Goal: Task Accomplishment & Management: Manage account settings

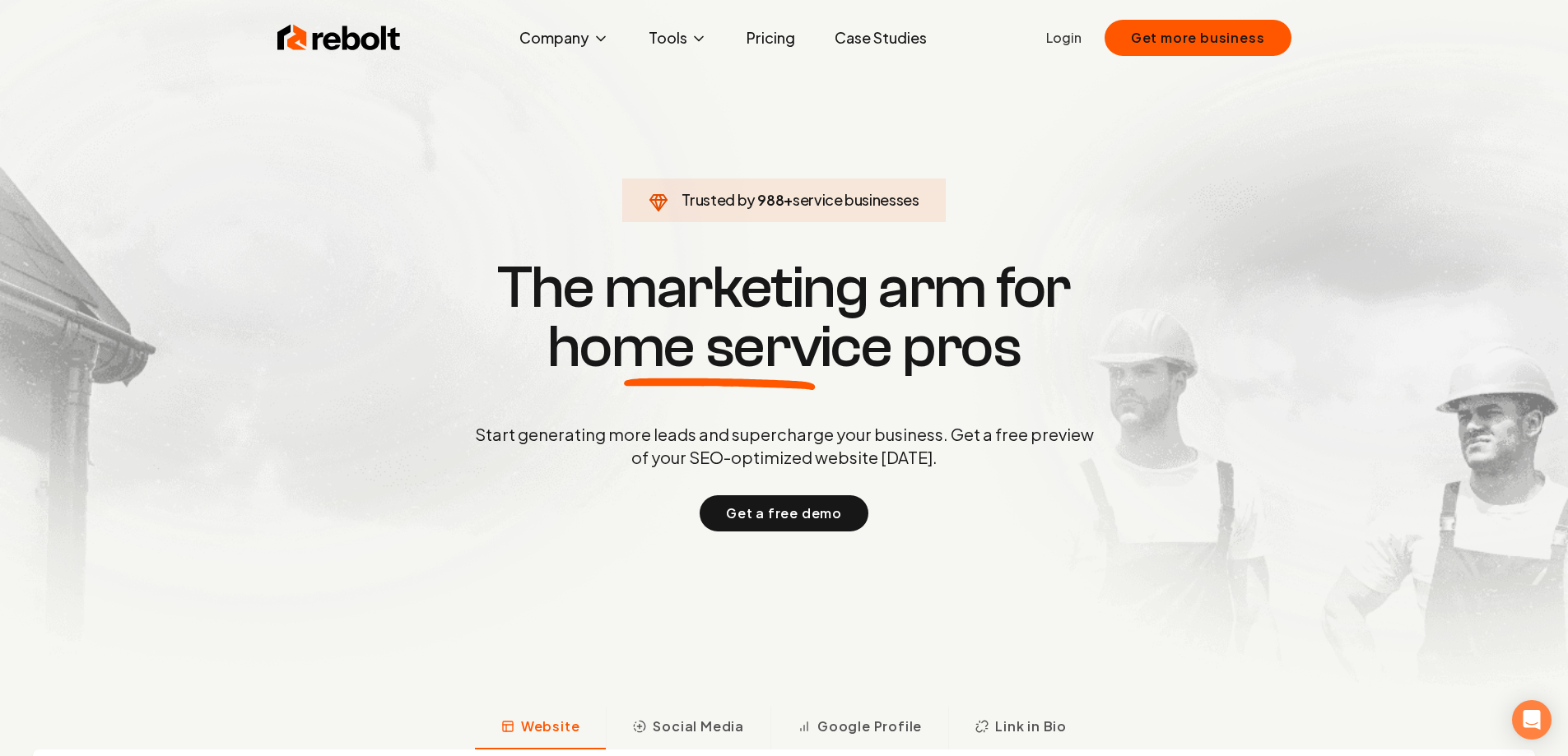
click at [1063, 45] on link "Login" at bounding box center [1063, 38] width 35 height 20
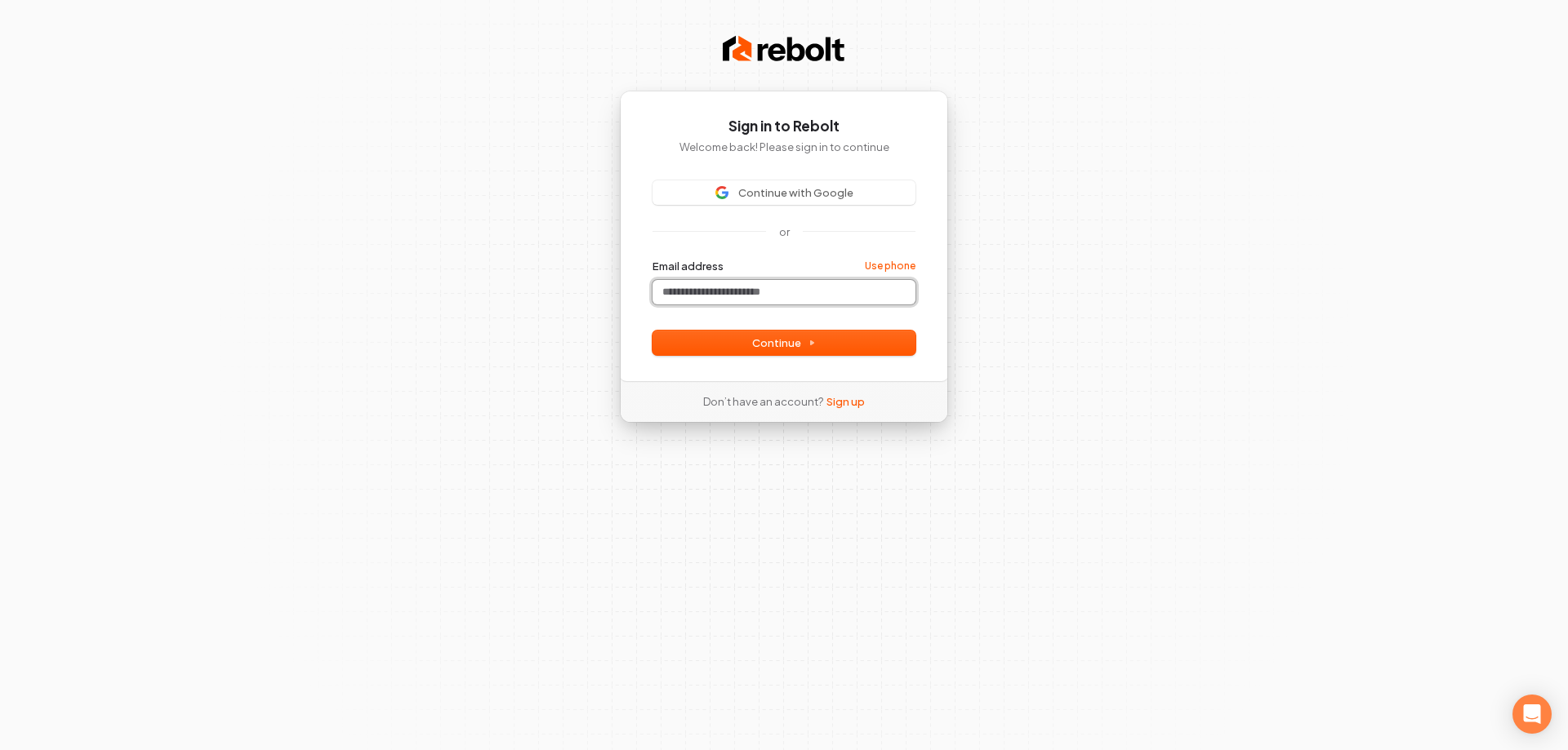
click at [748, 288] on input "Email address" at bounding box center [784, 291] width 263 height 24
click at [750, 344] on button "Continue" at bounding box center [784, 342] width 263 height 24
type input "**********"
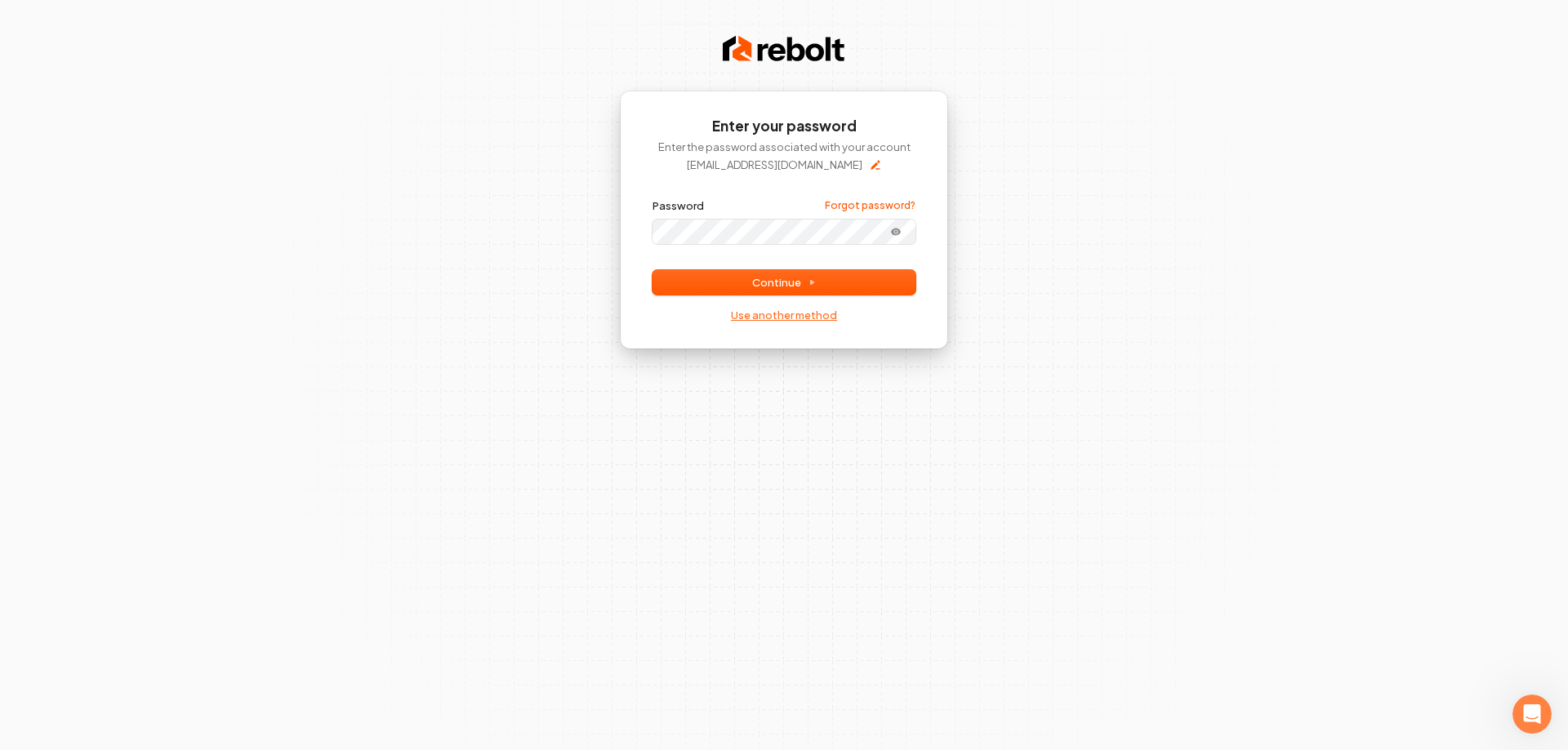
click at [767, 316] on link "Use another method" at bounding box center [784, 315] width 106 height 14
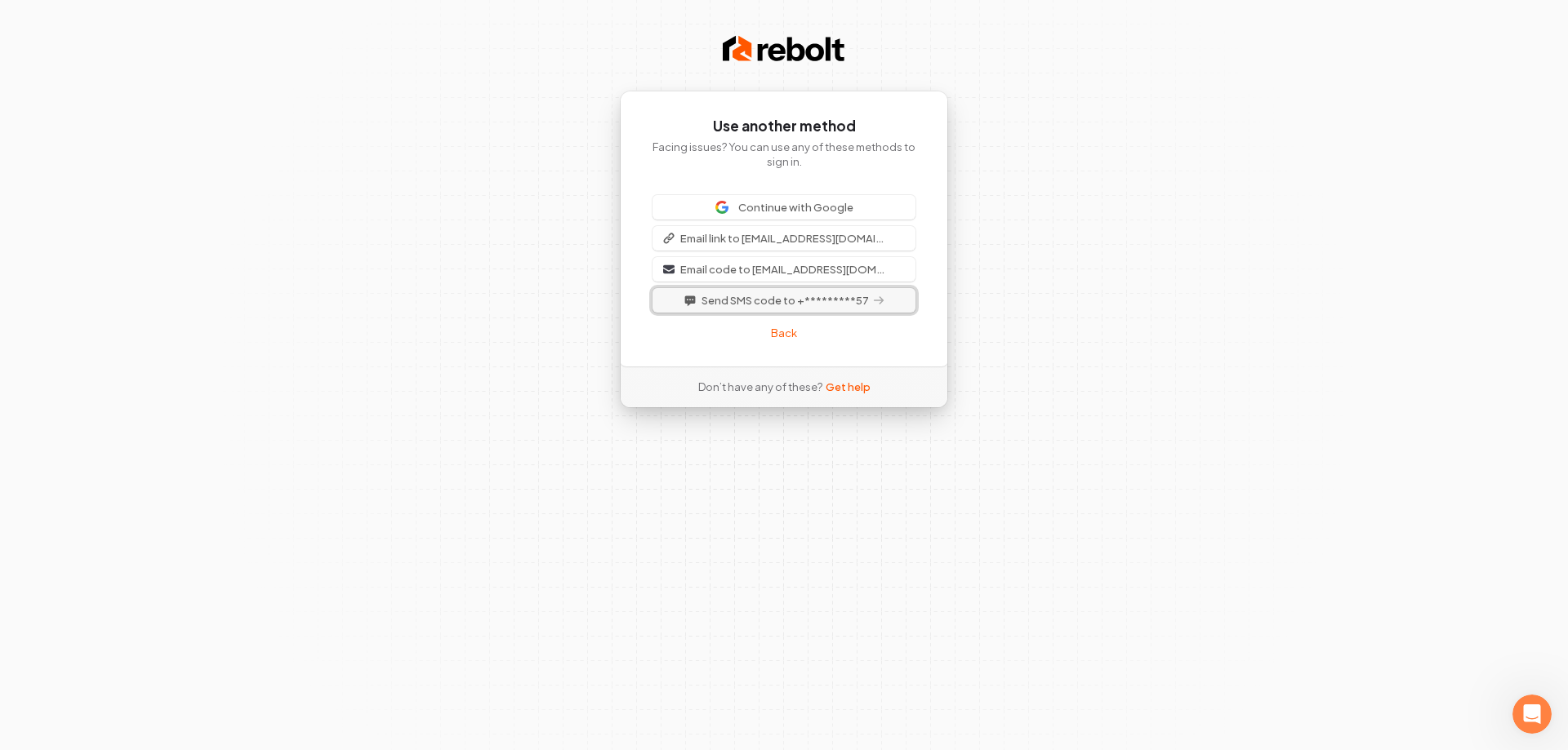
click at [749, 301] on span "Send SMS code to +*********57" at bounding box center [784, 300] width 167 height 14
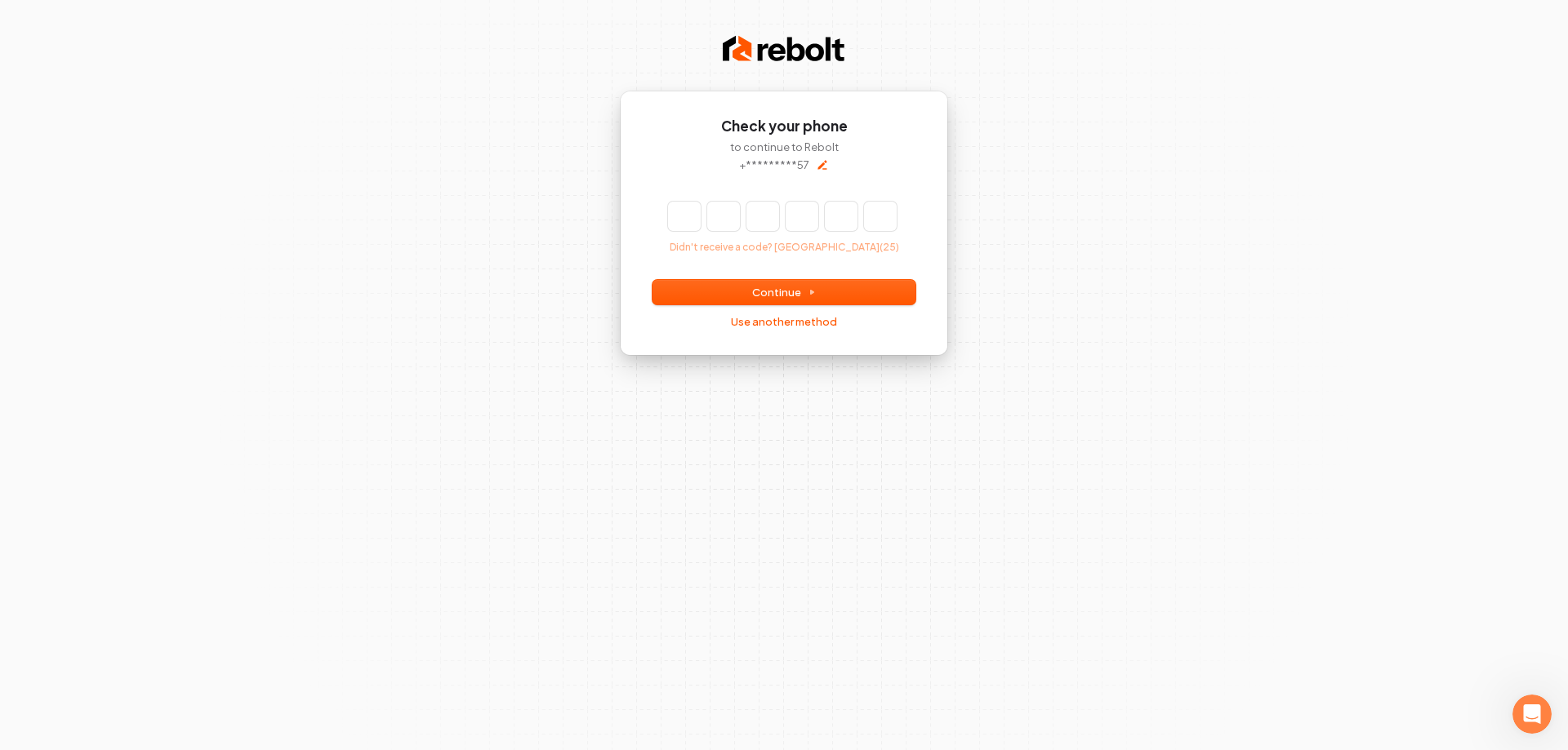
type input "*"
type input "**"
type input "*"
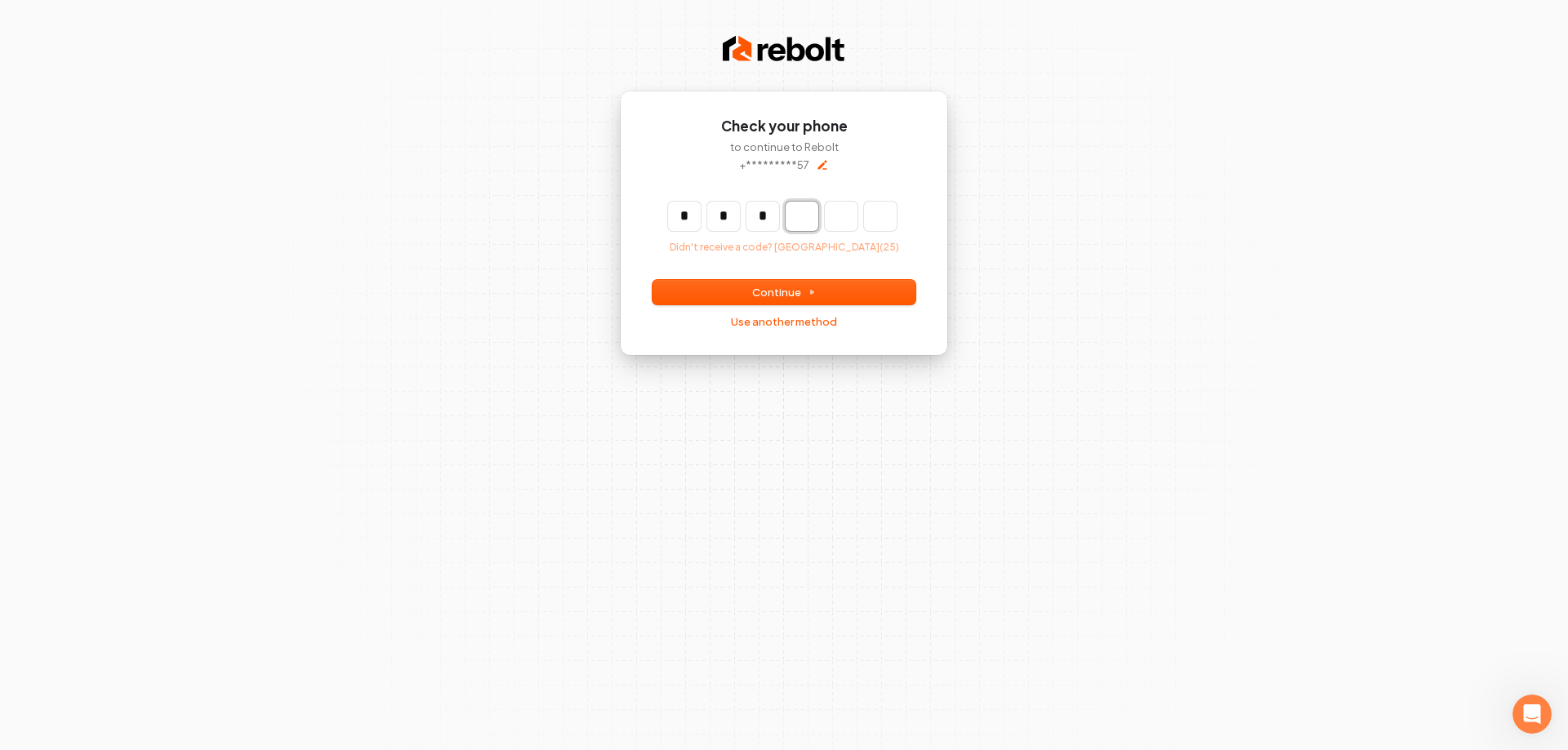
type input "***"
type input "*"
type input "****"
type input "*"
type input "******"
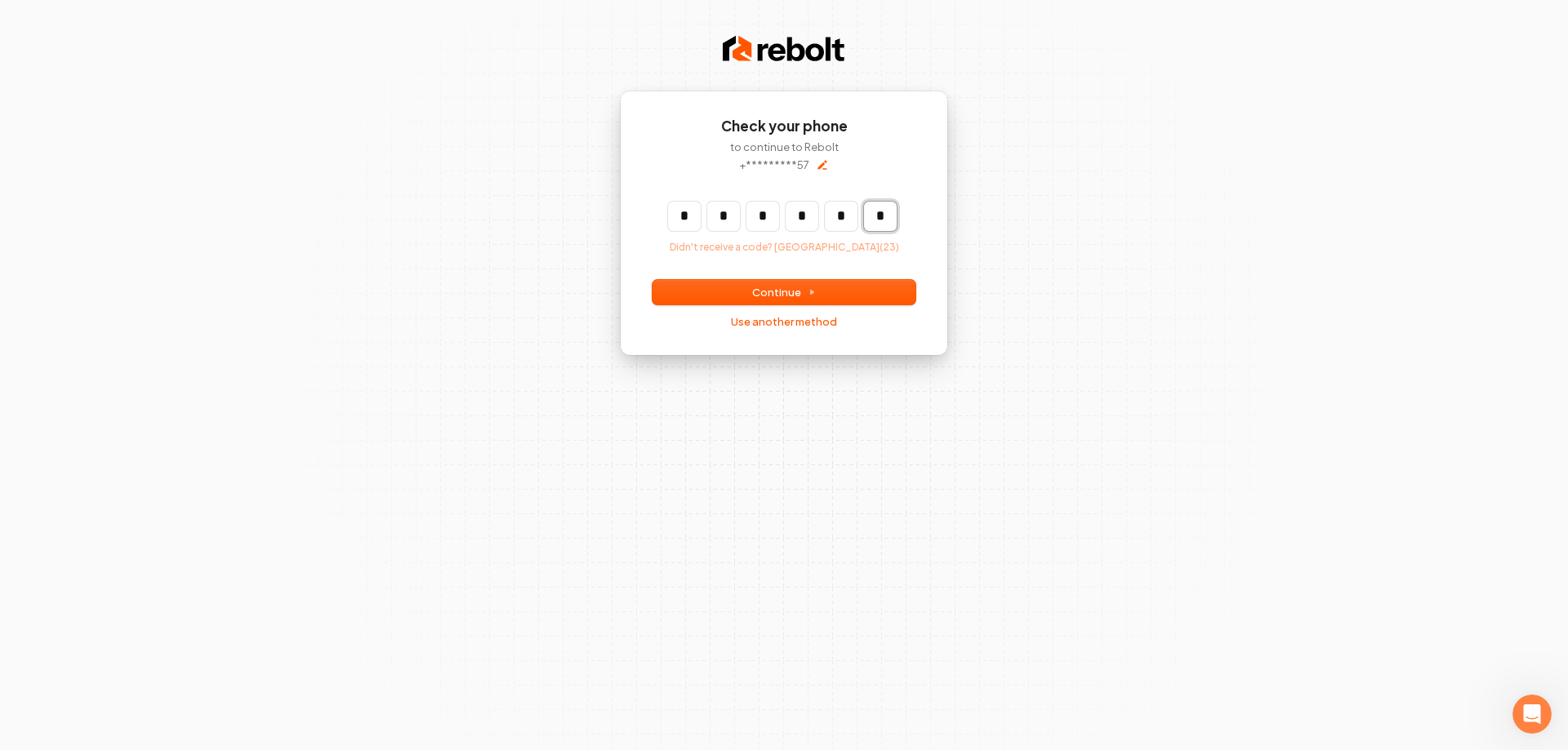
type input "*"
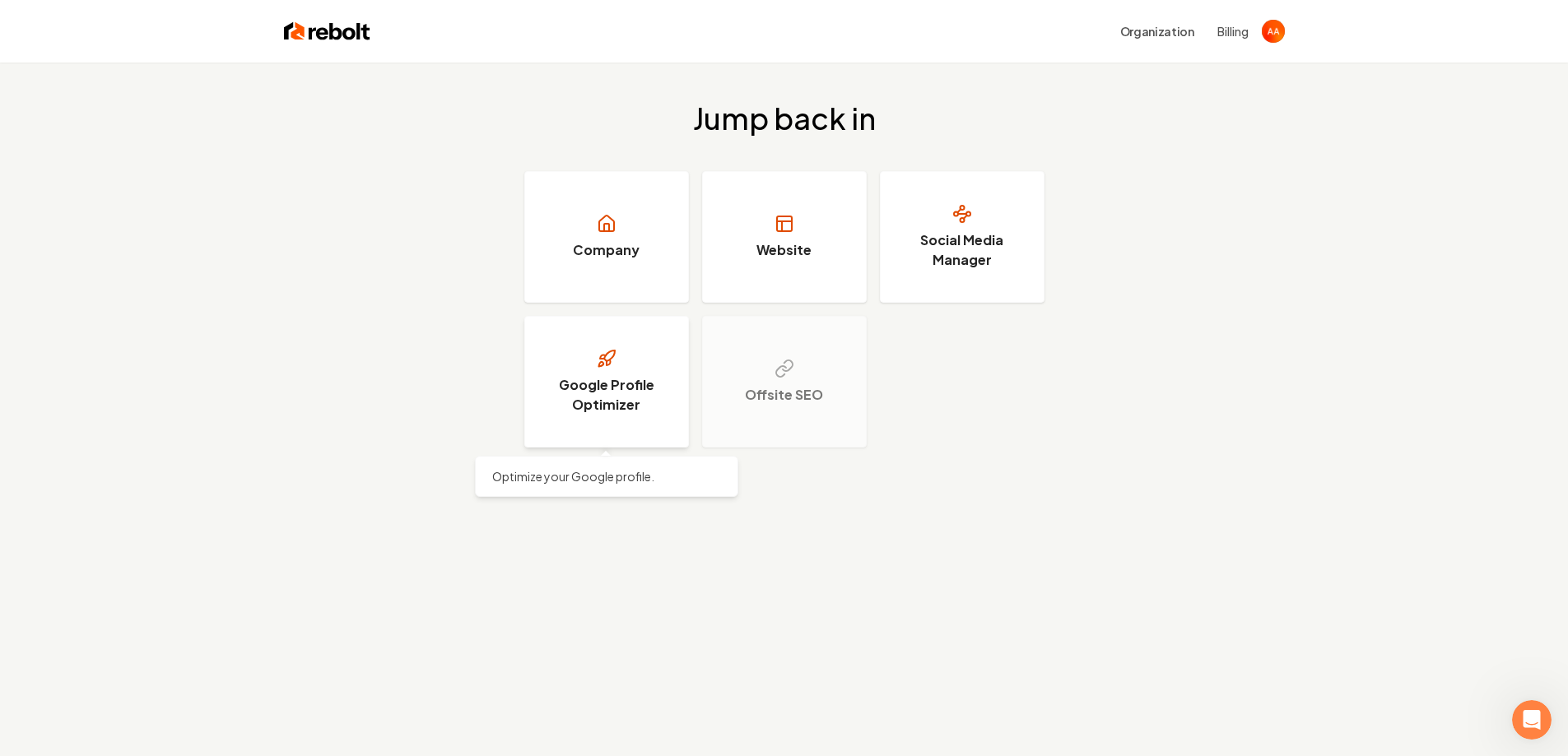
click at [594, 420] on link "Google Profile Optimizer" at bounding box center [606, 382] width 165 height 132
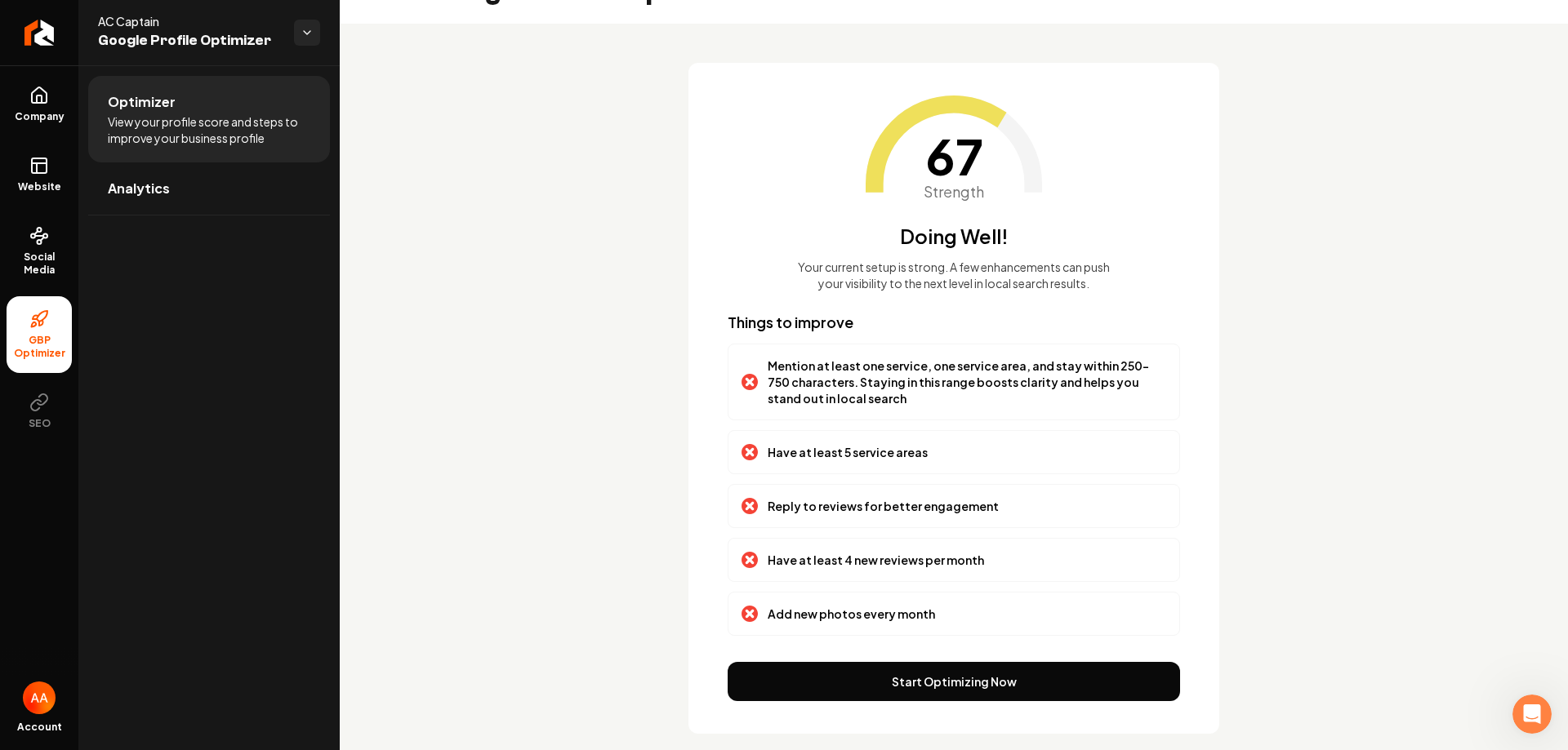
scroll to position [64, 0]
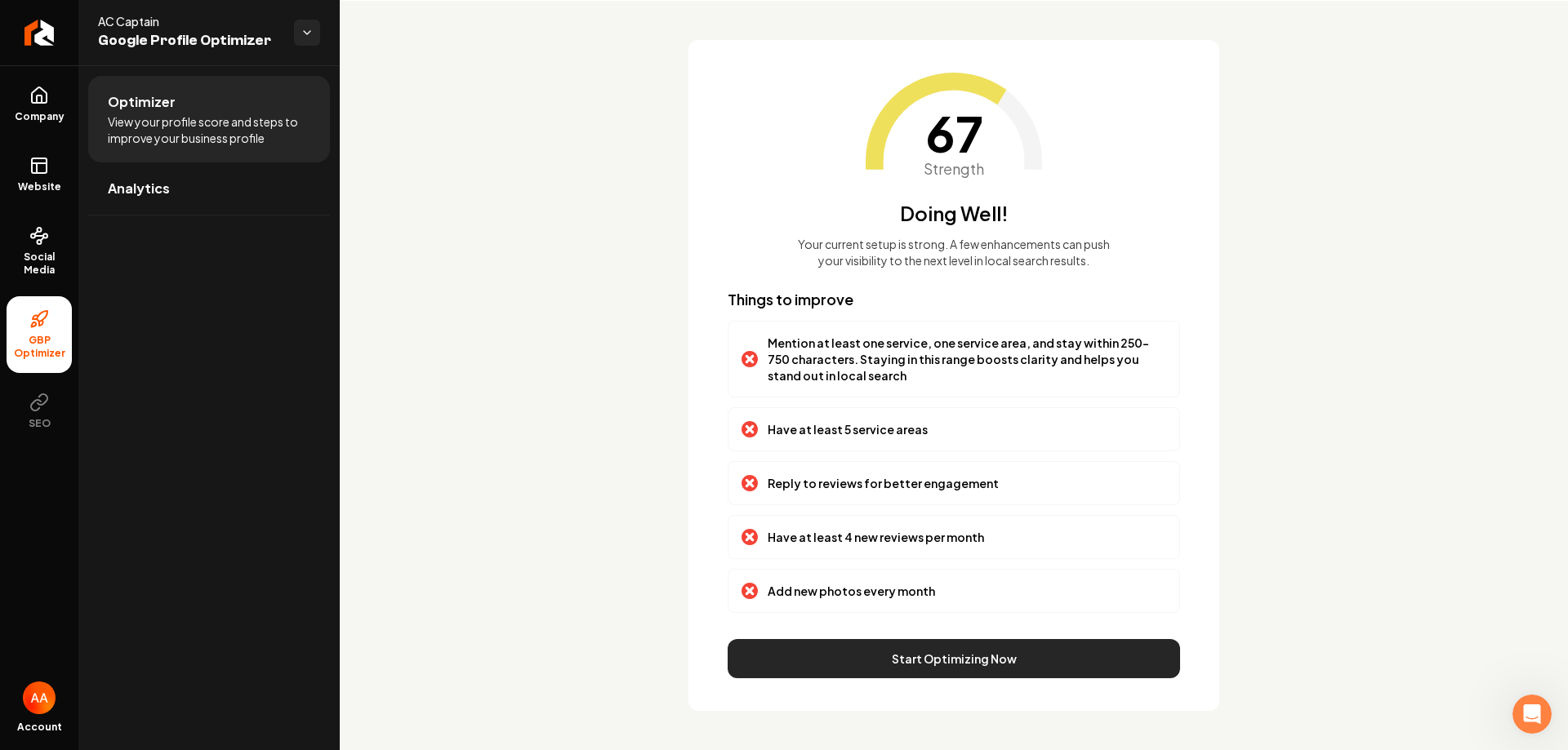
click at [970, 669] on button "Start Optimizing Now" at bounding box center [954, 659] width 453 height 39
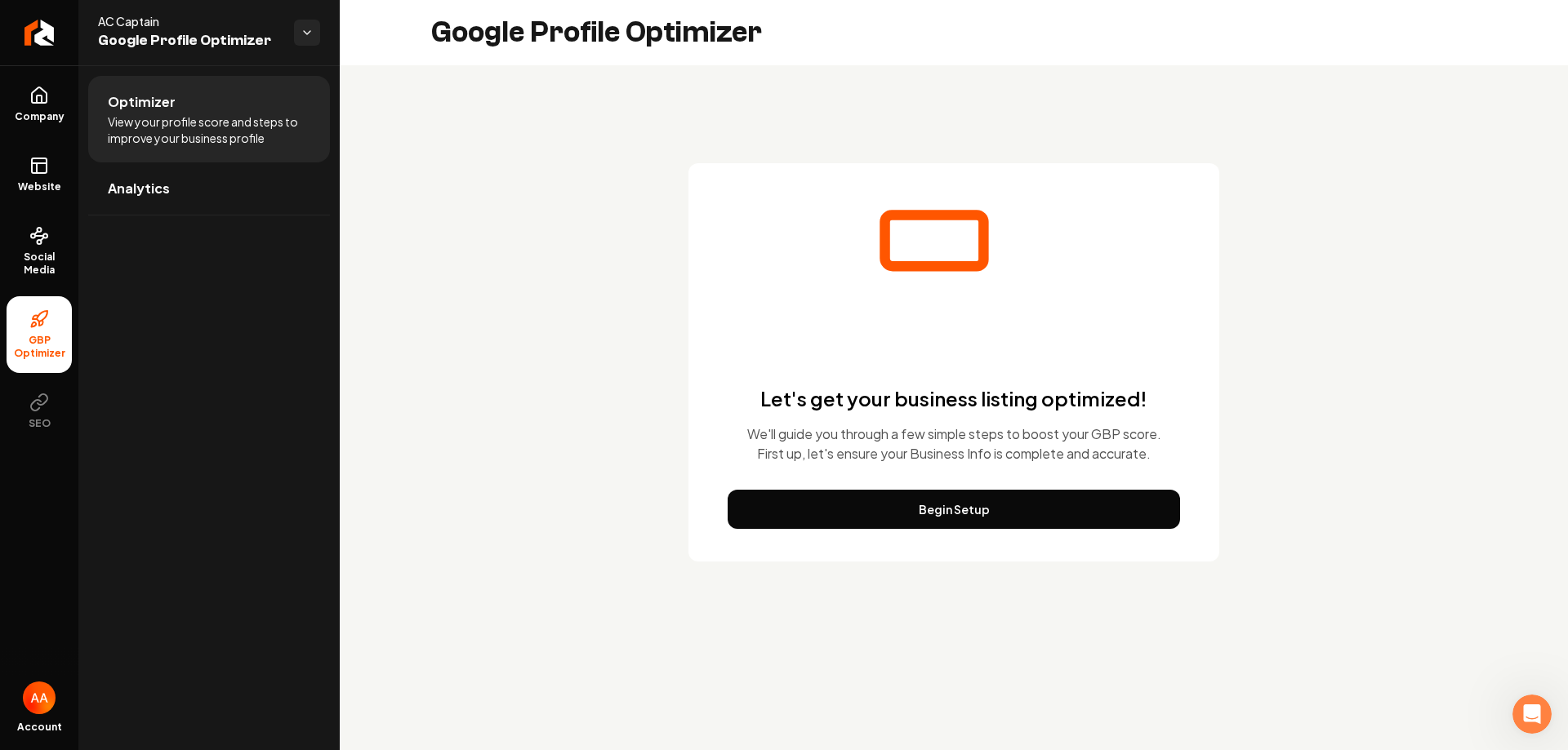
scroll to position [0, 0]
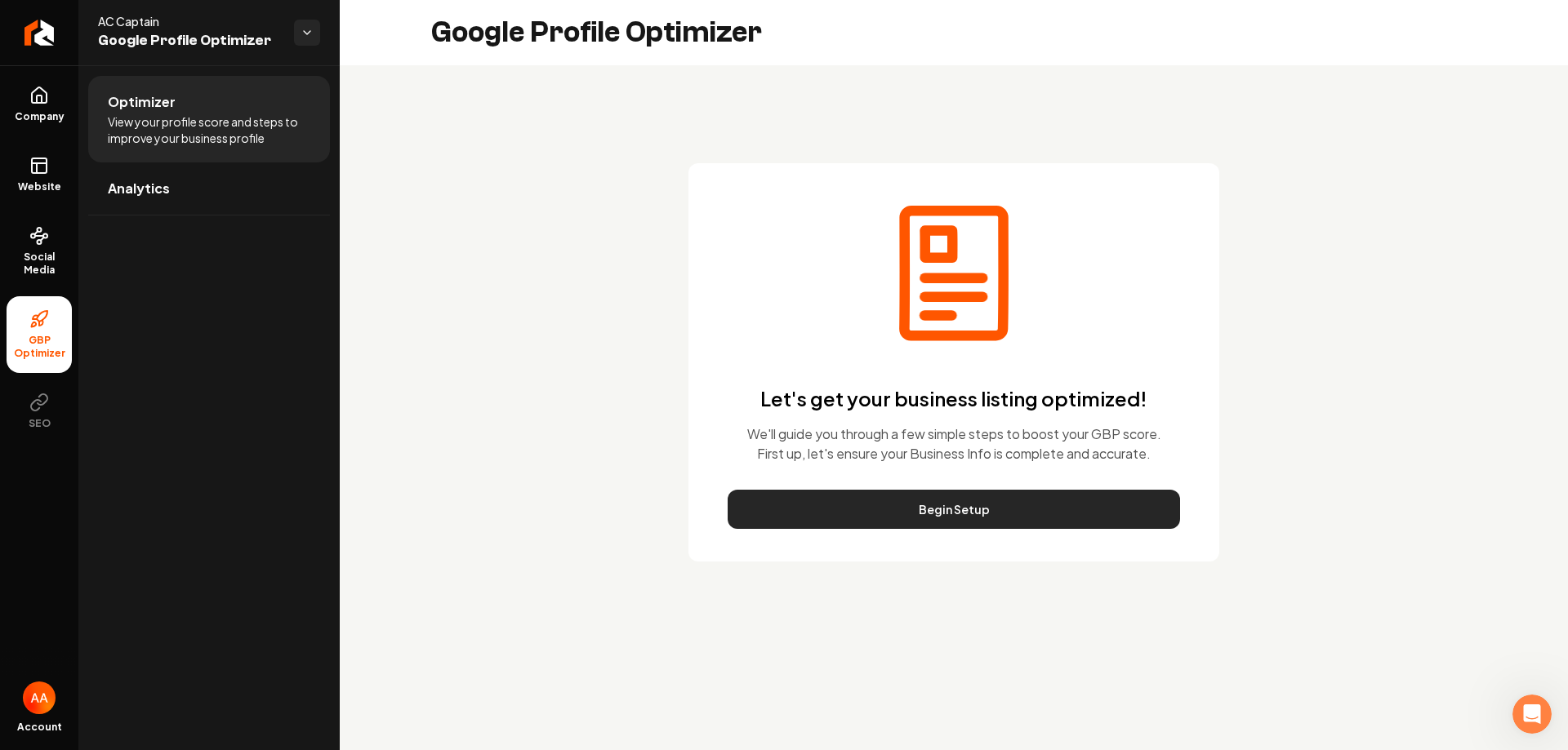
click at [957, 509] on button "Begin Setup" at bounding box center [954, 510] width 453 height 39
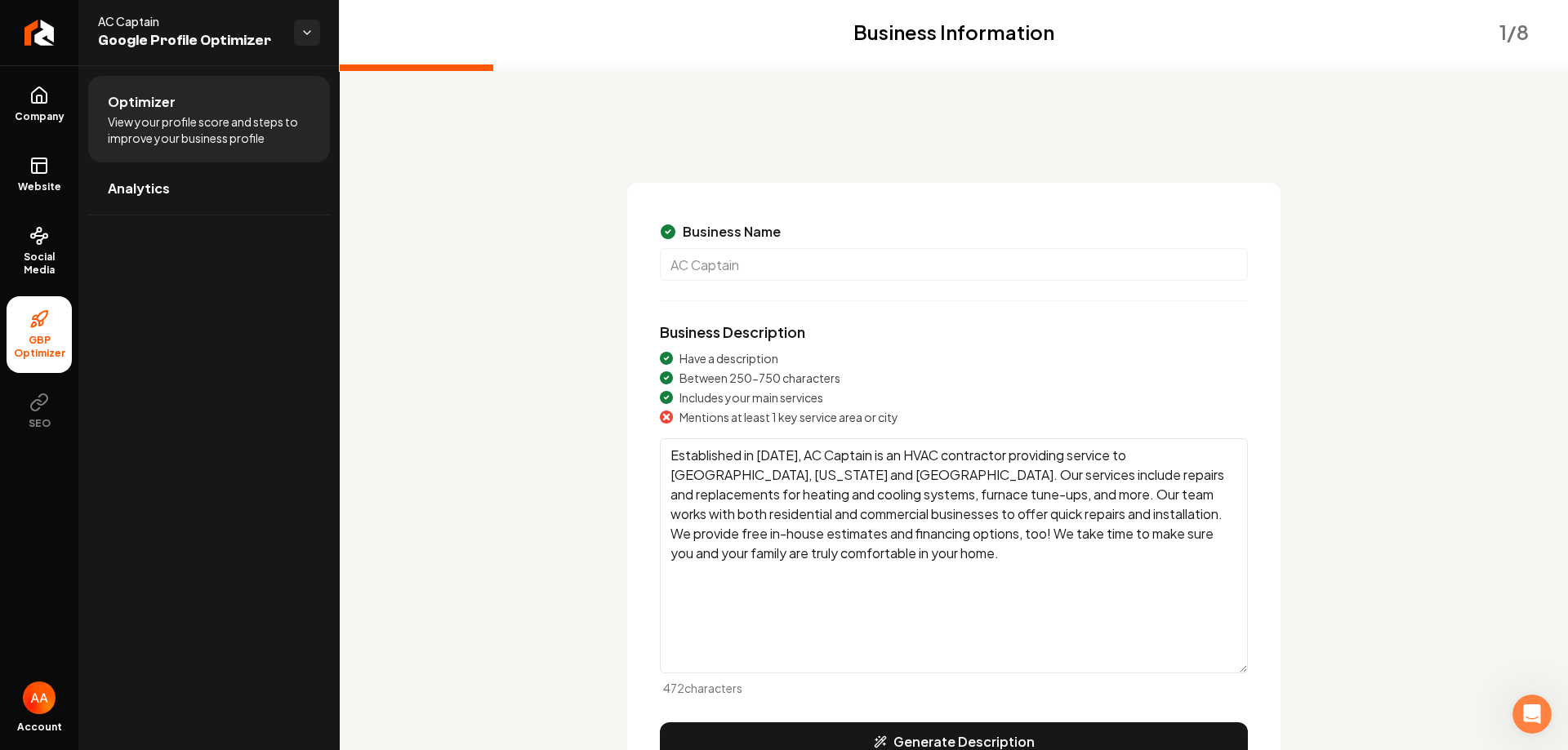
click at [808, 514] on textarea "Established in [DATE], AC Captain is an HVAC contractor providing service to [G…" at bounding box center [954, 555] width 589 height 235
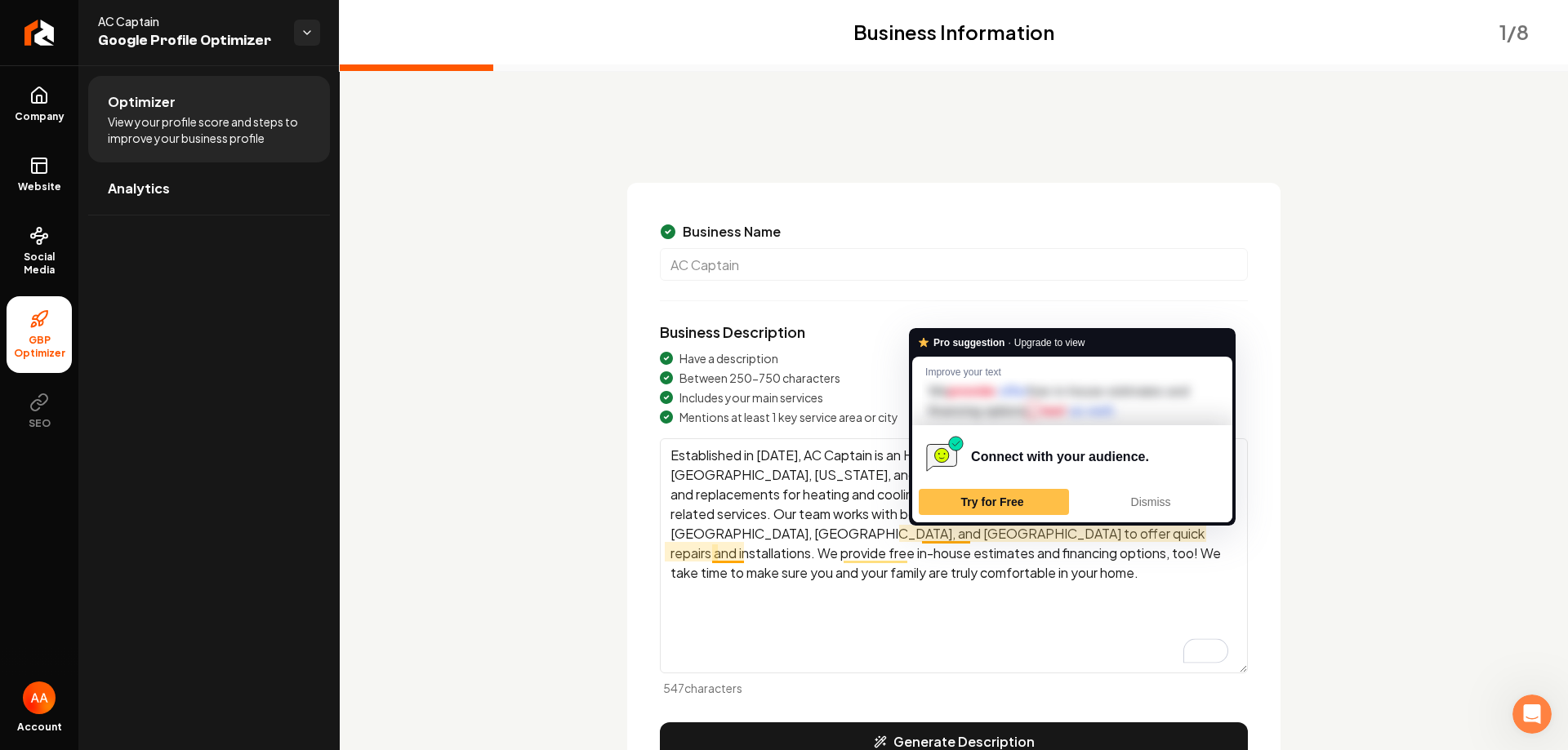
click at [970, 609] on textarea "Established in [DATE], AC Captain is an HVAC contractor providing service to [G…" at bounding box center [954, 555] width 589 height 235
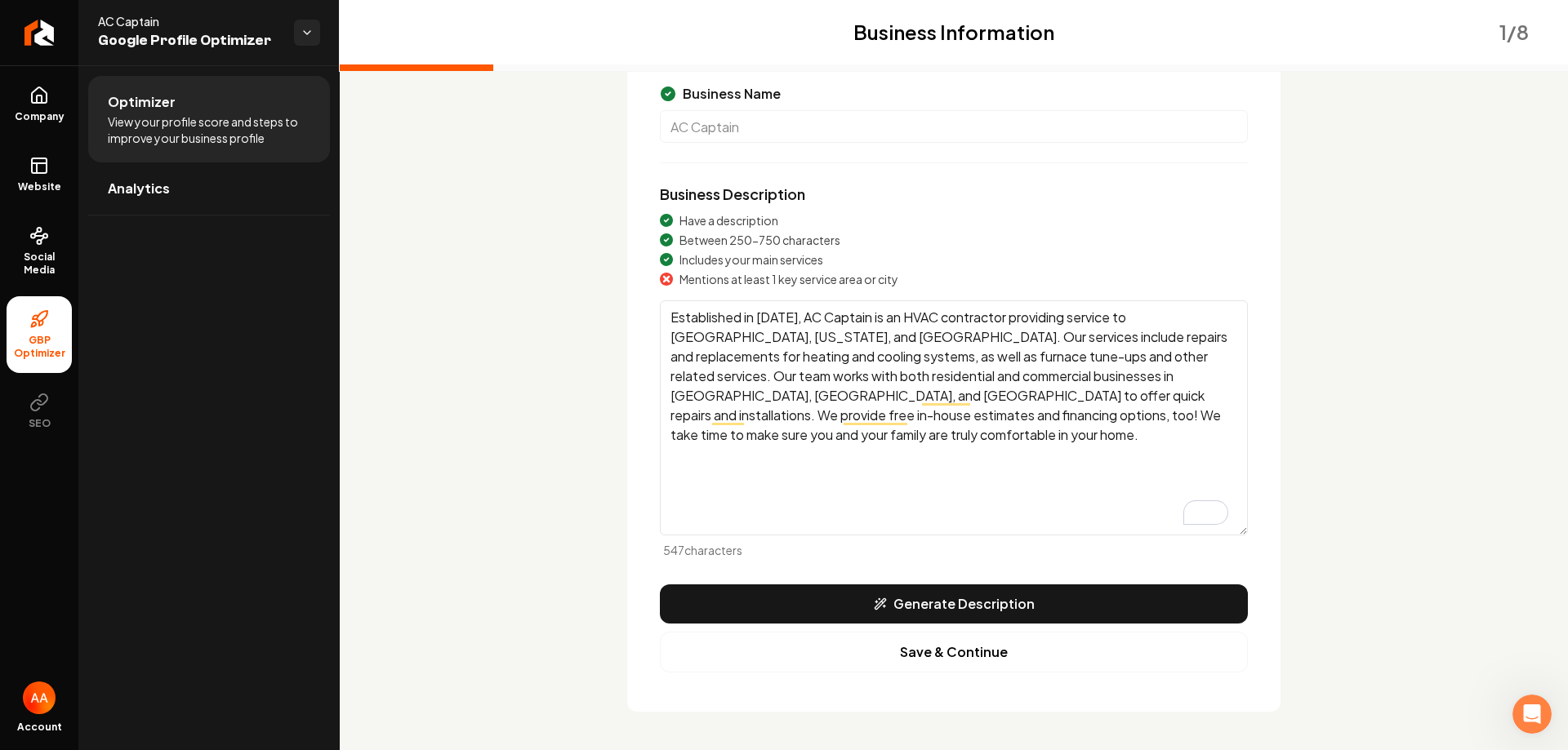
scroll to position [139, 0]
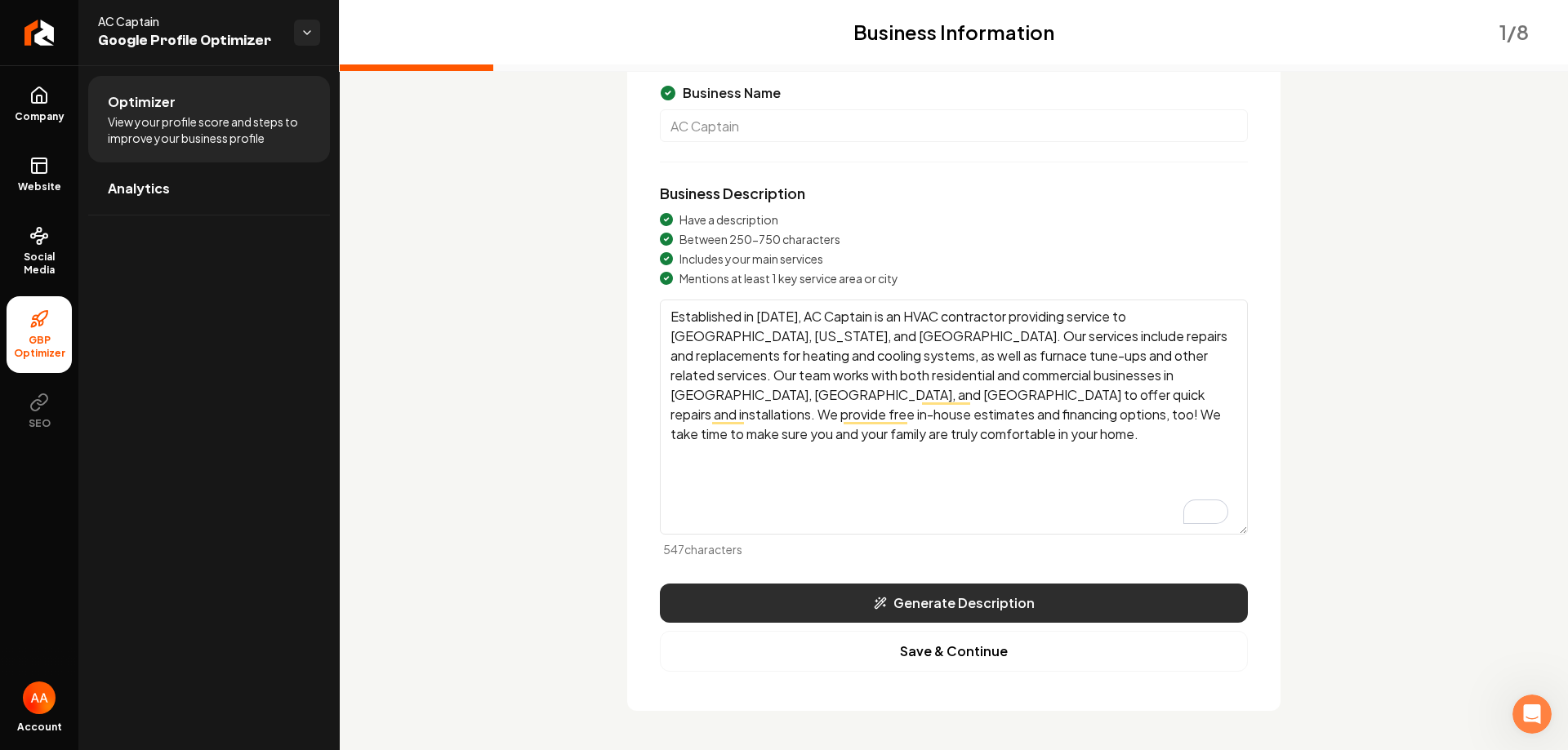
click at [963, 606] on button "Generate Description" at bounding box center [954, 603] width 589 height 39
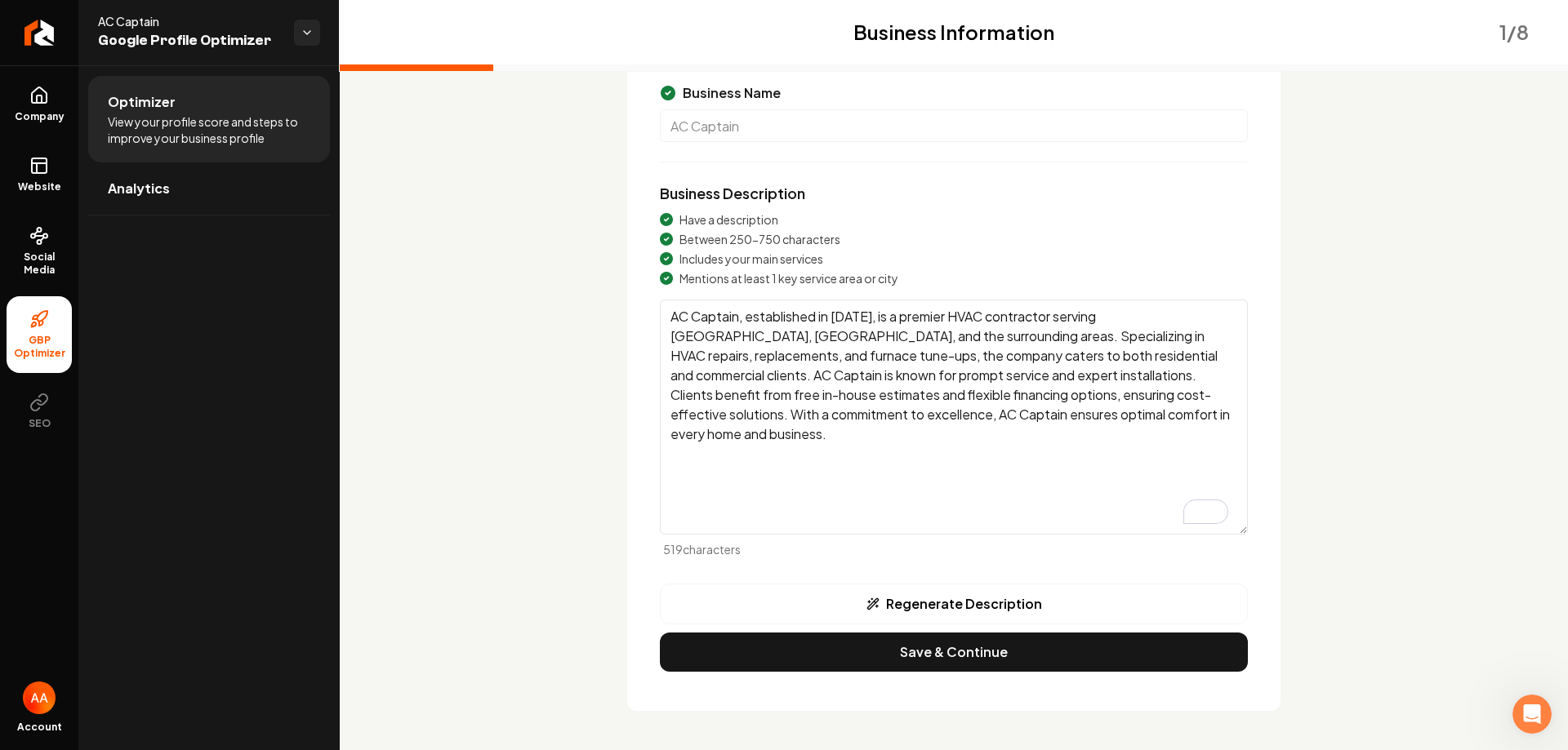
drag, startPoint x: 932, startPoint y: 316, endPoint x: 883, endPoint y: 317, distance: 49.0
click at [883, 317] on textarea "AC Captain, established in [DATE], is a premier HVAC contractor serving [GEOGRA…" at bounding box center [954, 417] width 589 height 235
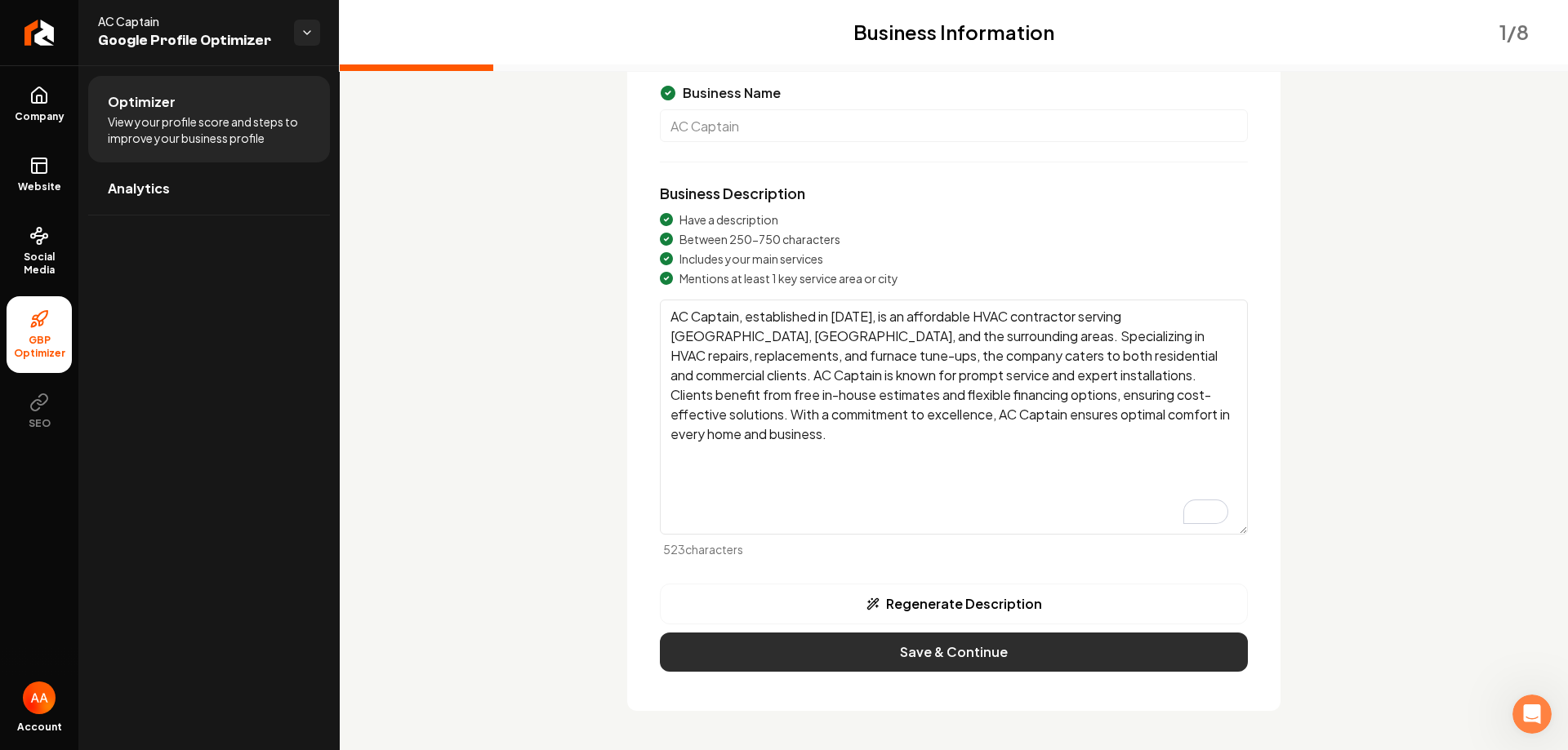
type textarea "AC Captain, established in [DATE], is an affordable HVAC contractor serving [GE…"
click at [936, 649] on button "Save & Continue" at bounding box center [954, 653] width 589 height 39
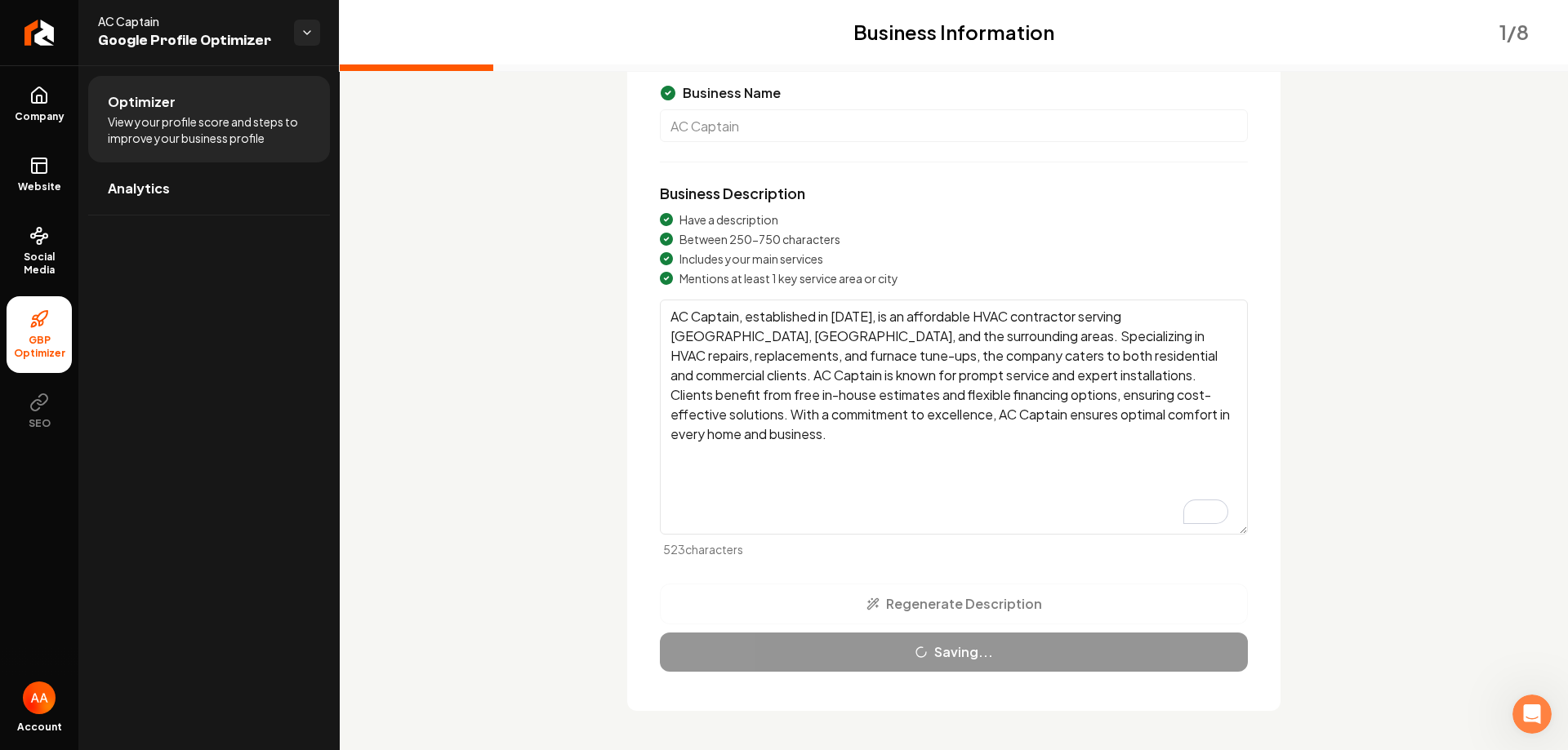
scroll to position [0, 0]
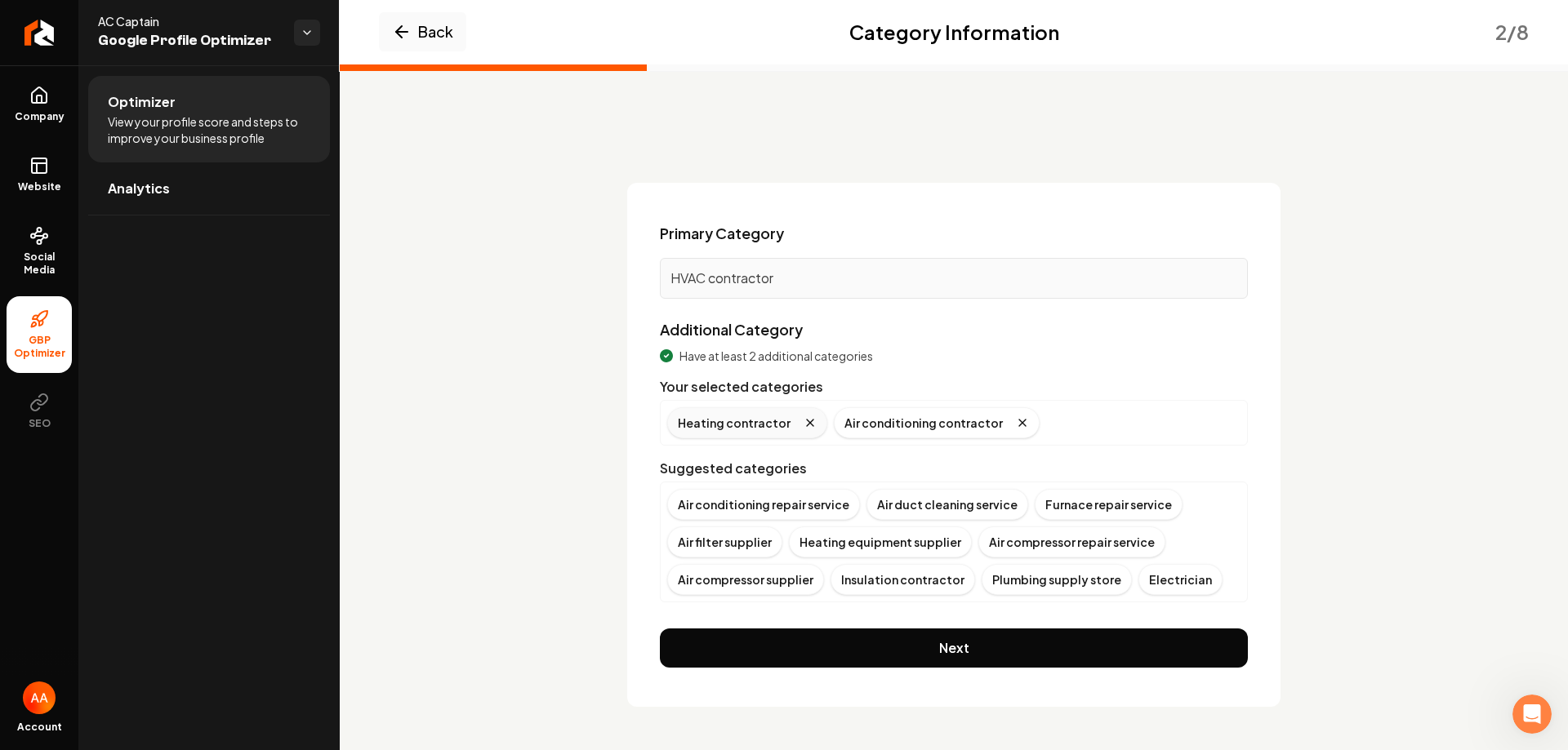
click at [750, 418] on div "Heating contractor" at bounding box center [747, 423] width 160 height 31
click at [868, 422] on div "Air conditioning contractor" at bounding box center [937, 423] width 206 height 31
click at [759, 503] on div "Air conditioning repair service" at bounding box center [764, 504] width 193 height 31
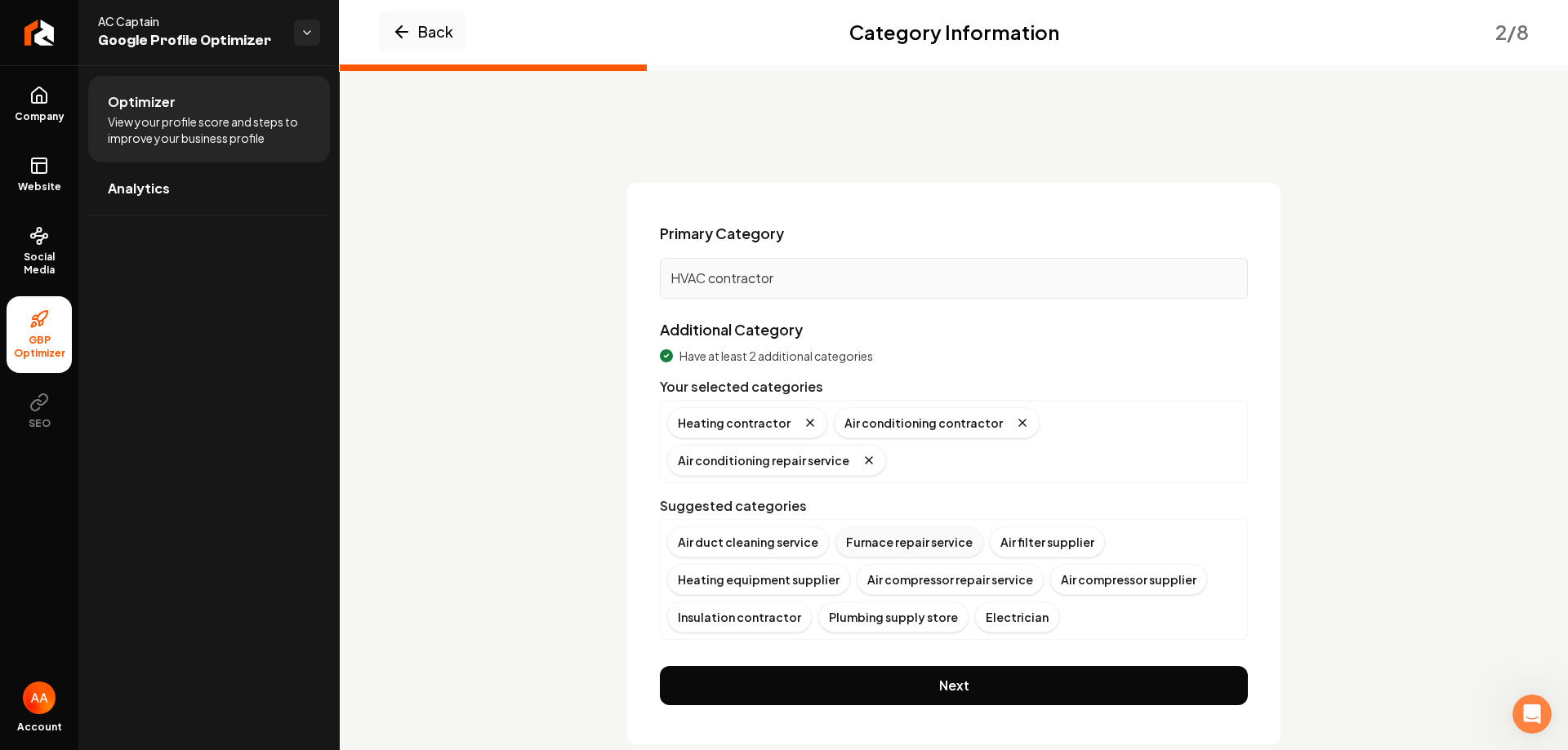
click at [902, 527] on div "Furnace repair service" at bounding box center [909, 542] width 148 height 31
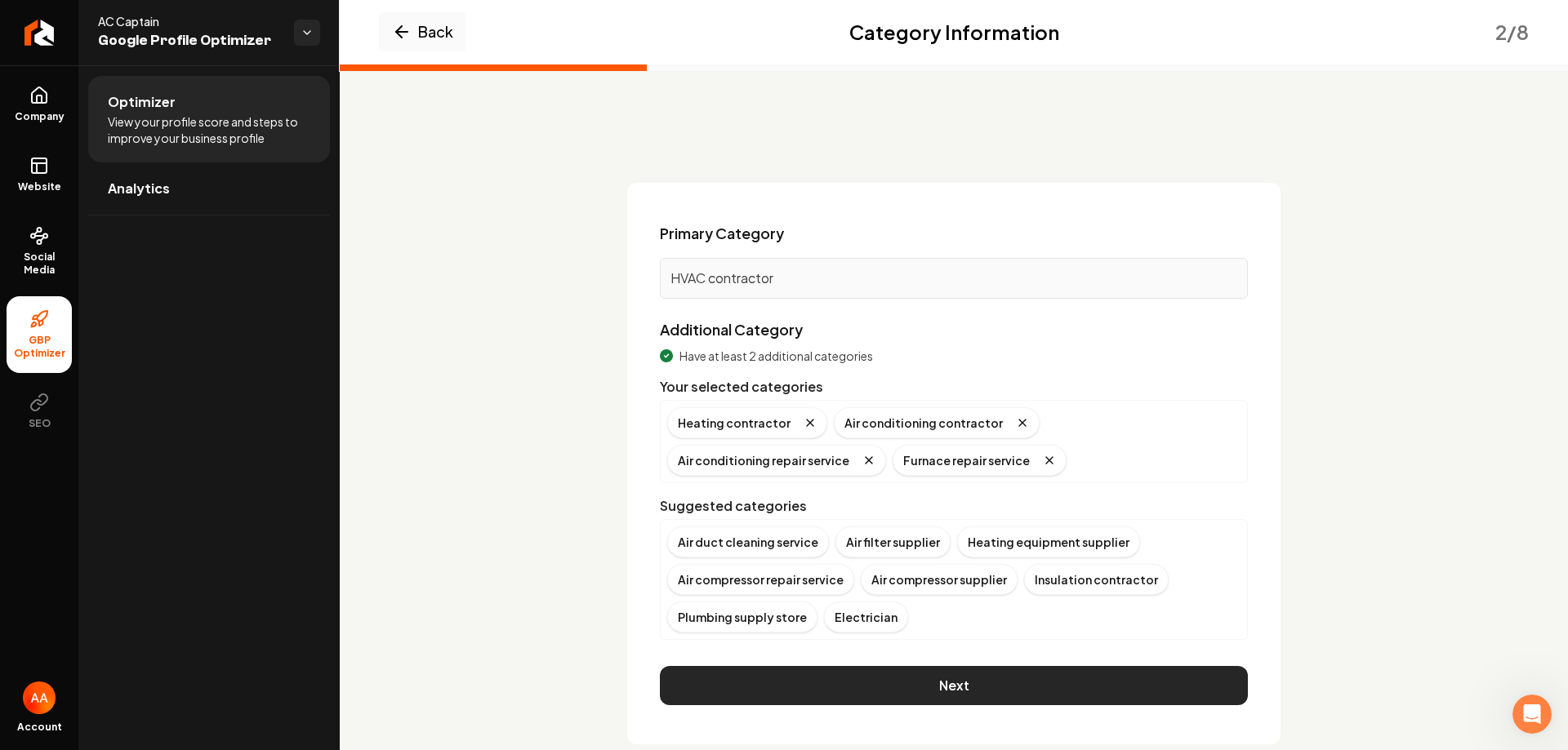
click at [969, 679] on button "Next" at bounding box center [954, 686] width 589 height 39
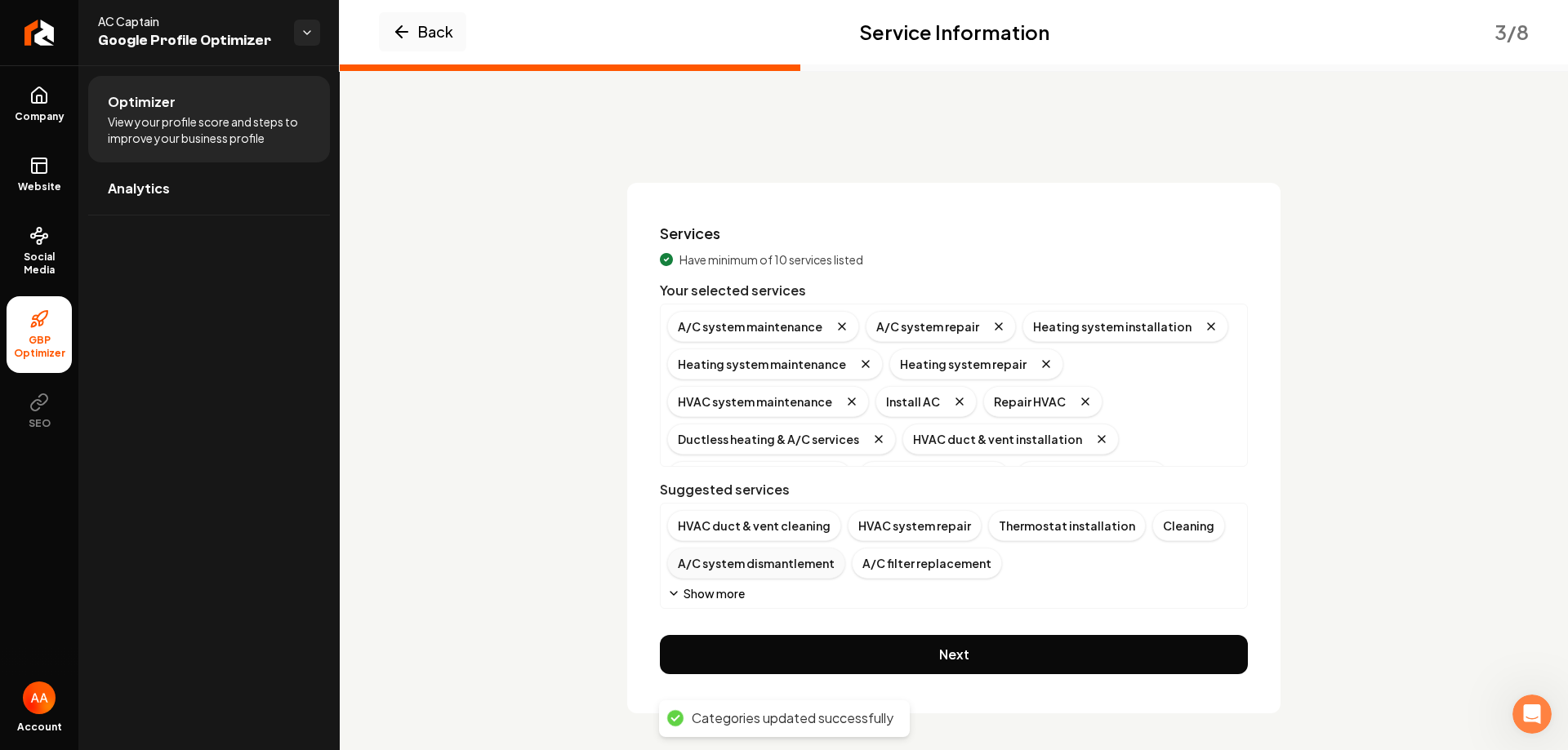
scroll to position [3, 0]
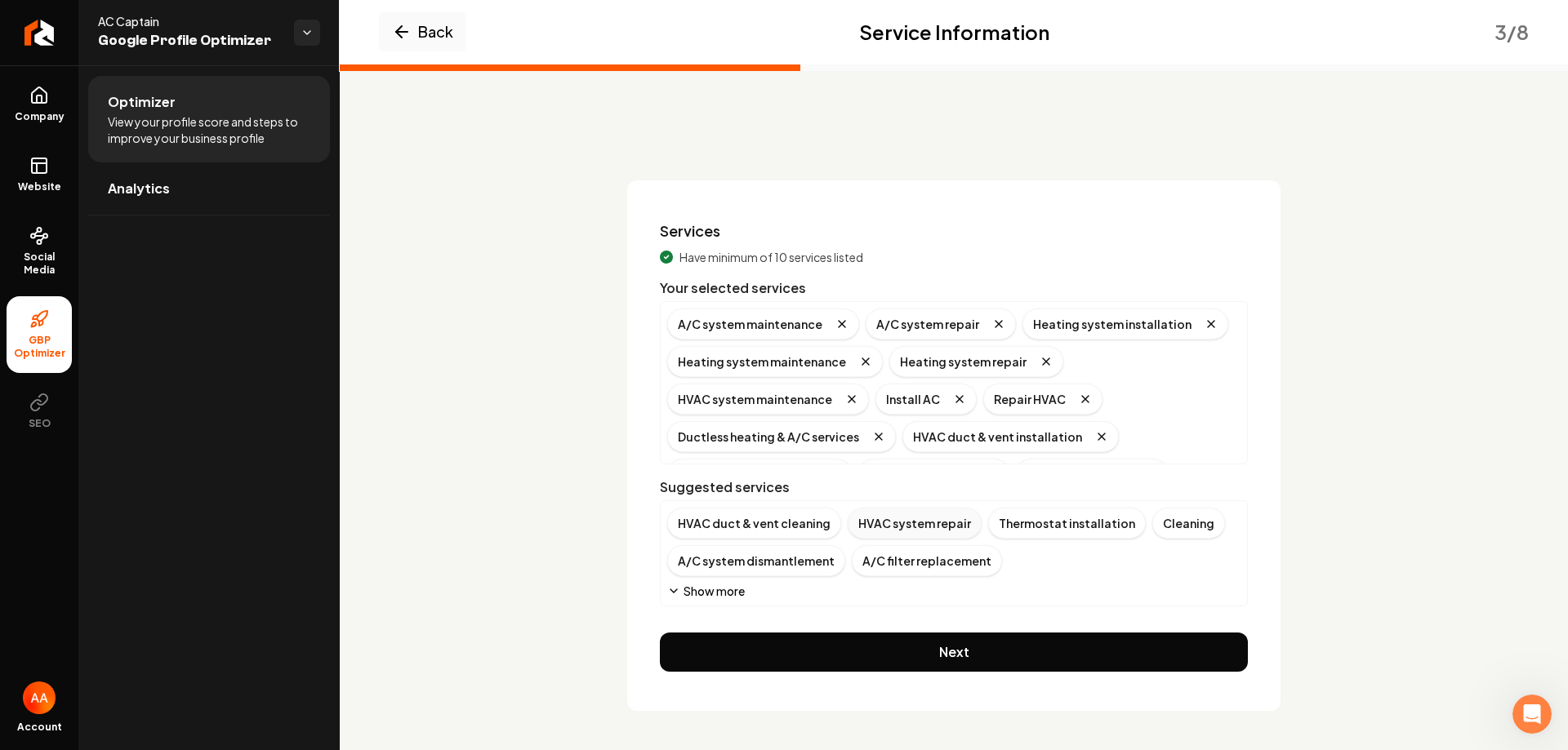
click at [888, 520] on div "HVAC system repair" at bounding box center [915, 523] width 134 height 31
click at [1038, 560] on div "Installation" at bounding box center [1053, 560] width 88 height 31
click at [919, 523] on div "Thermostat installation" at bounding box center [927, 523] width 157 height 31
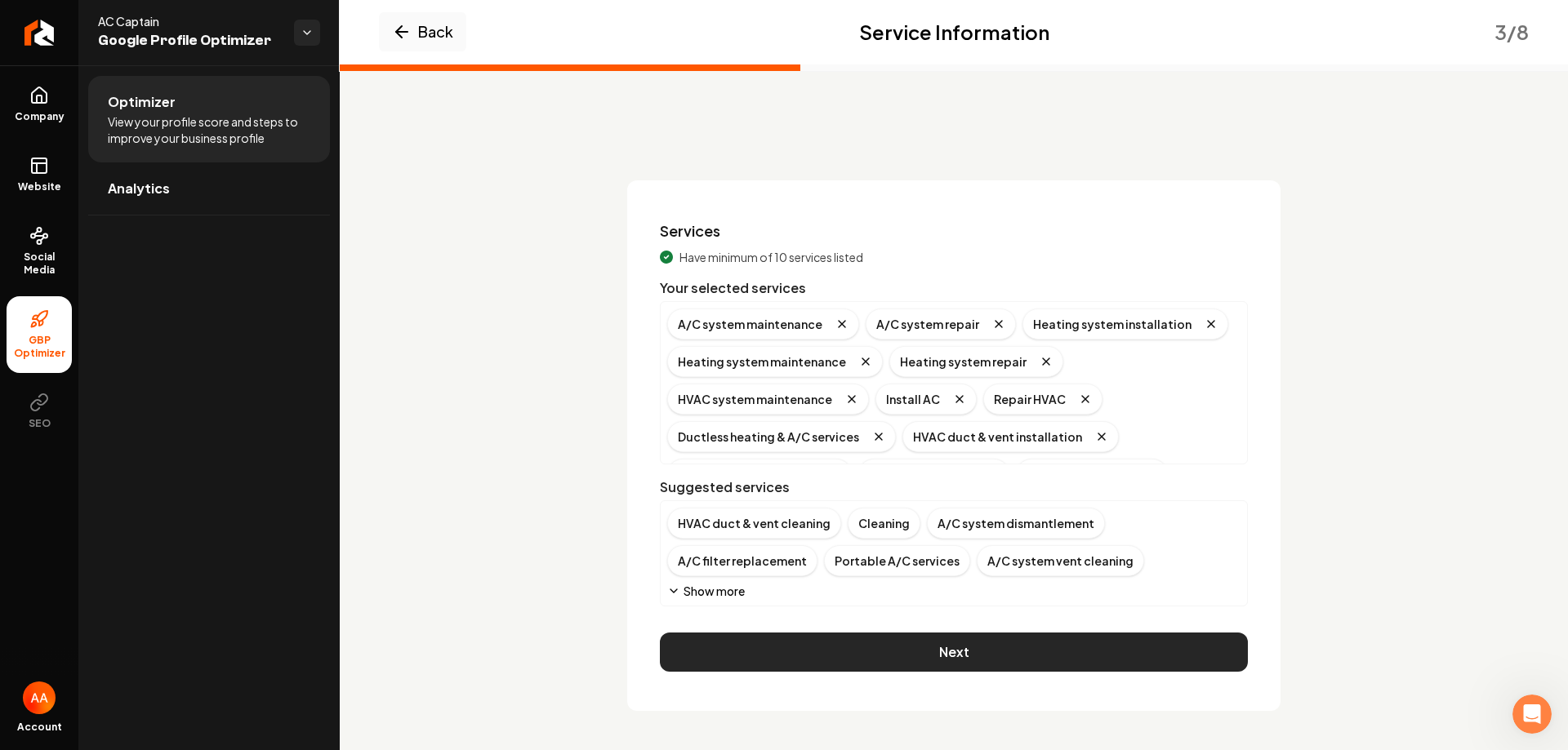
click at [949, 645] on button "Next" at bounding box center [954, 653] width 589 height 39
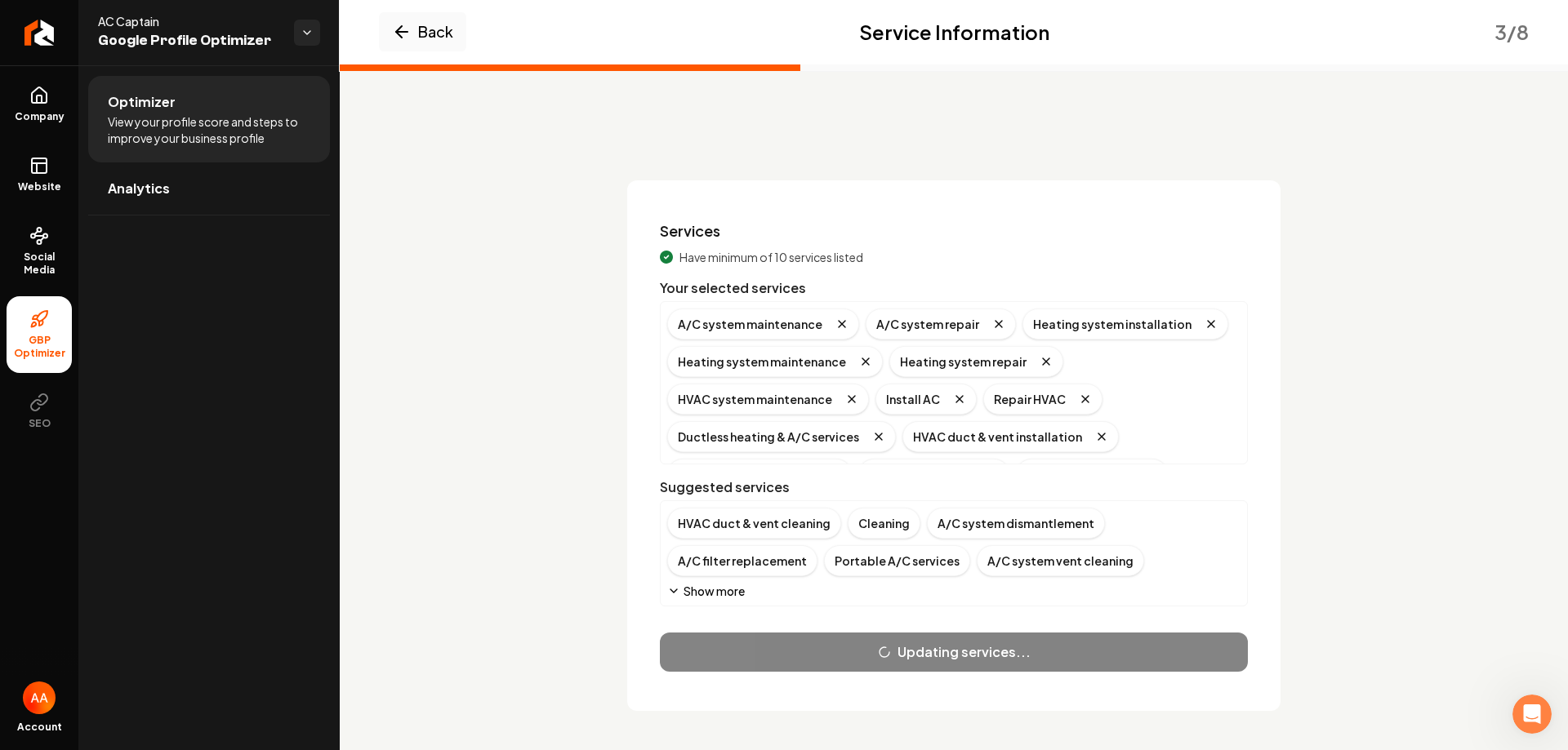
scroll to position [0, 0]
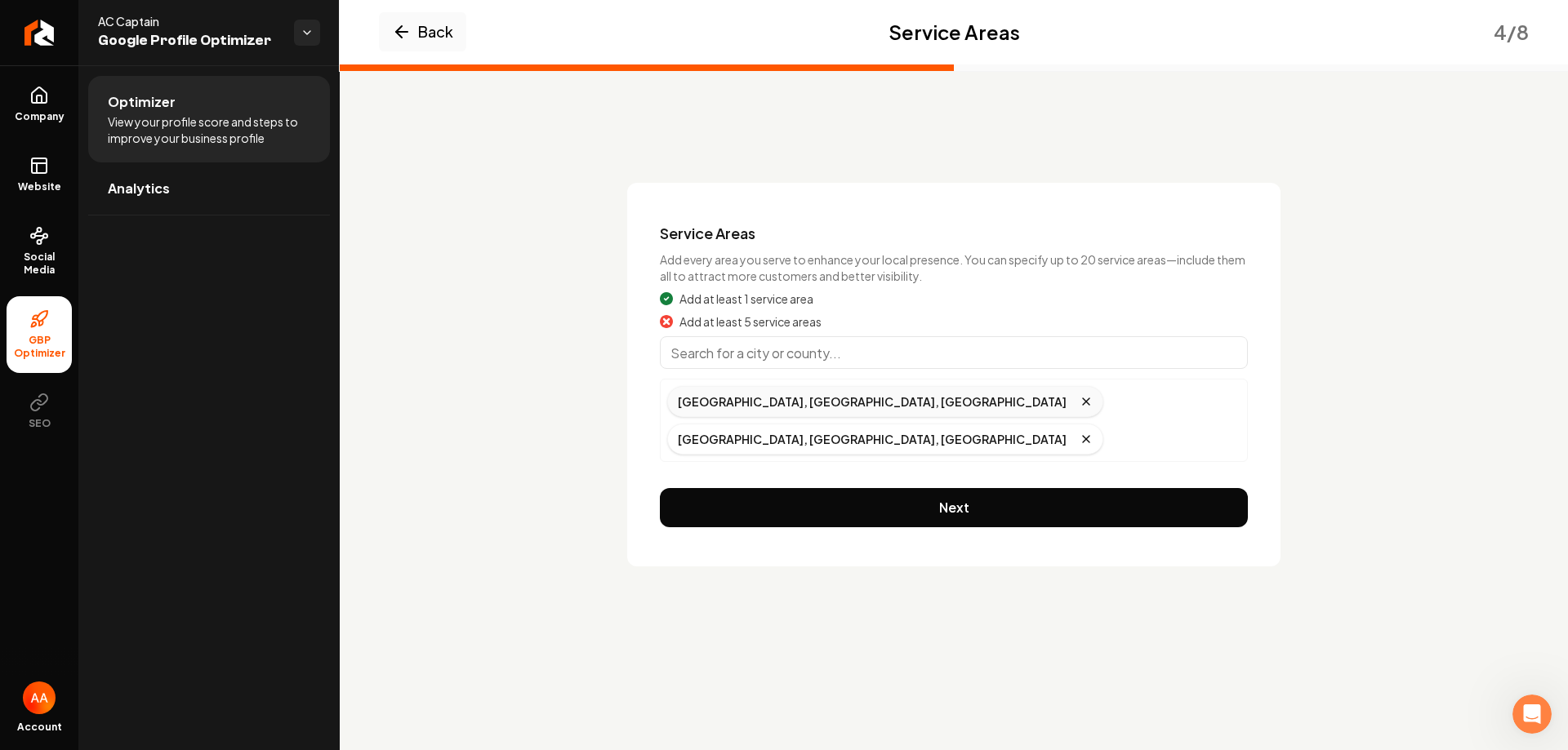
click at [739, 407] on div "[GEOGRAPHIC_DATA], [GEOGRAPHIC_DATA], [GEOGRAPHIC_DATA]" at bounding box center [886, 401] width 436 height 31
click at [730, 353] on input "Main content area" at bounding box center [954, 352] width 589 height 33
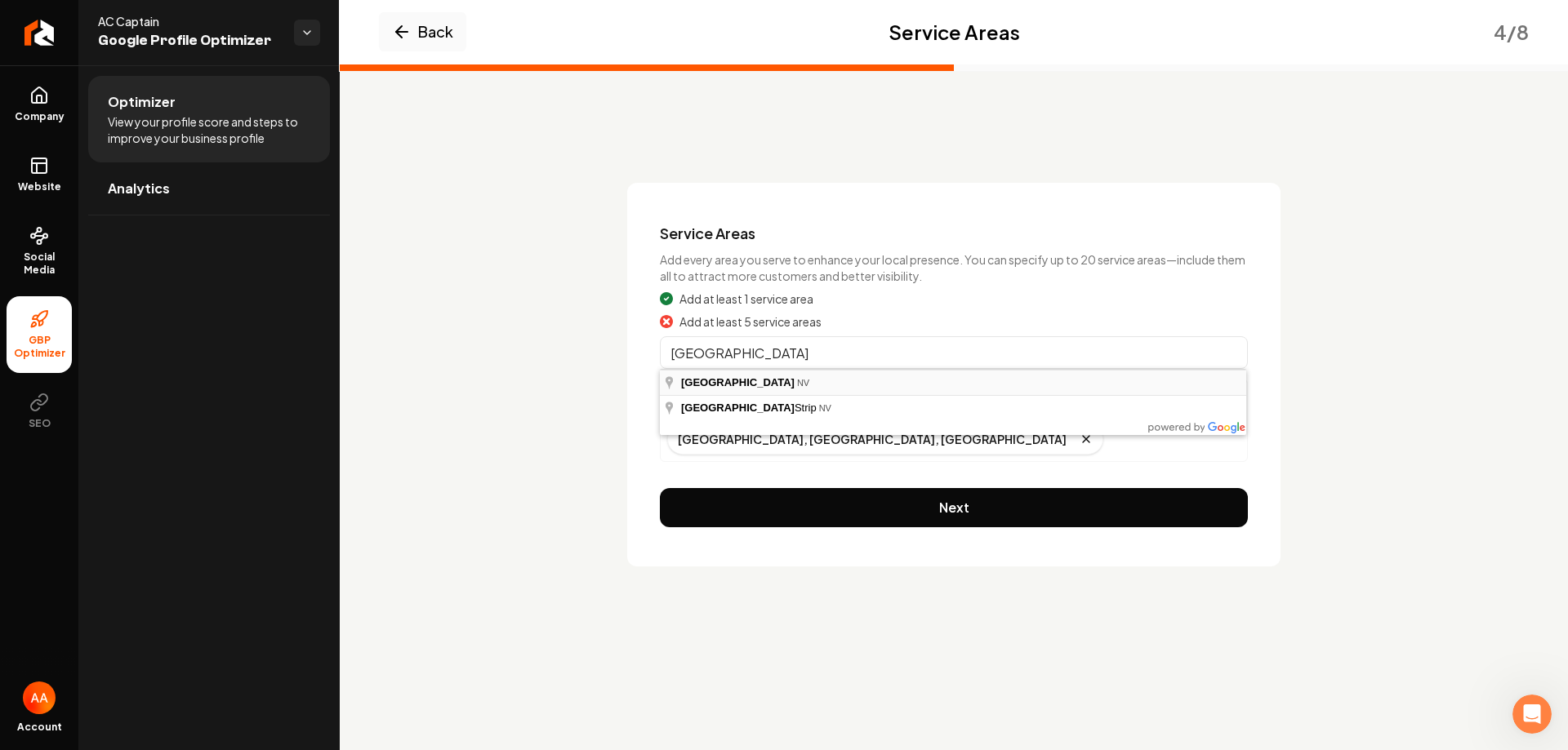
type input "[GEOGRAPHIC_DATA], [GEOGRAPHIC_DATA]"
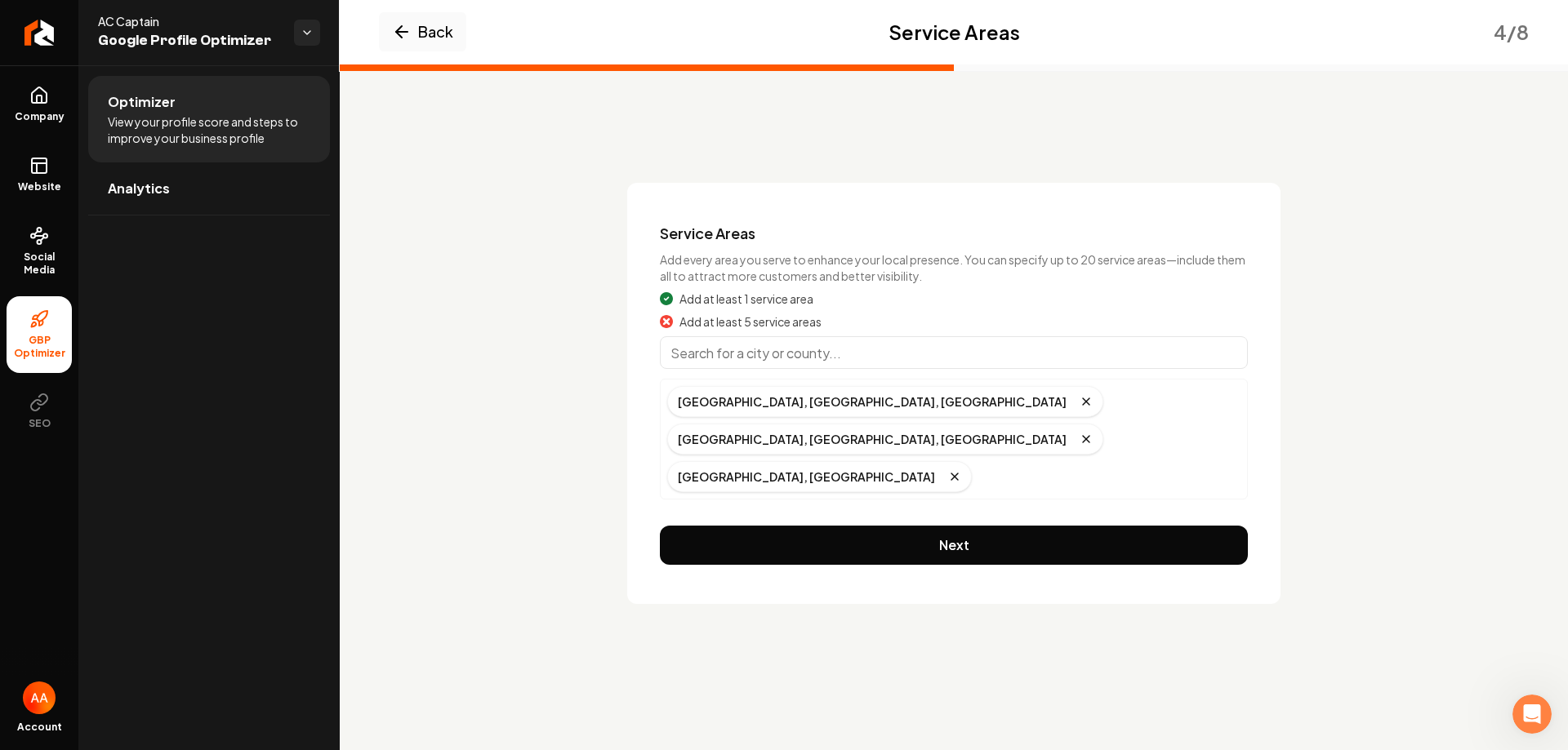
click at [806, 349] on input "Main content area" at bounding box center [954, 352] width 589 height 33
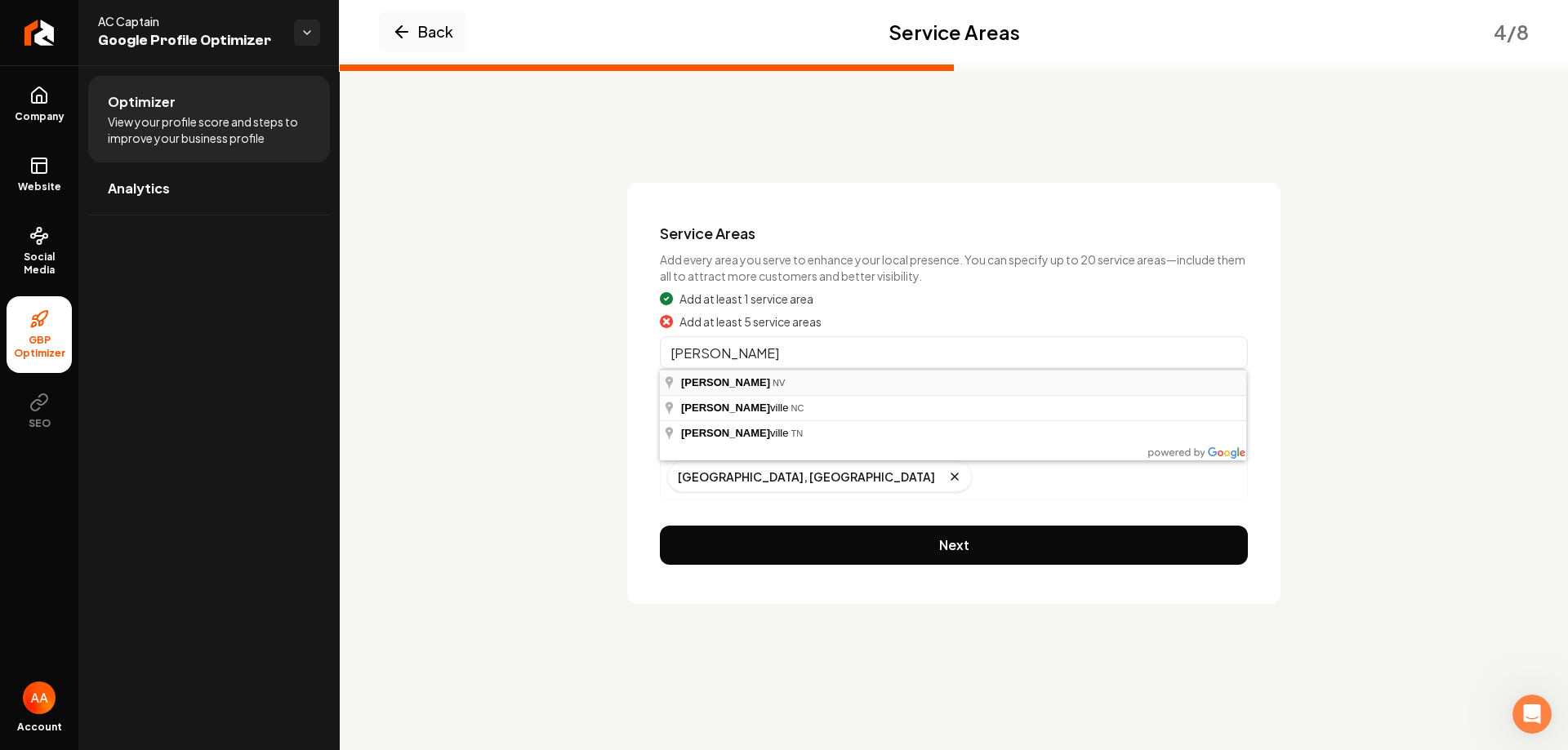
type input "[GEOGRAPHIC_DATA], [GEOGRAPHIC_DATA]"
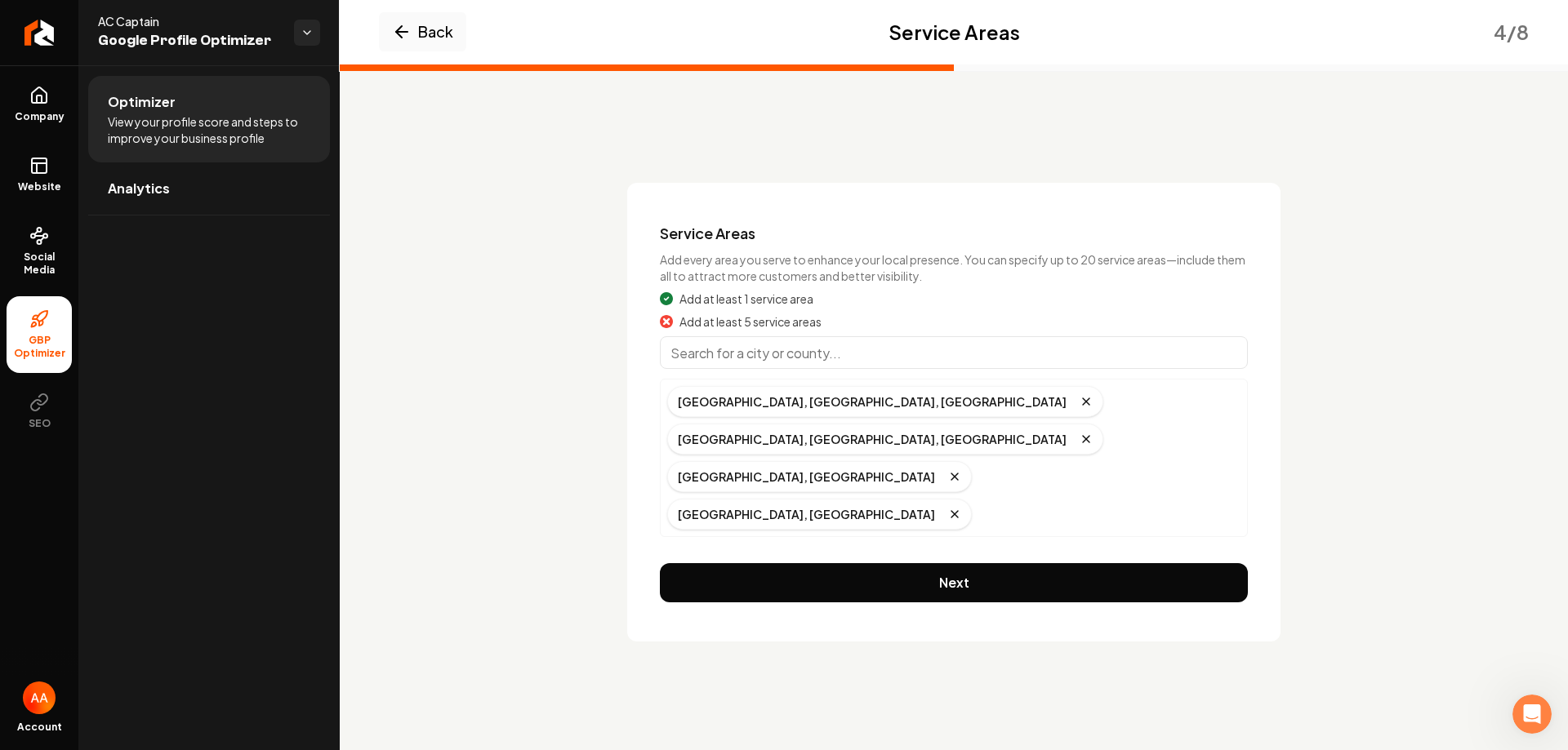
click at [771, 351] on input "Main content area" at bounding box center [954, 352] width 589 height 33
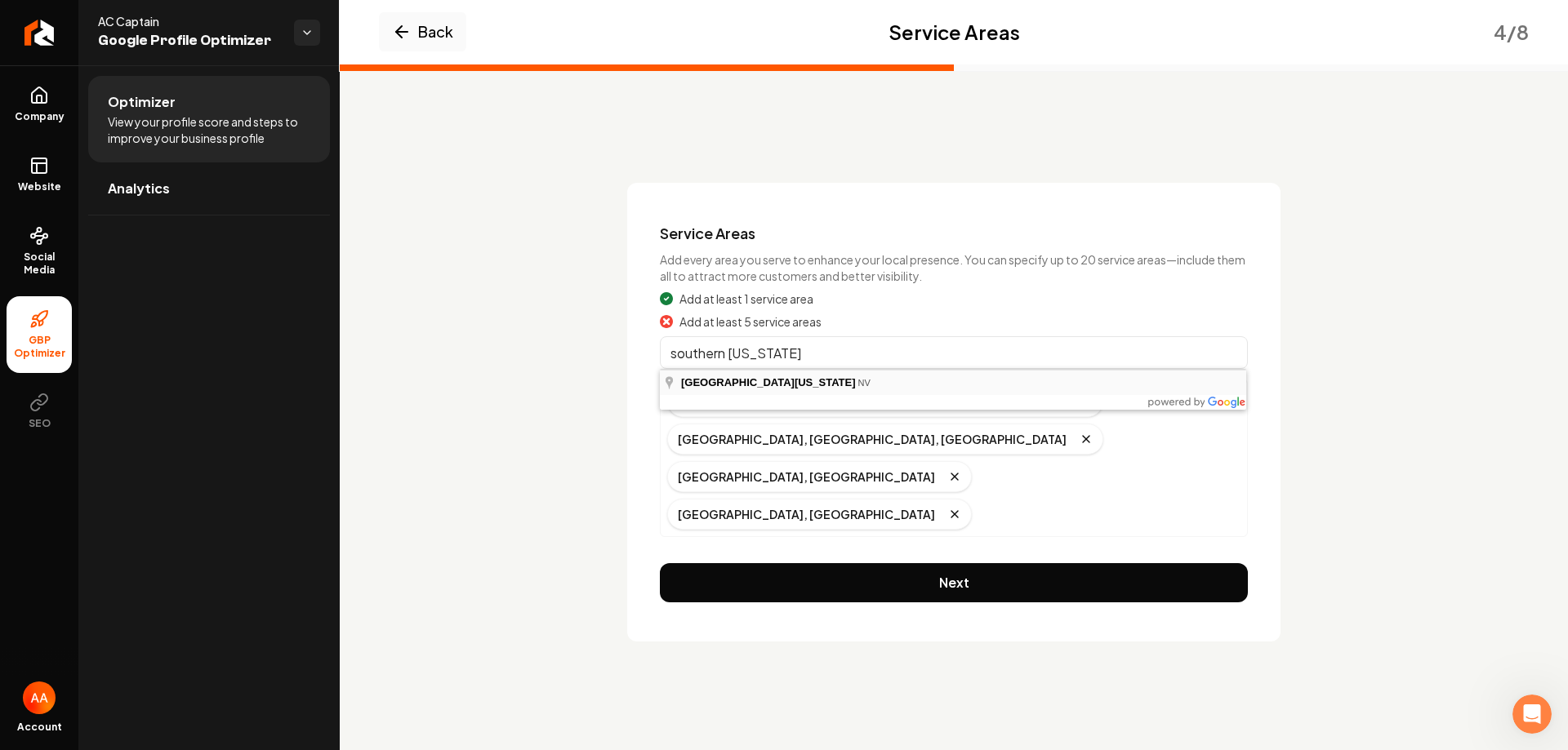
type input "[GEOGRAPHIC_DATA][US_STATE], [GEOGRAPHIC_DATA]"
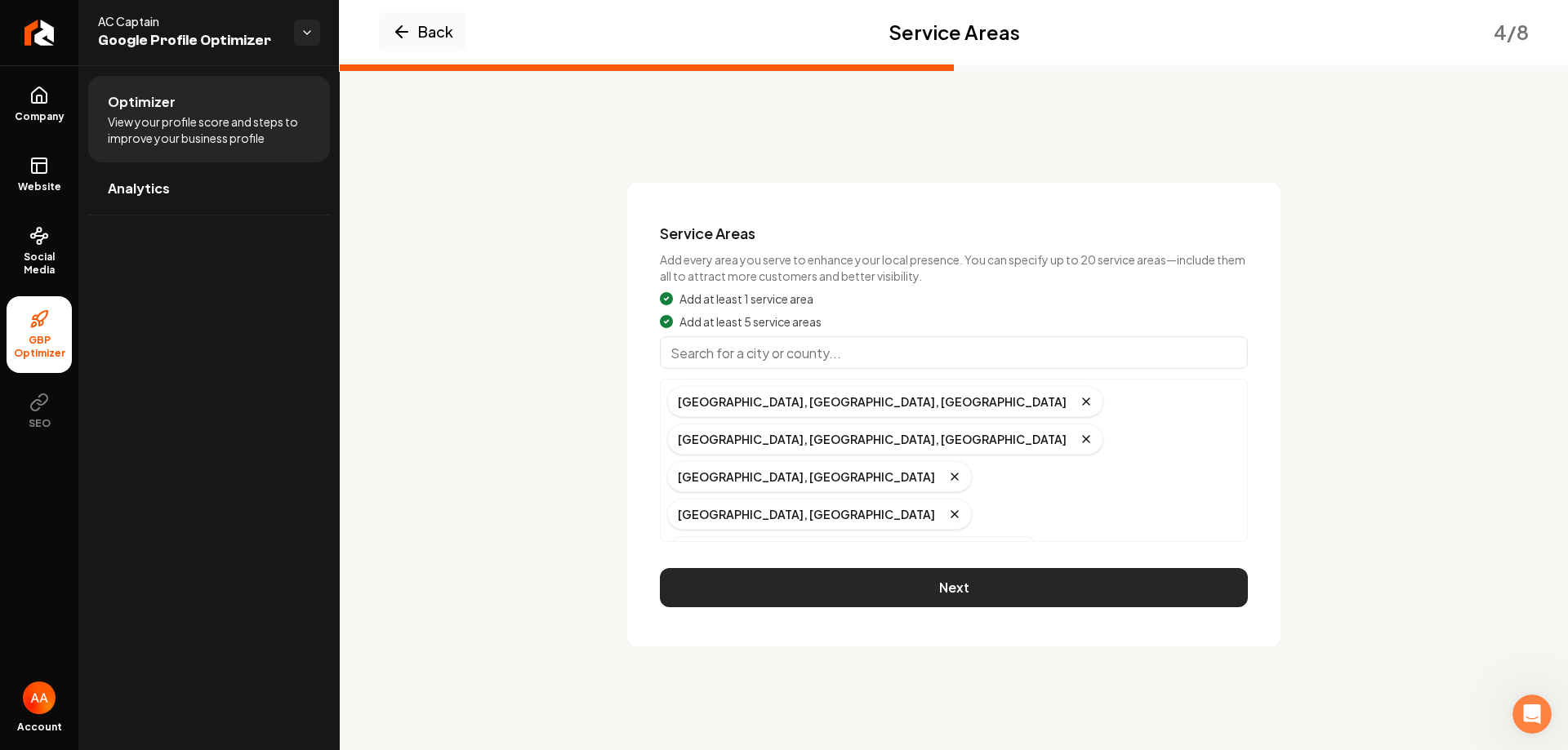
click at [937, 569] on button "Next" at bounding box center [954, 588] width 589 height 39
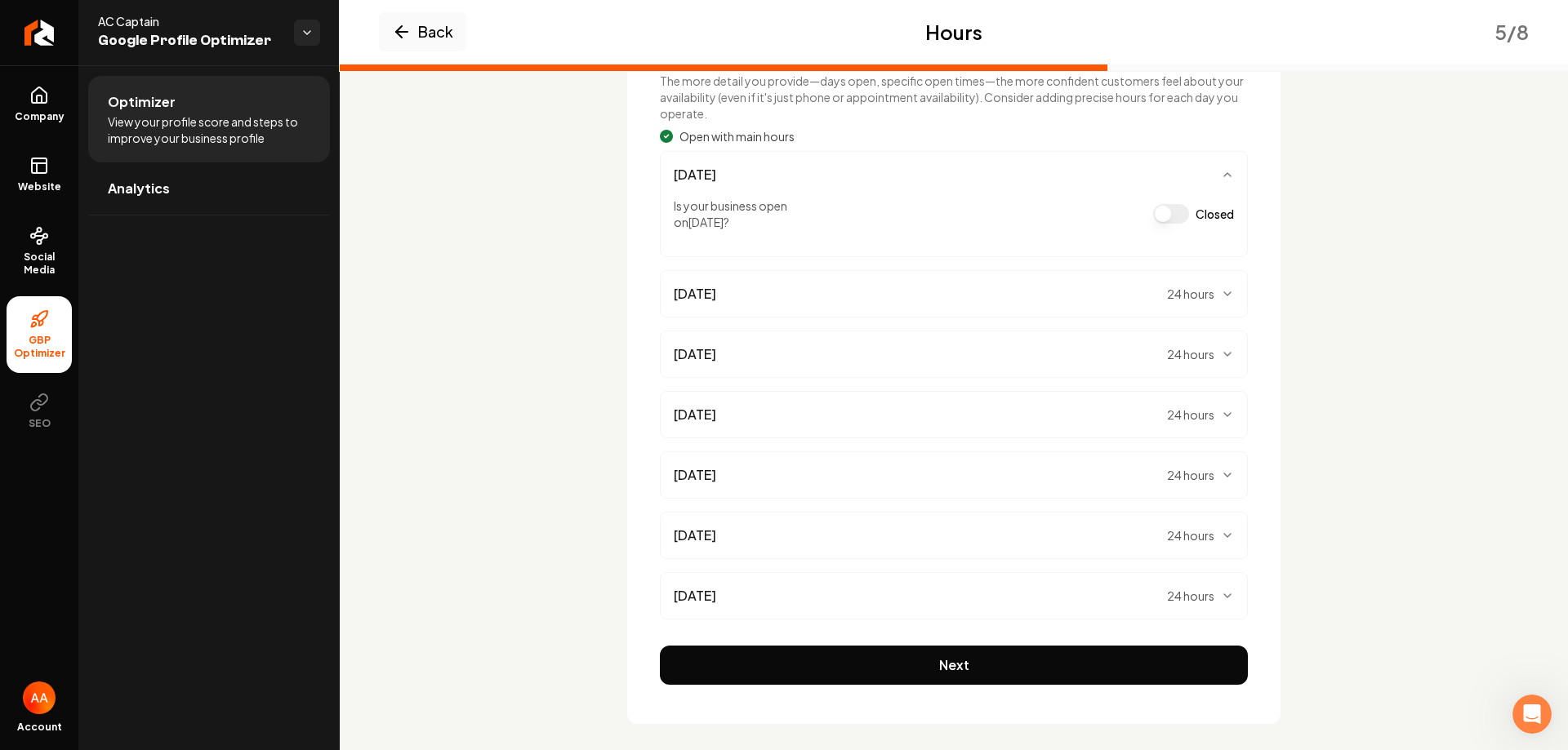
scroll to position [192, 0]
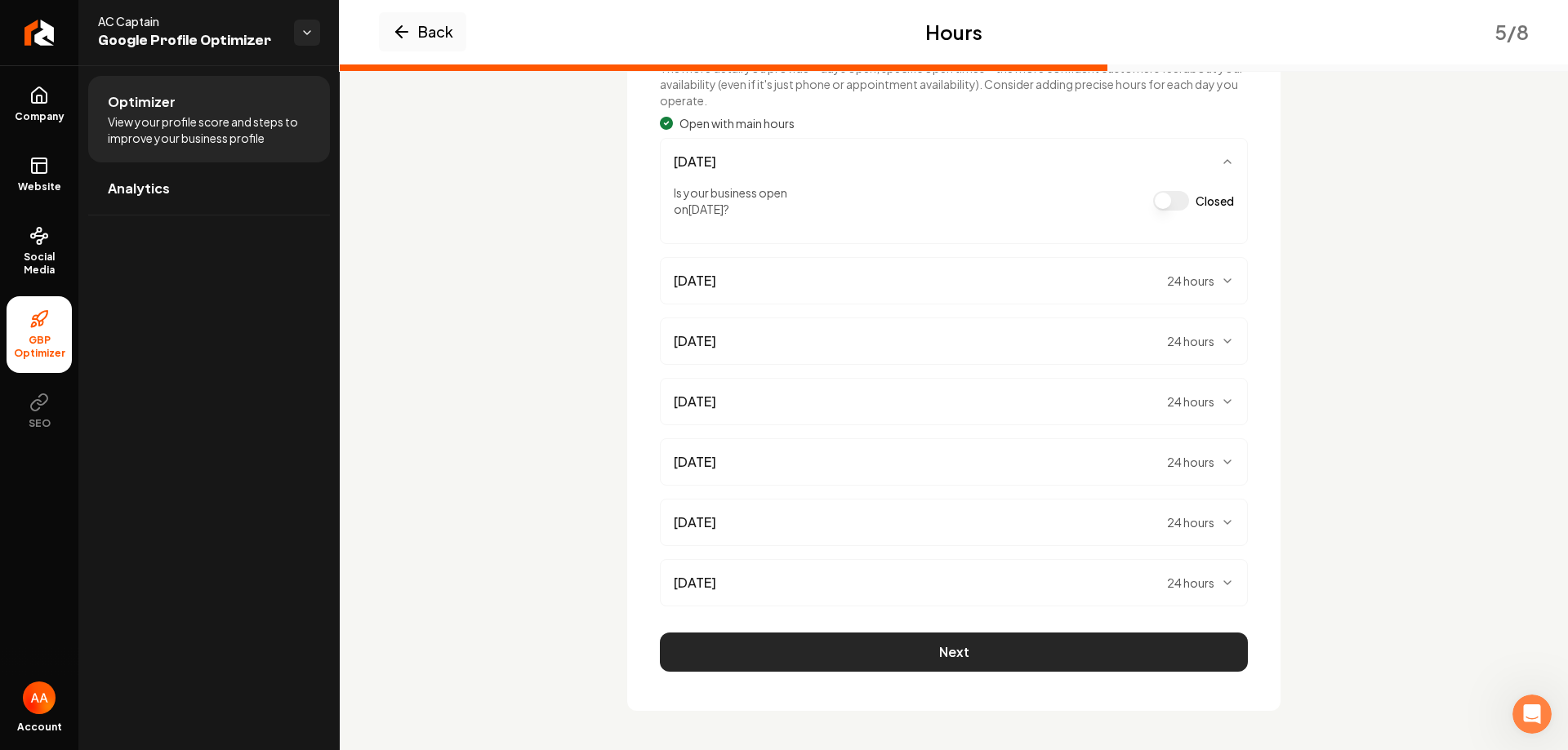
click at [987, 660] on button "Next" at bounding box center [954, 653] width 589 height 39
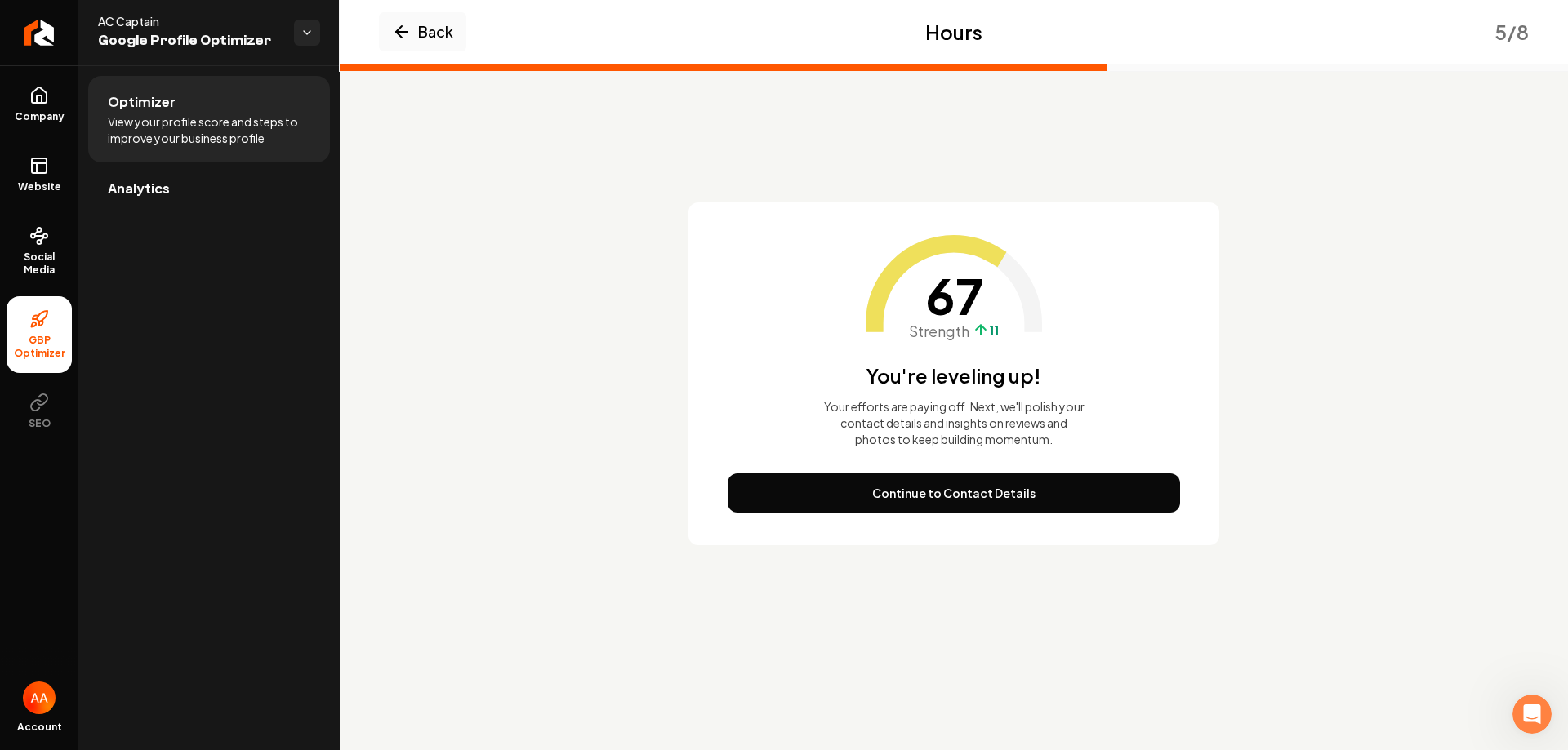
scroll to position [0, 0]
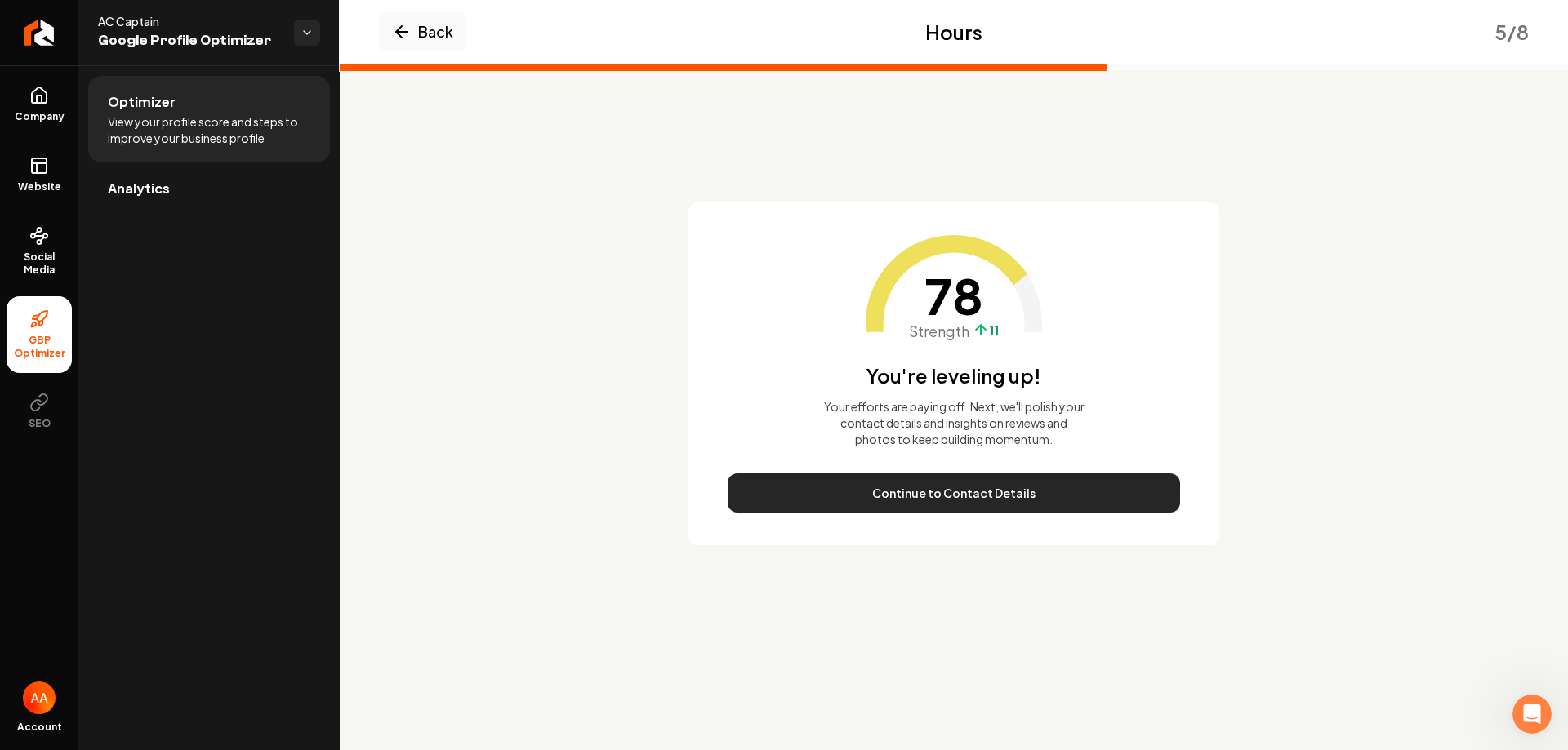
click at [965, 490] on button "Continue to Contact Details" at bounding box center [954, 493] width 453 height 39
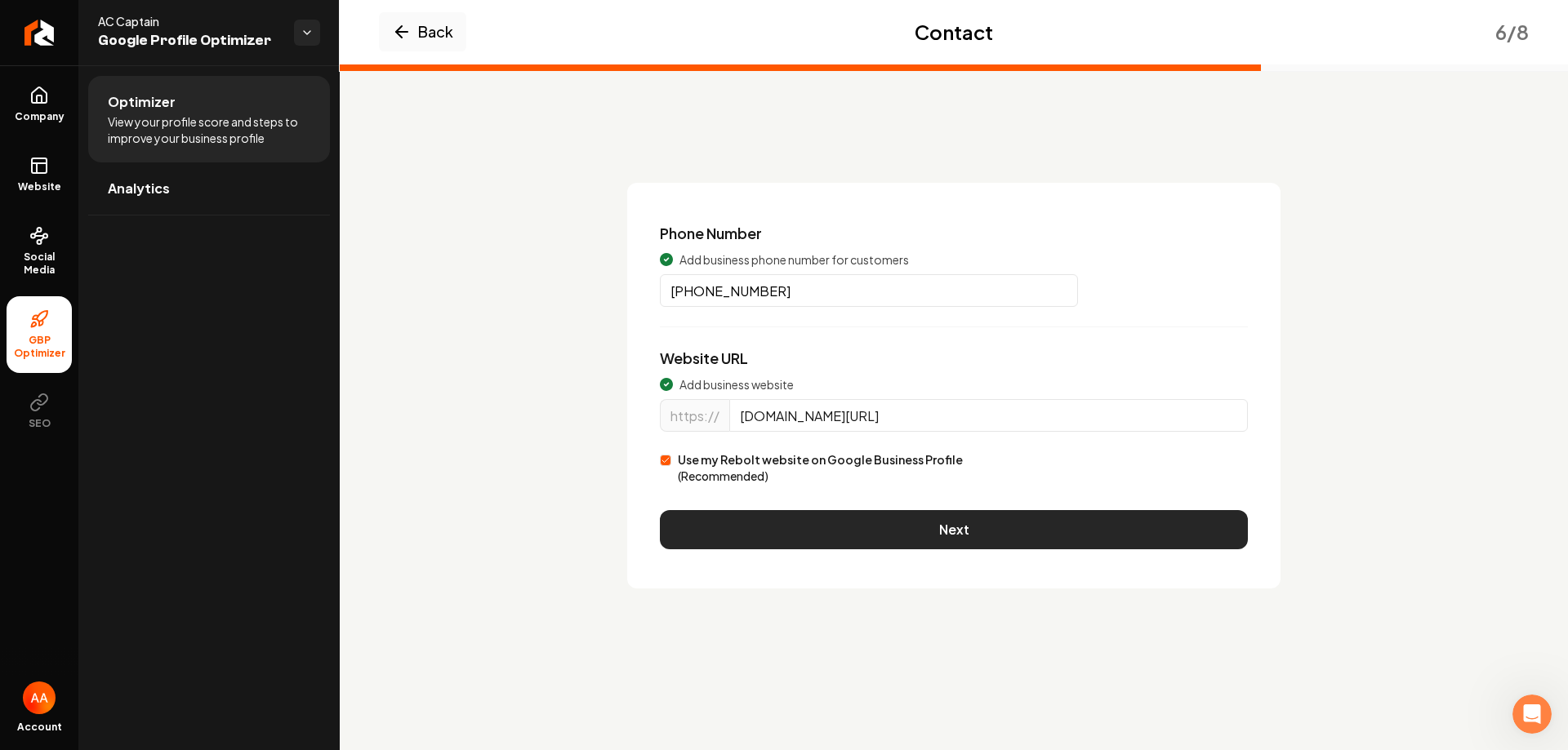
click at [946, 534] on button "Next" at bounding box center [954, 530] width 589 height 39
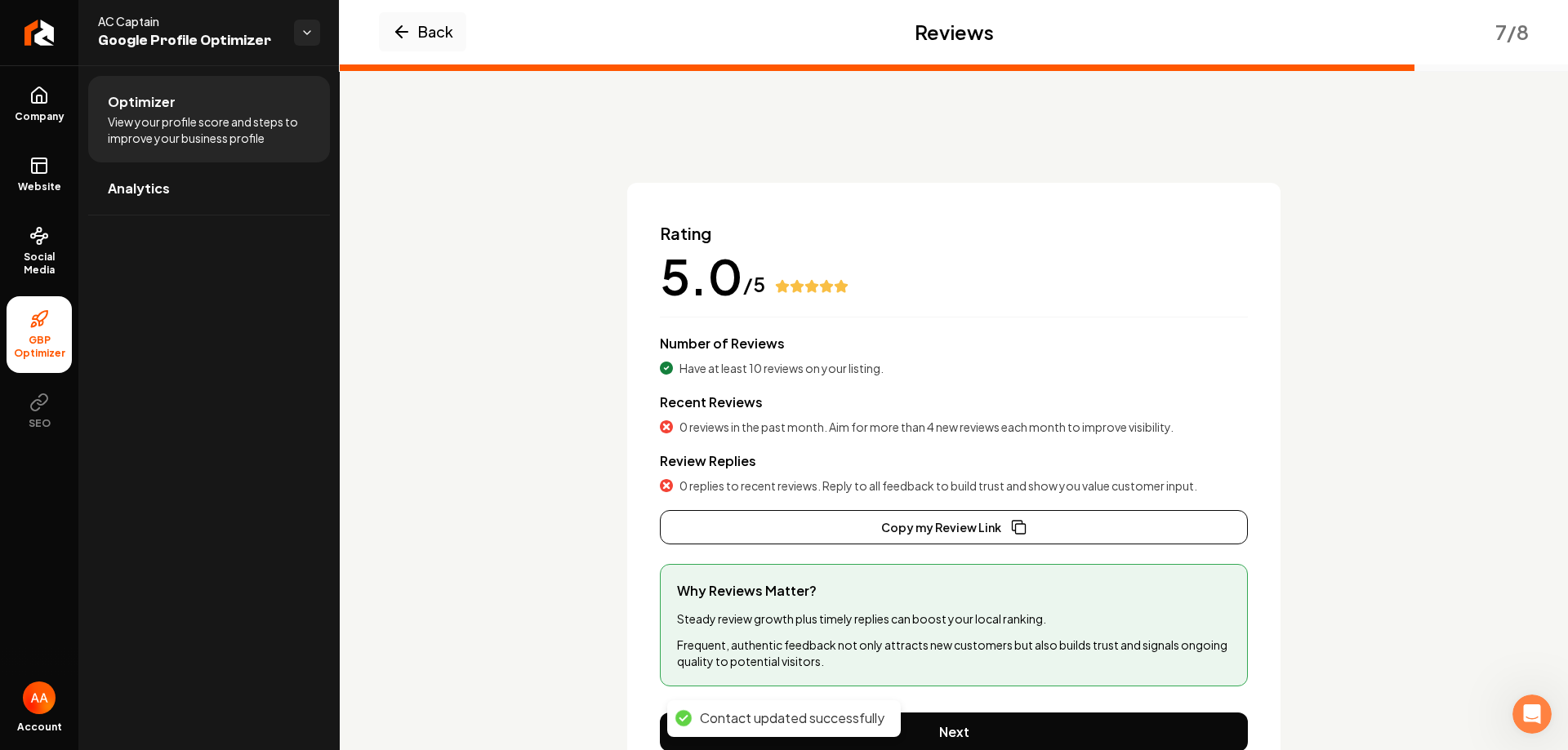
scroll to position [80, 0]
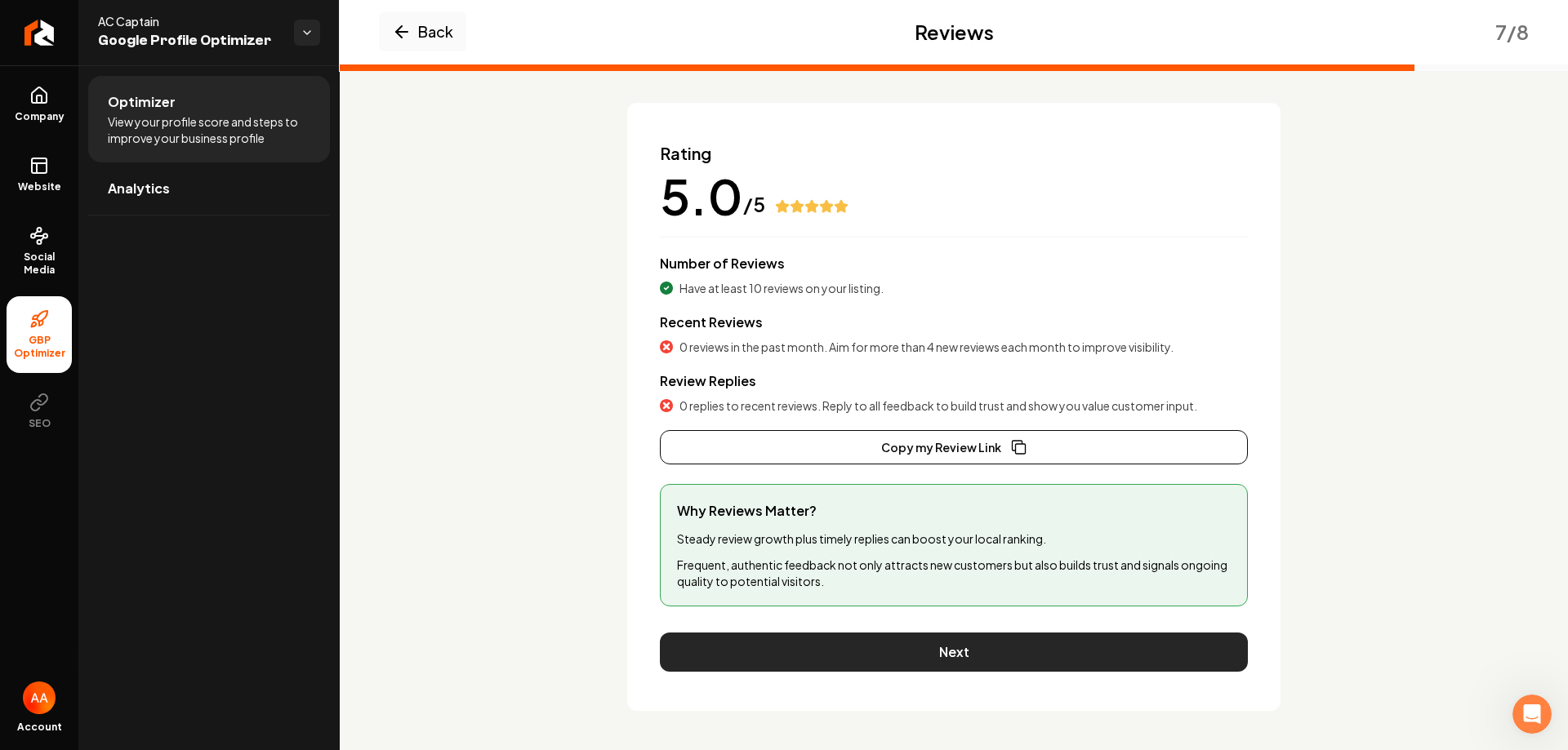
click at [949, 656] on button "Next" at bounding box center [954, 653] width 589 height 39
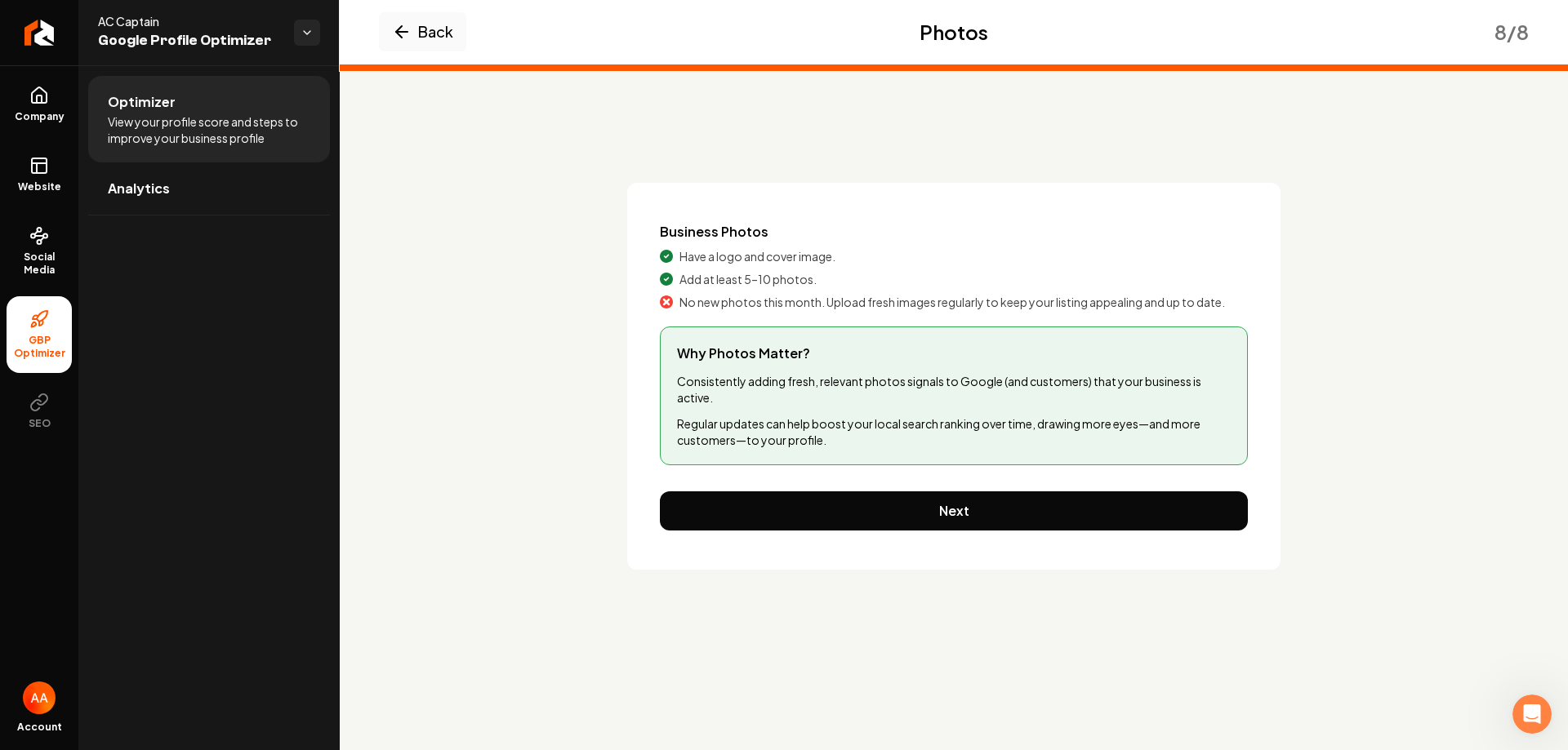
scroll to position [0, 0]
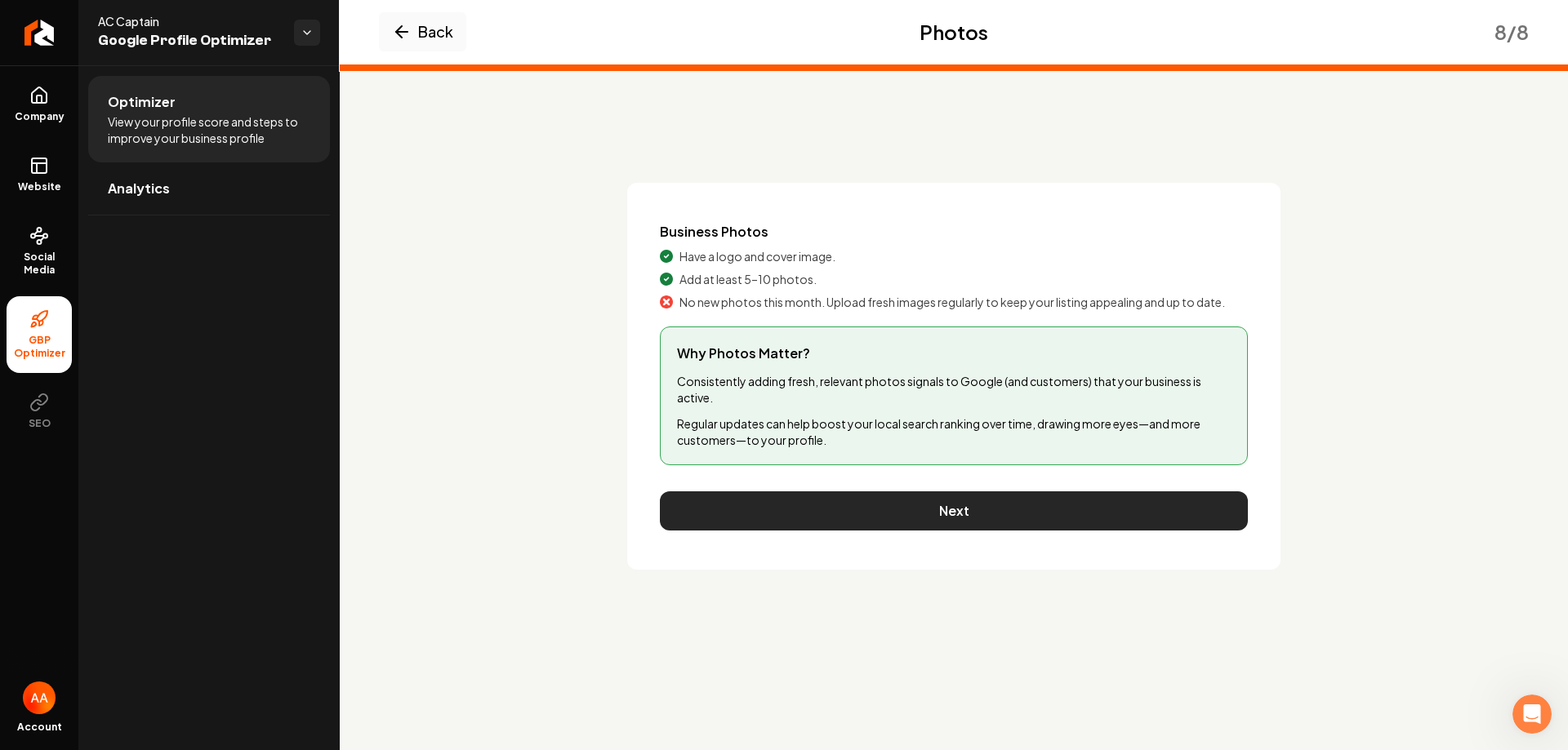
click at [969, 526] on button "Next" at bounding box center [954, 511] width 589 height 39
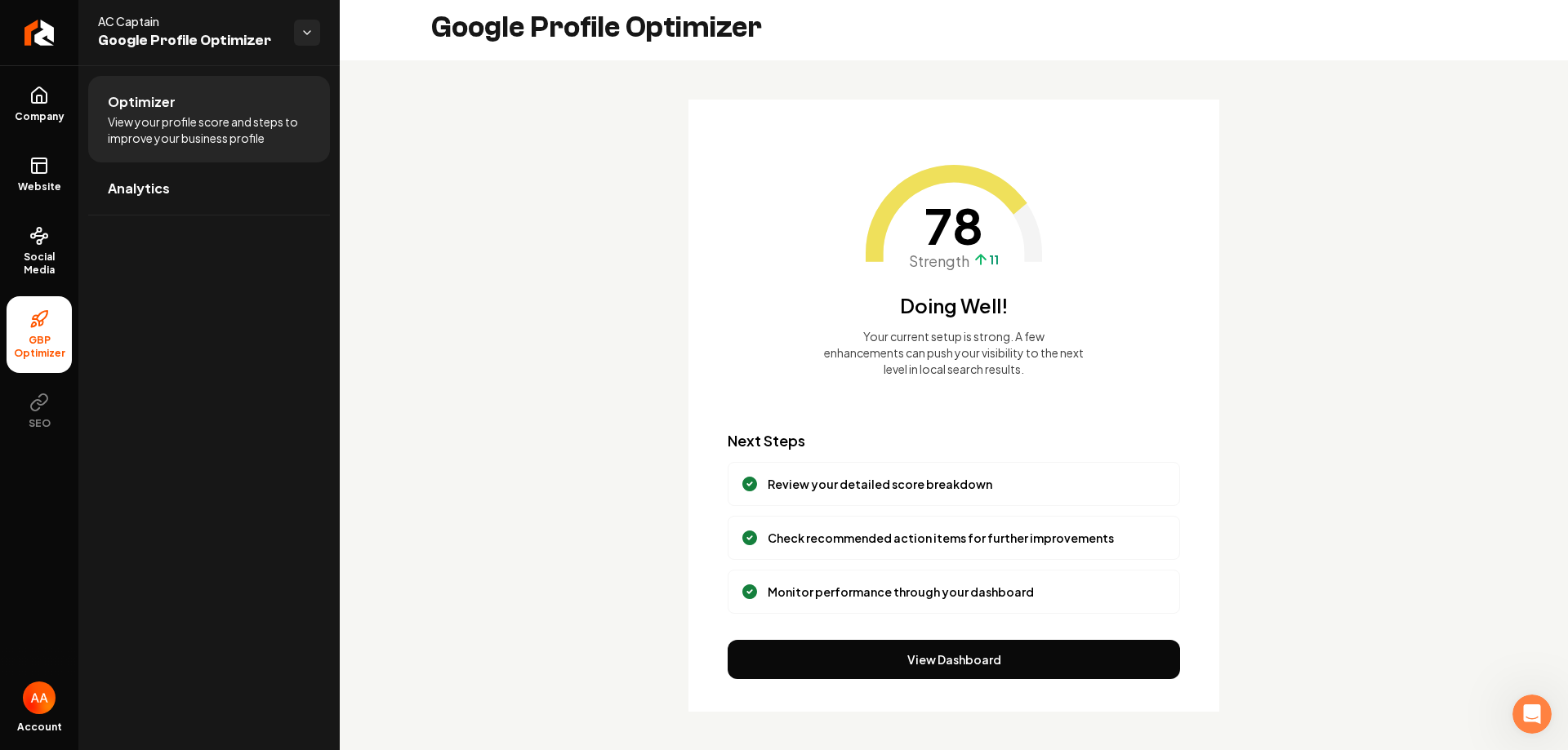
scroll to position [5, 0]
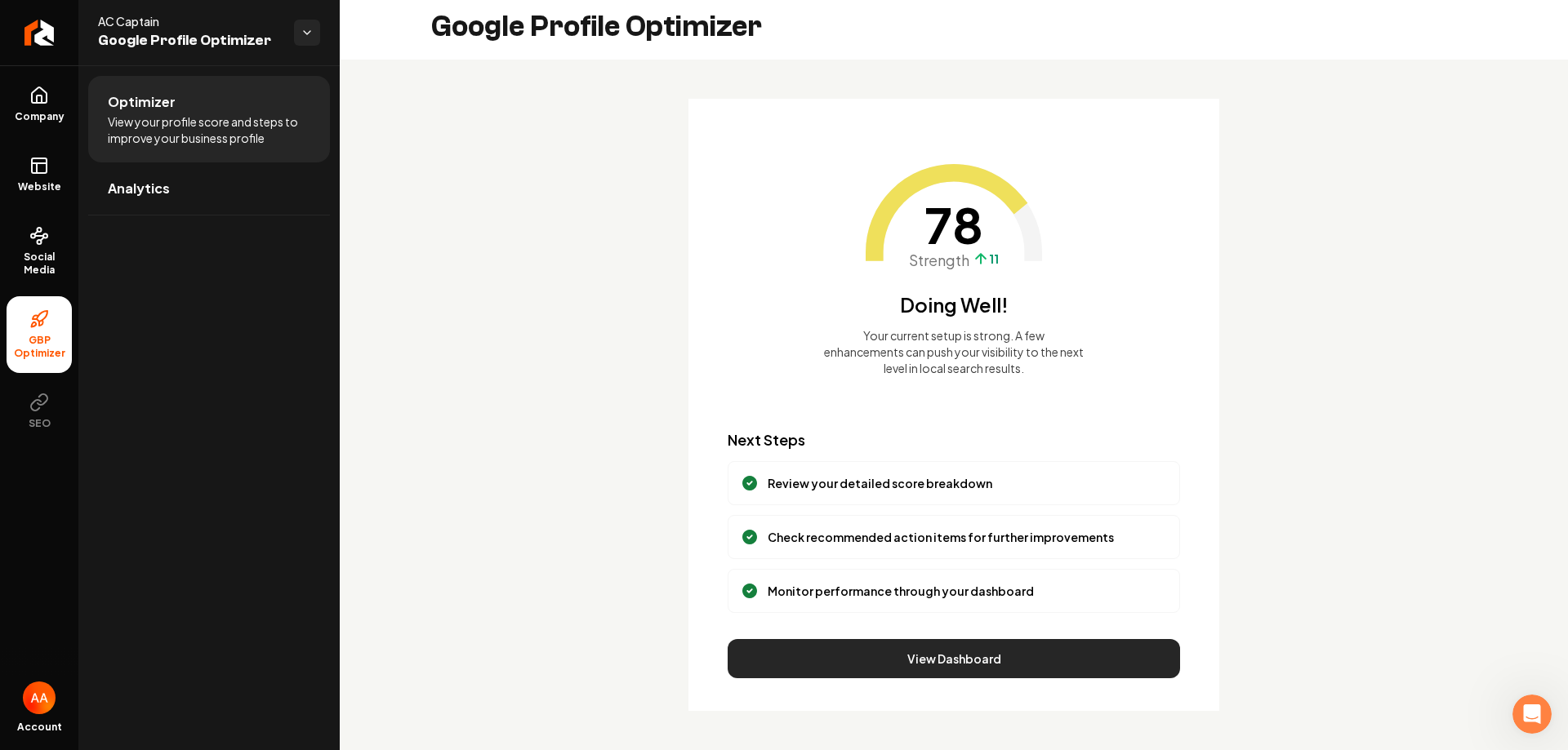
click at [965, 657] on button "View Dashboard" at bounding box center [954, 659] width 453 height 39
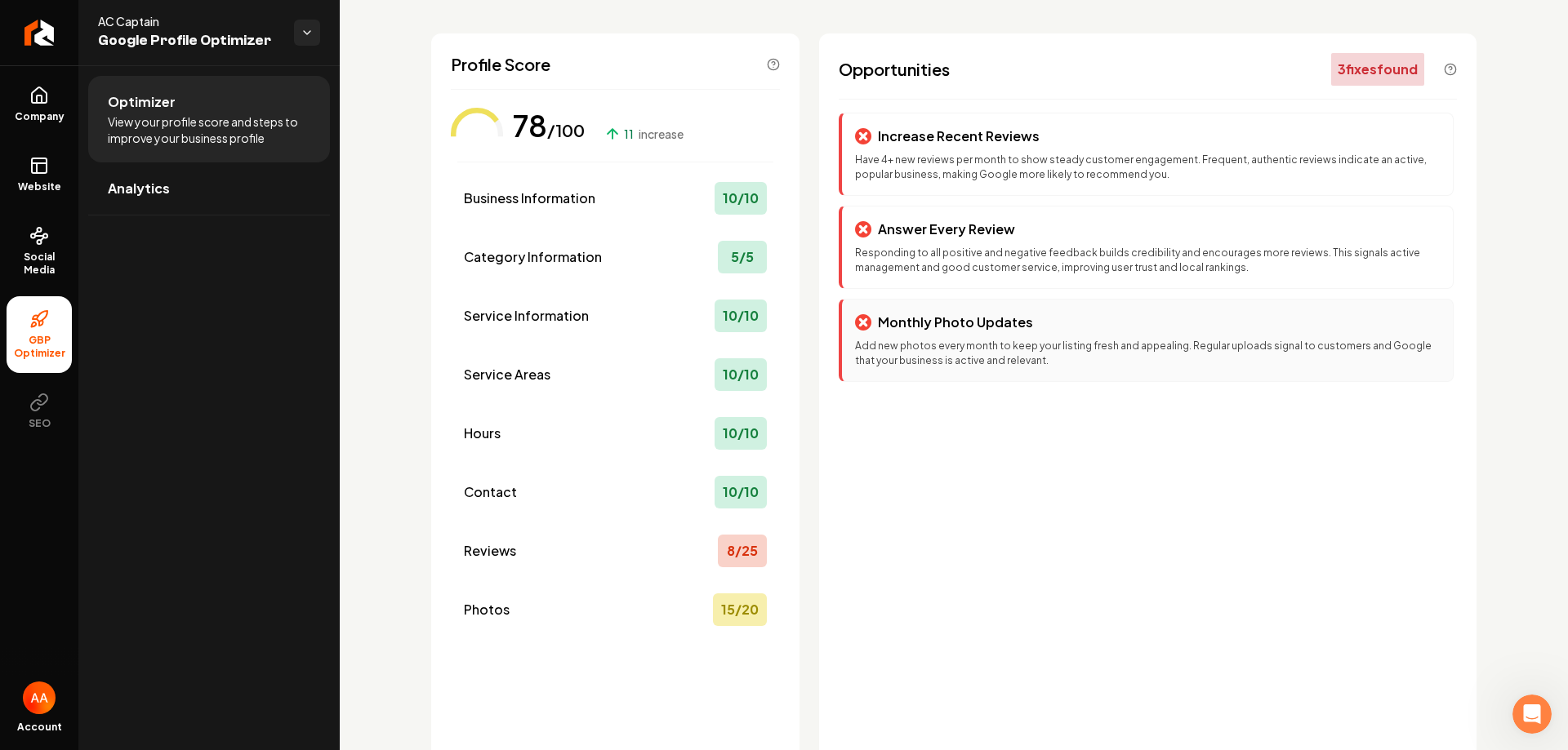
scroll to position [0, 0]
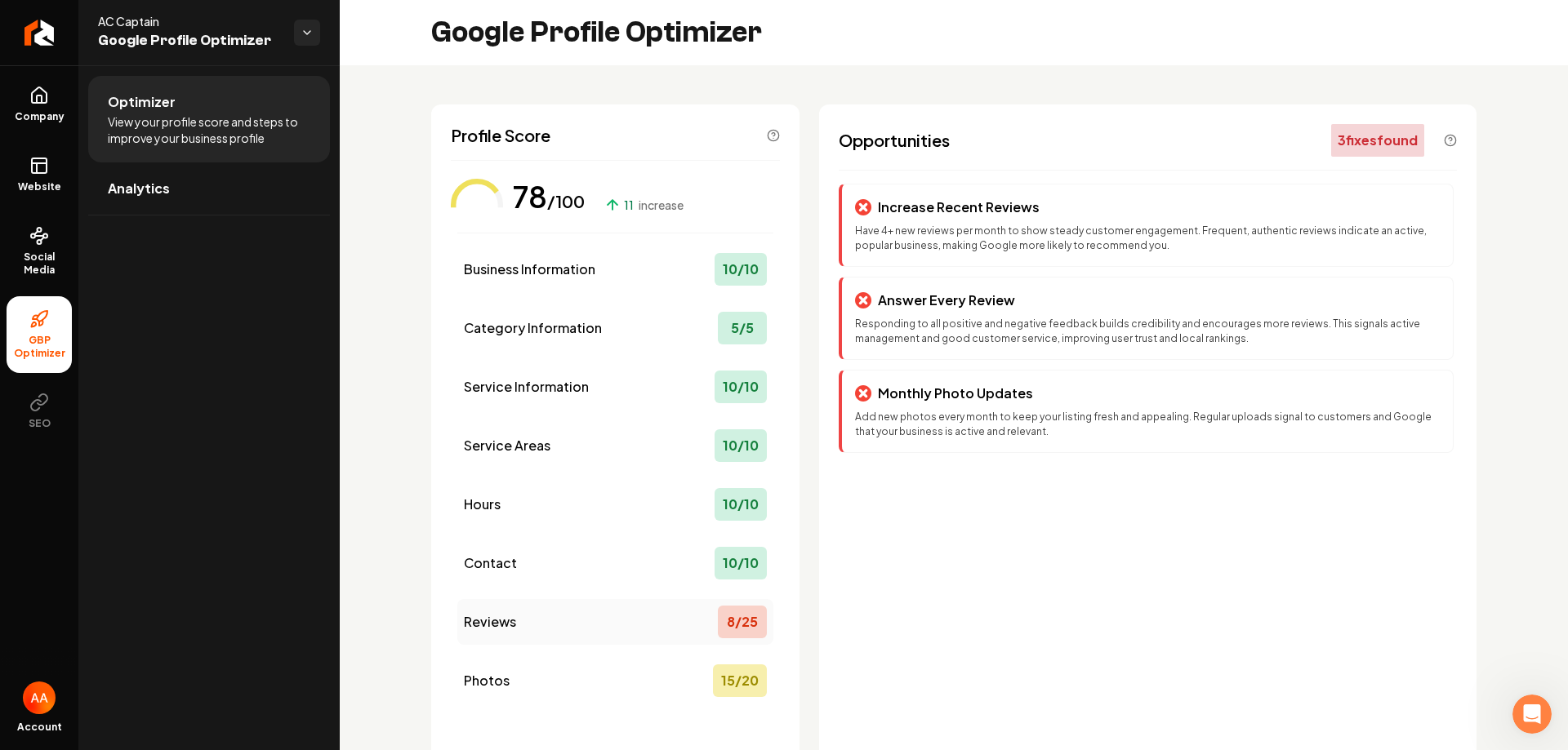
click at [504, 628] on span "Reviews" at bounding box center [490, 622] width 52 height 20
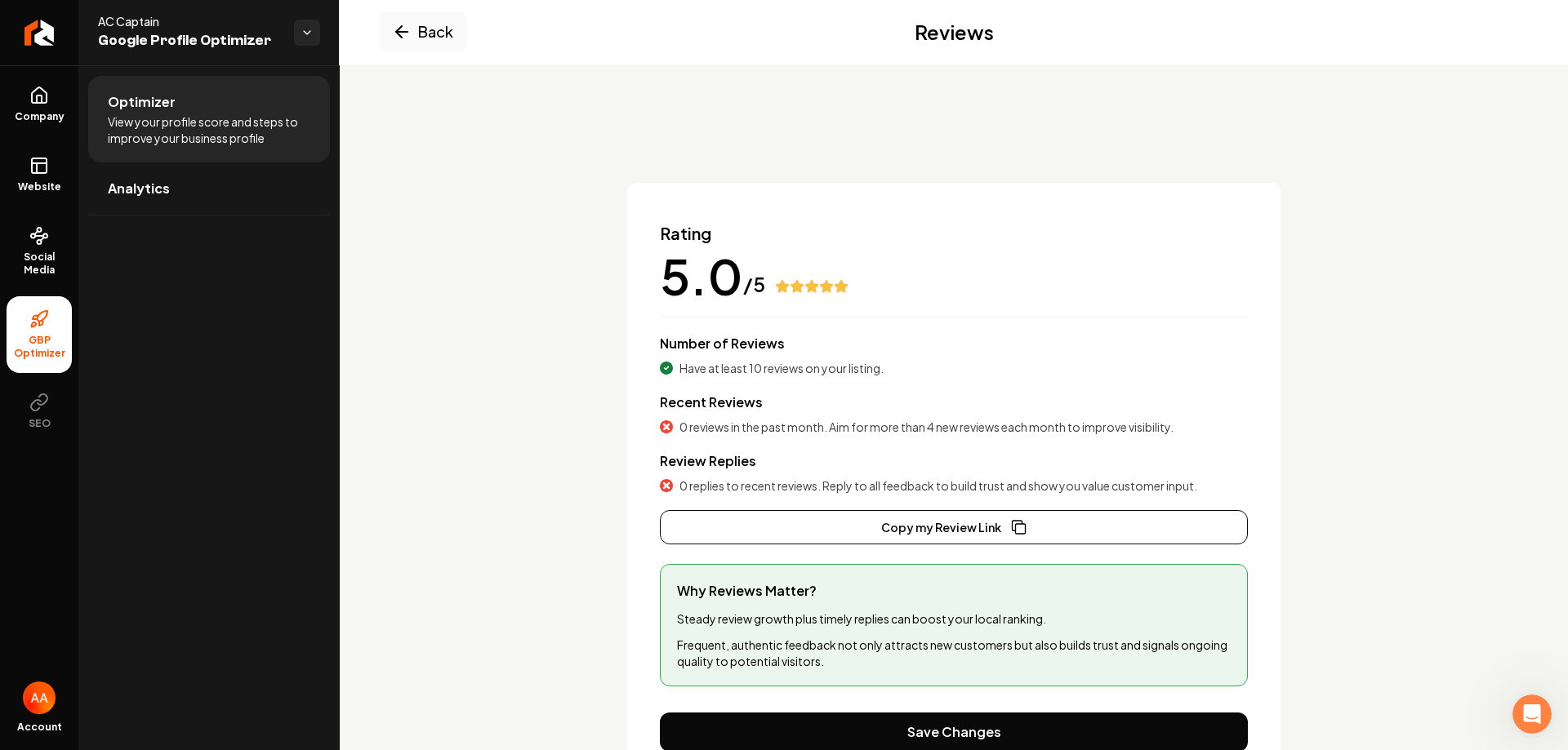
scroll to position [80, 0]
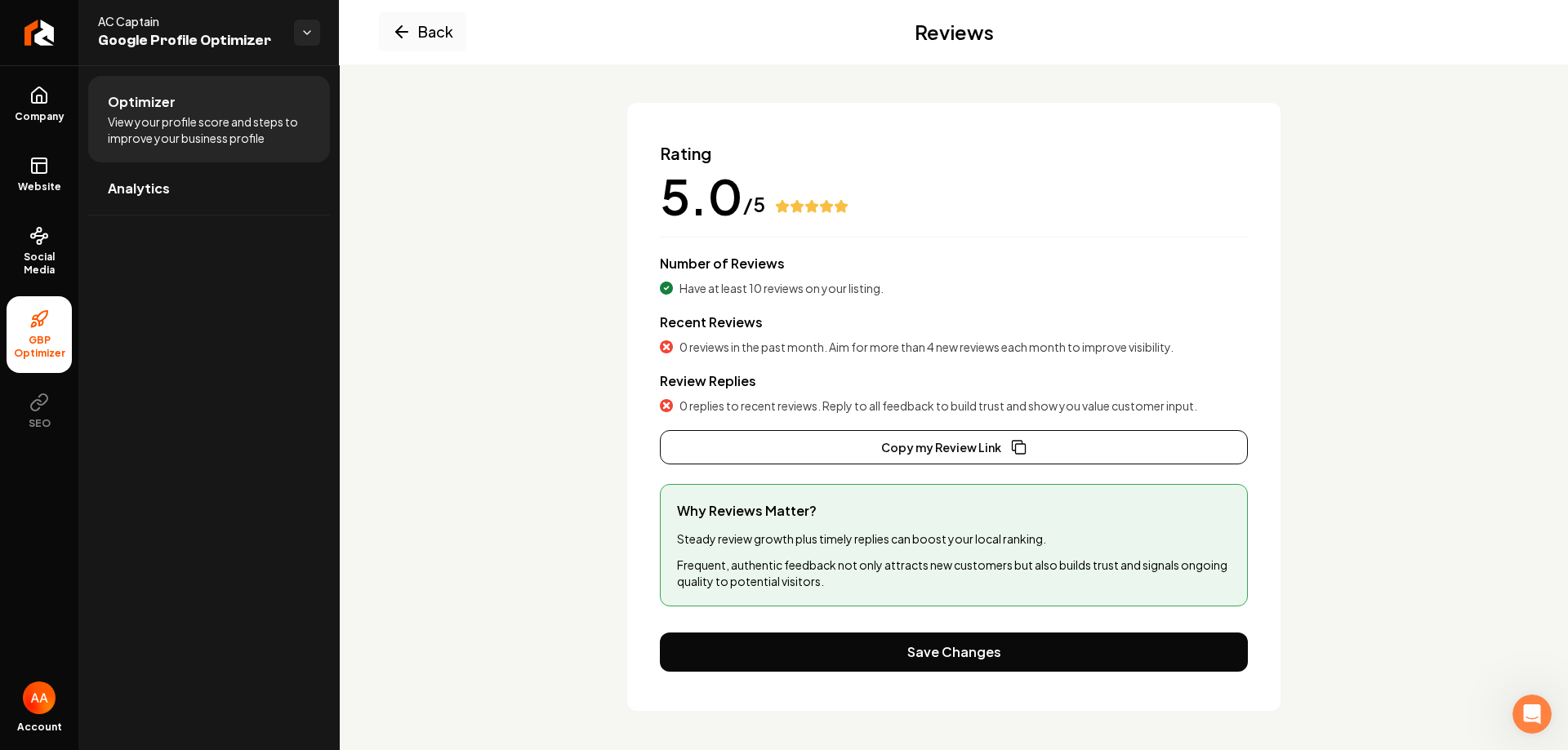
click at [175, 162] on li "Optimizer View your profile score and steps to improve your business profile" at bounding box center [209, 119] width 242 height 87
click at [190, 185] on link "Analytics" at bounding box center [209, 189] width 242 height 52
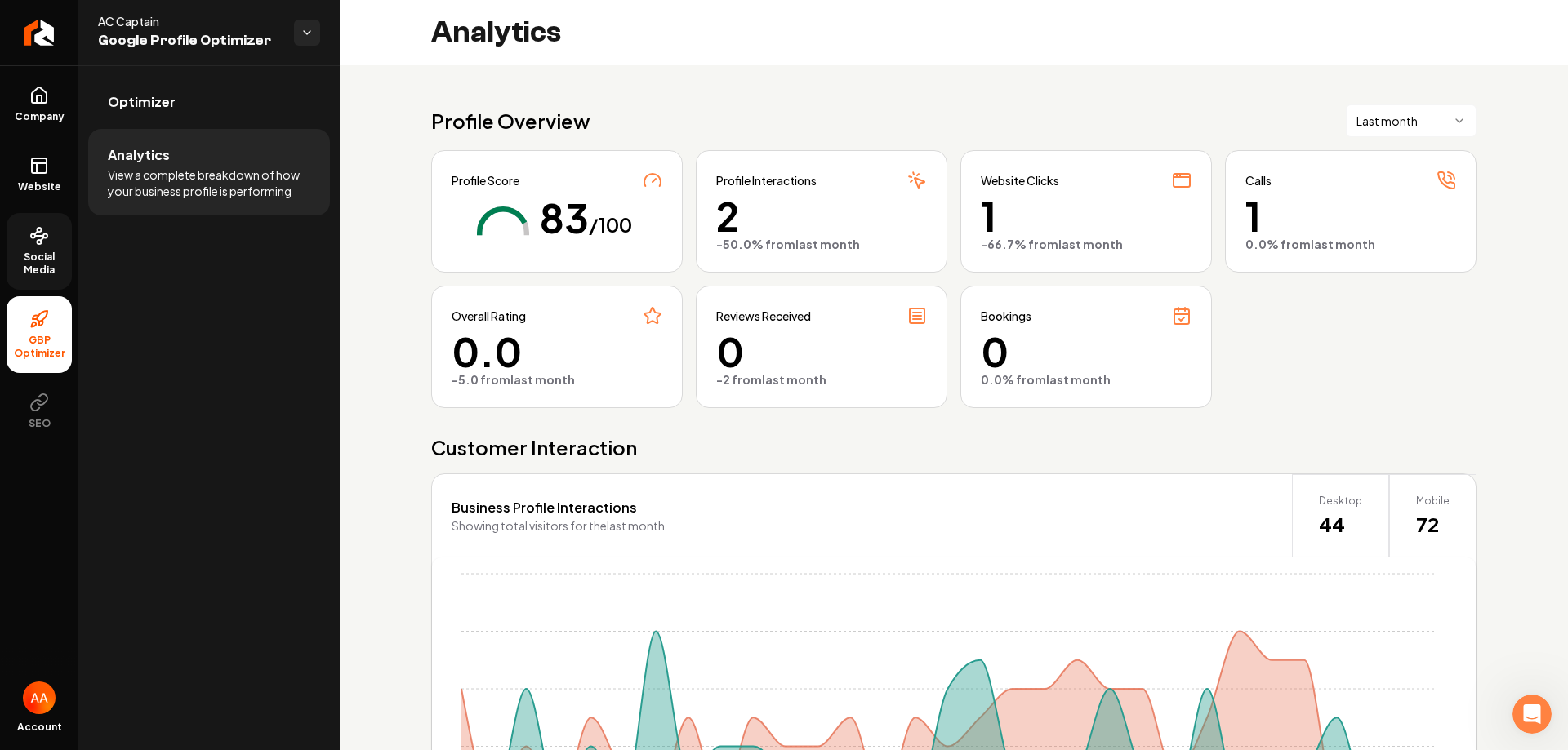
click at [34, 259] on span "Social Media" at bounding box center [38, 263] width 65 height 26
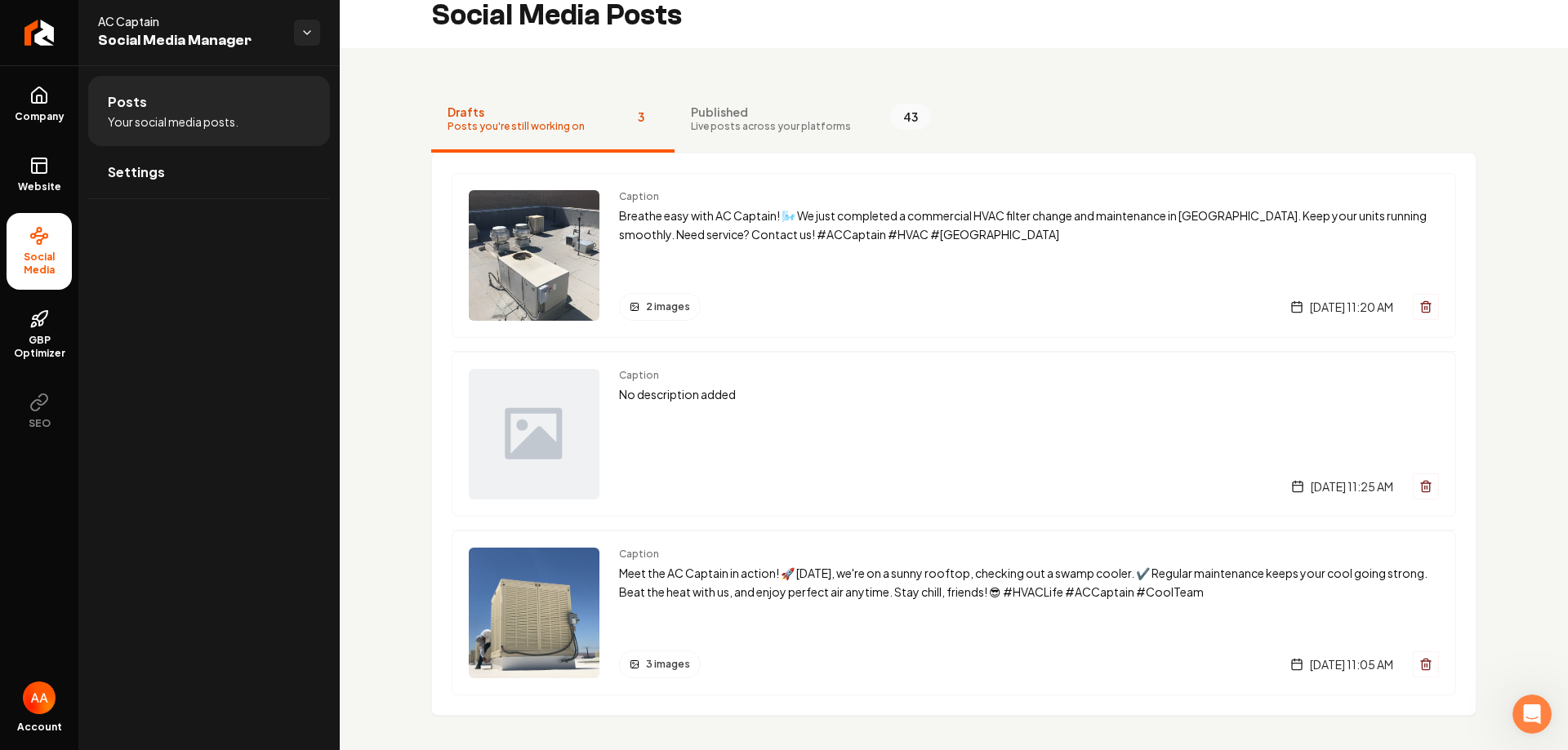
scroll to position [22, 0]
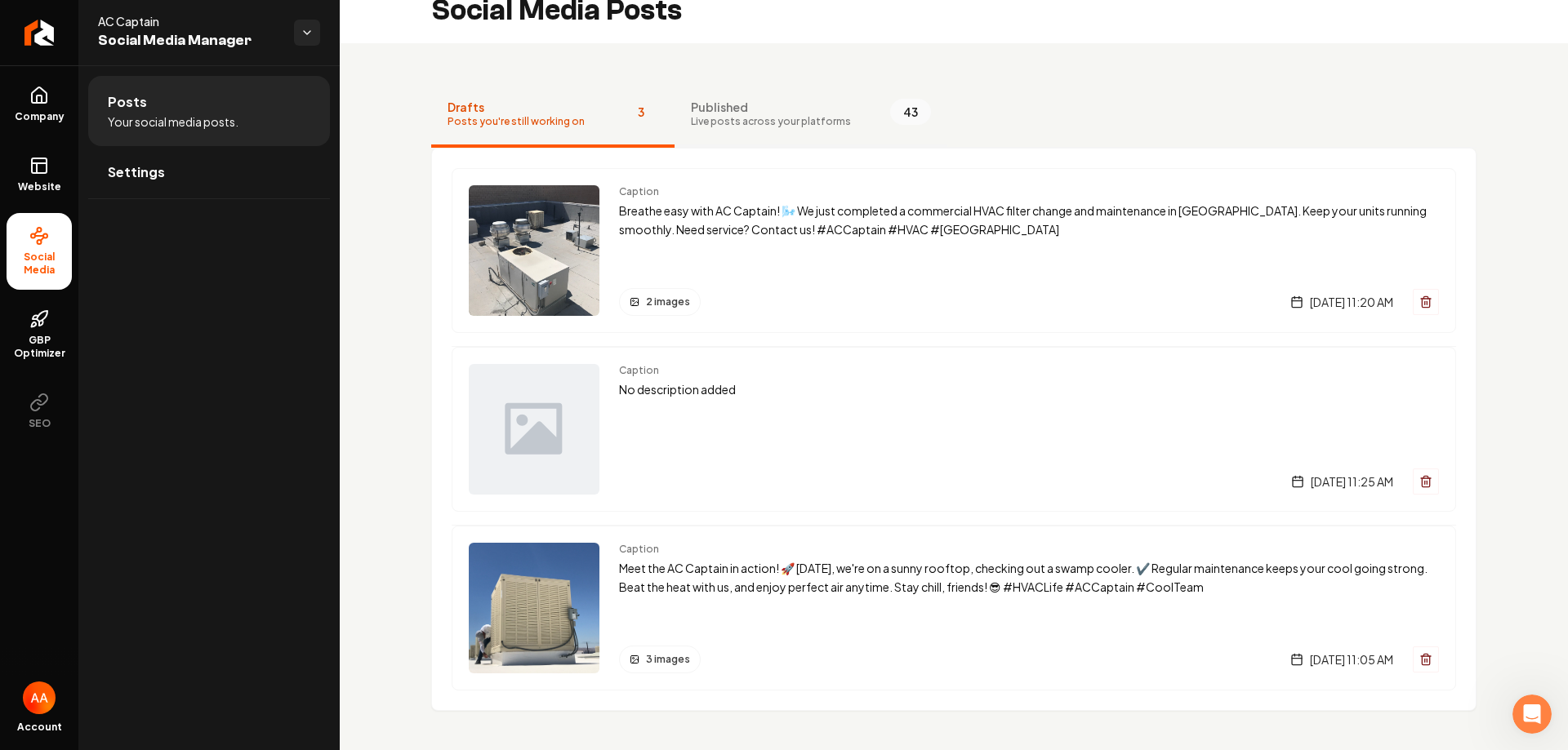
click at [718, 118] on span "Live posts across your platforms" at bounding box center [771, 122] width 160 height 13
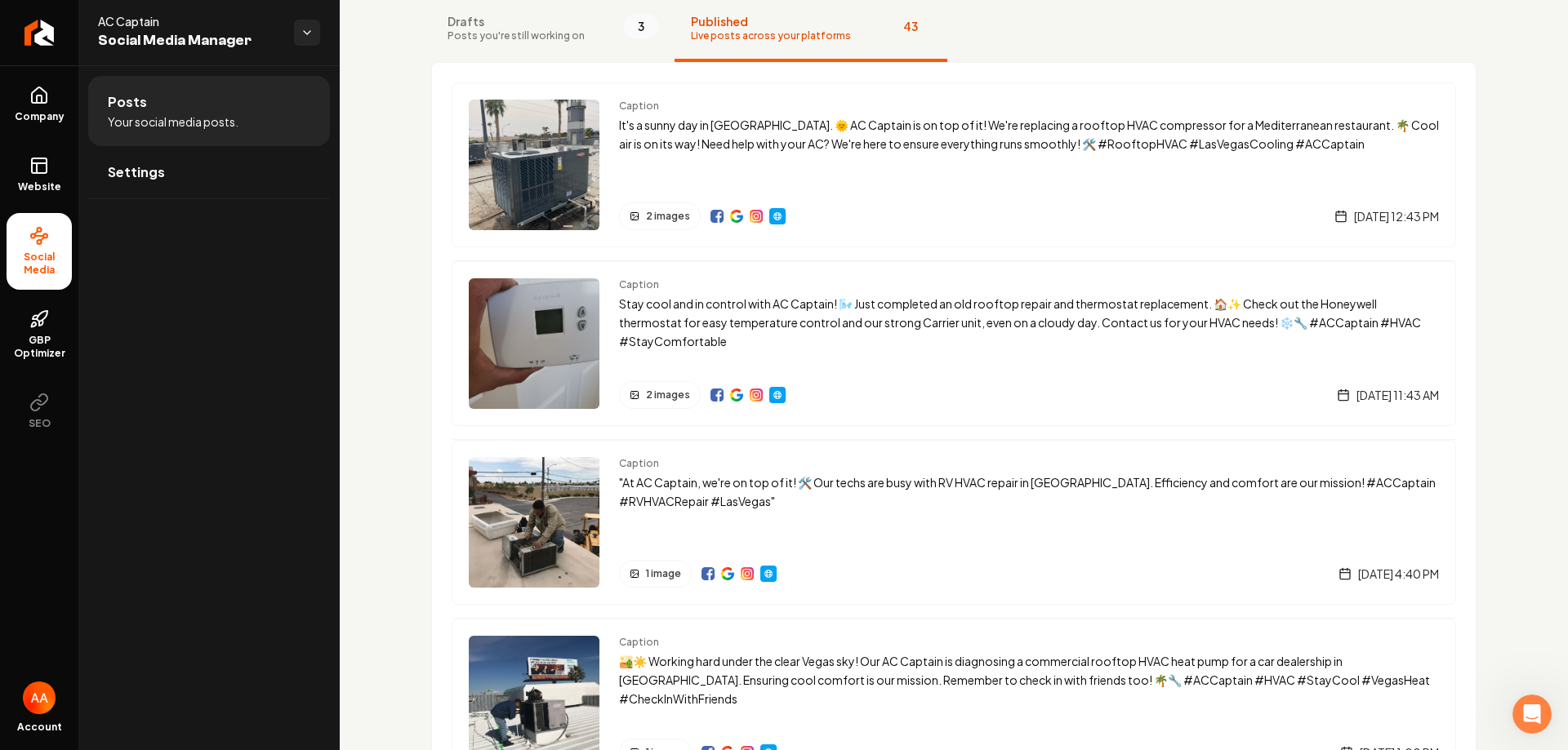
scroll to position [0, 0]
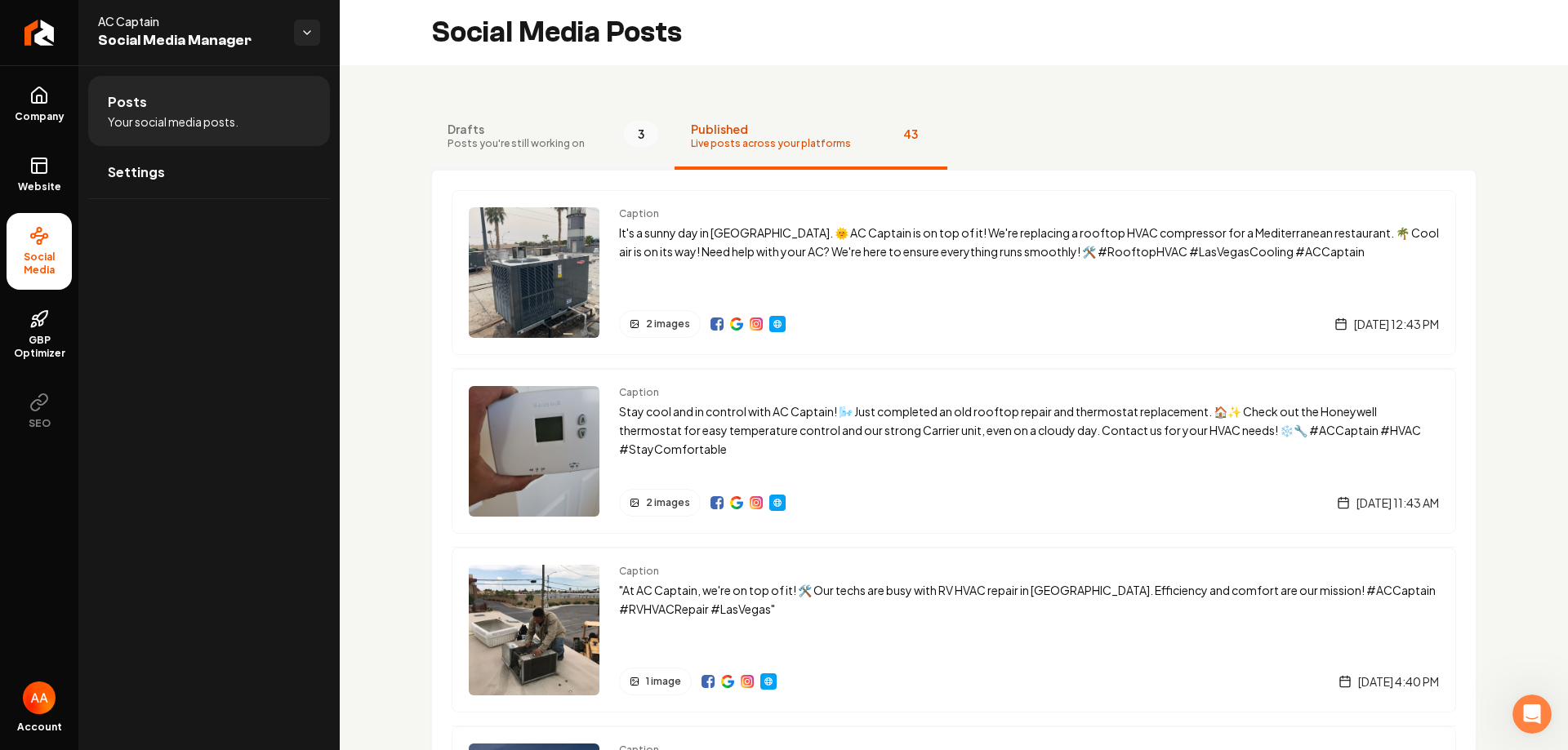
click at [514, 164] on button "Drafts Posts you're still working on 3" at bounding box center [553, 137] width 243 height 65
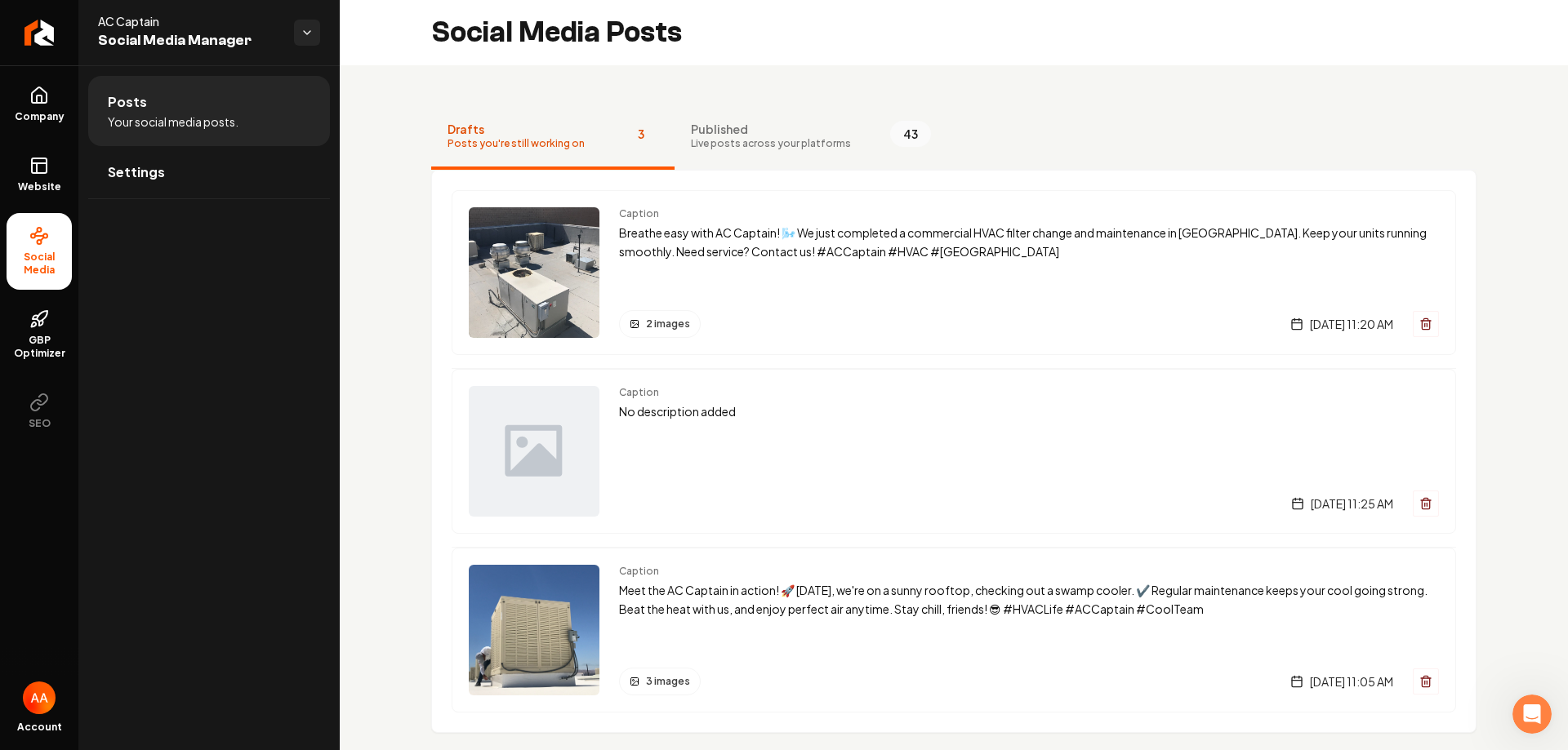
click at [1424, 484] on div "Caption No description added [DATE] 11:25 AM" at bounding box center [1029, 451] width 820 height 131
click at [1424, 499] on icon "Main content area" at bounding box center [1426, 499] width 4 height 3
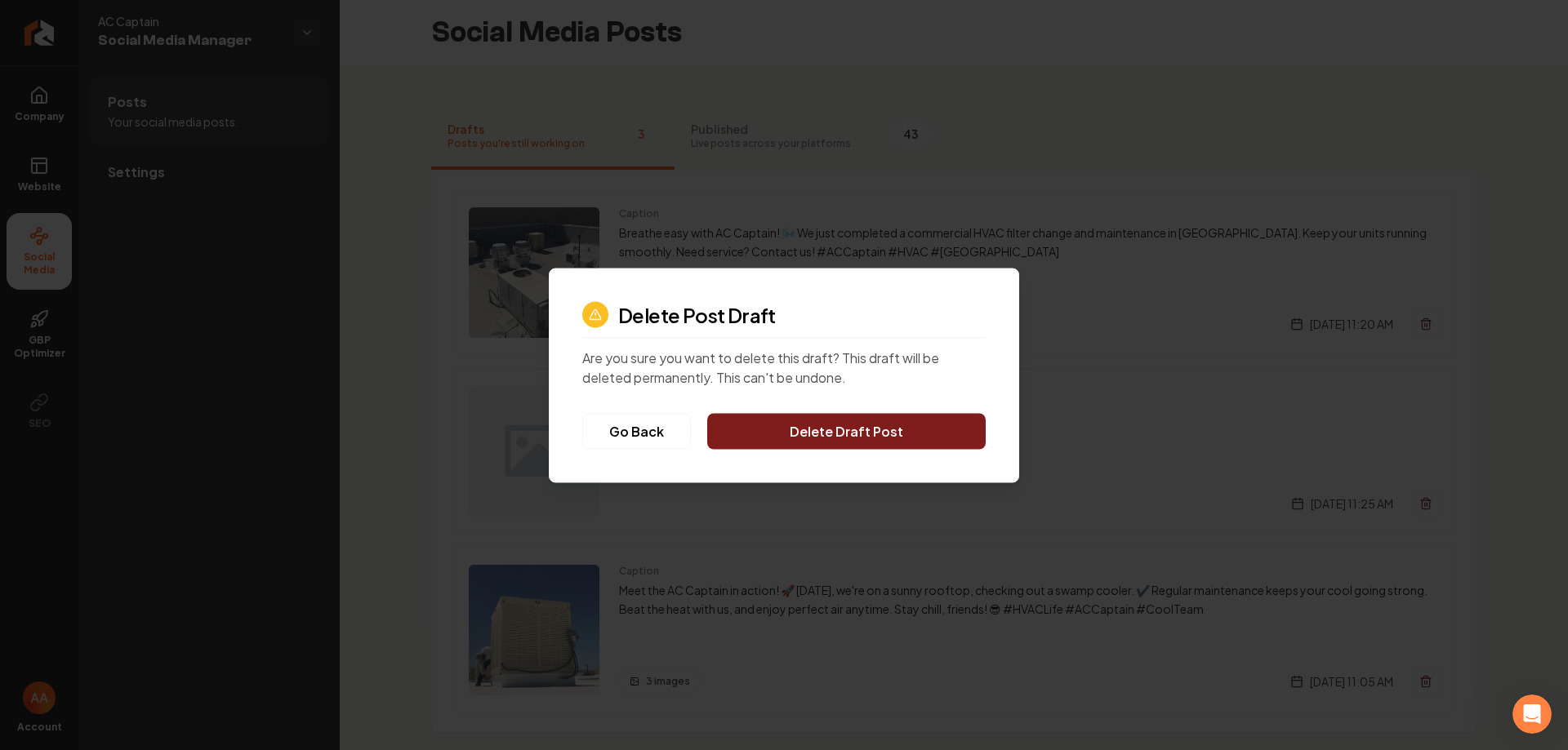
click at [909, 446] on button "Delete Draft Post" at bounding box center [846, 431] width 278 height 36
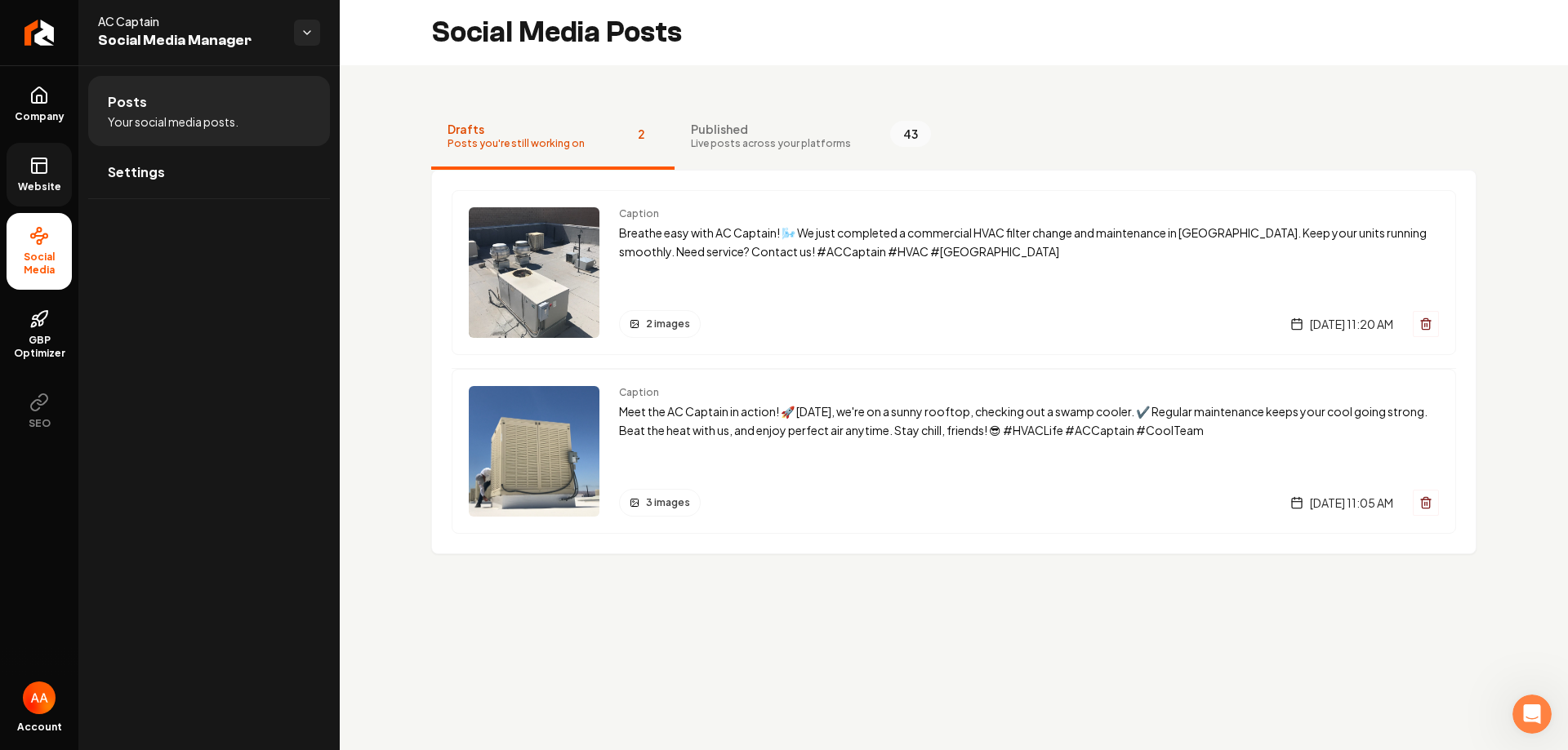
click at [26, 180] on link "Website" at bounding box center [38, 174] width 65 height 63
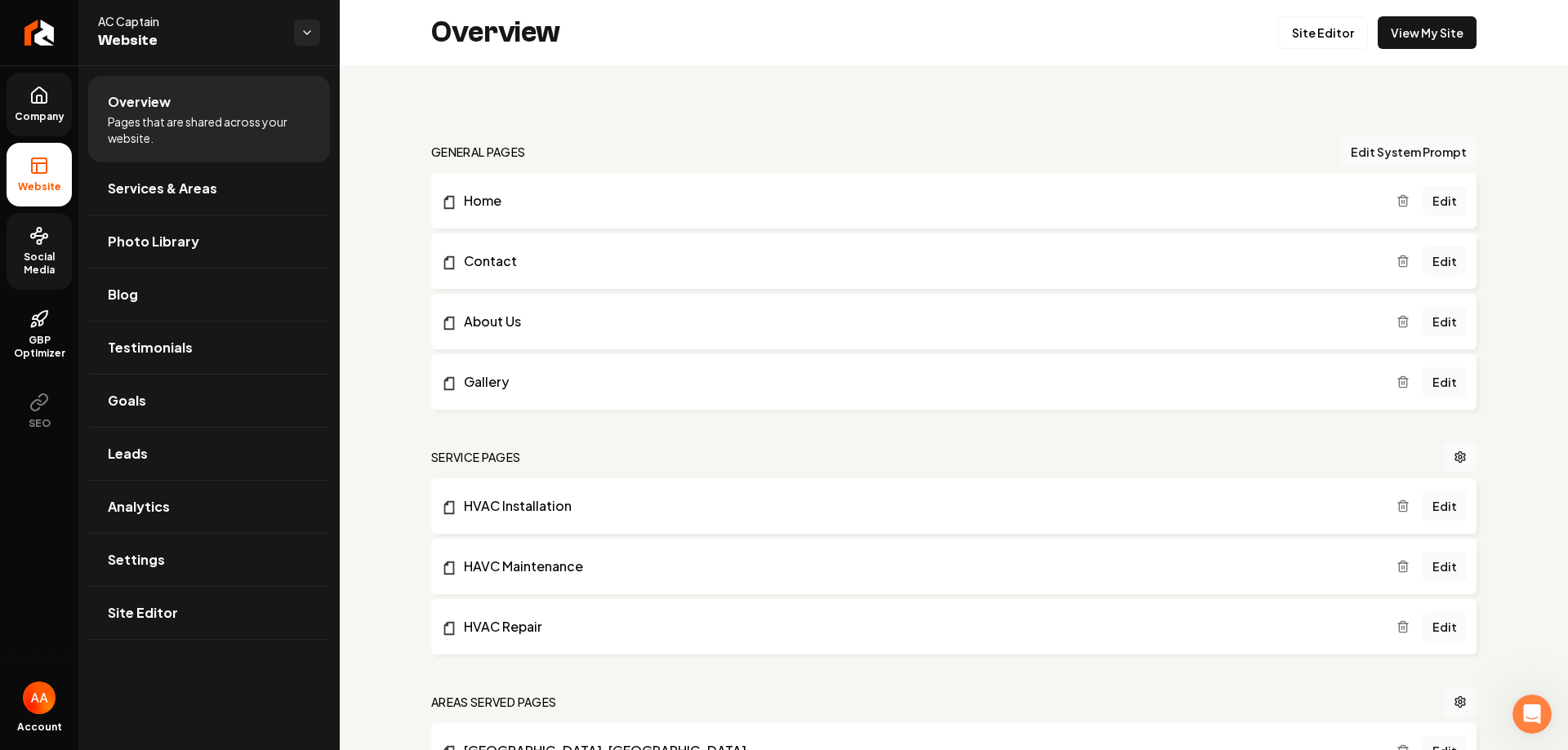
click at [42, 97] on icon at bounding box center [38, 99] width 4 height 7
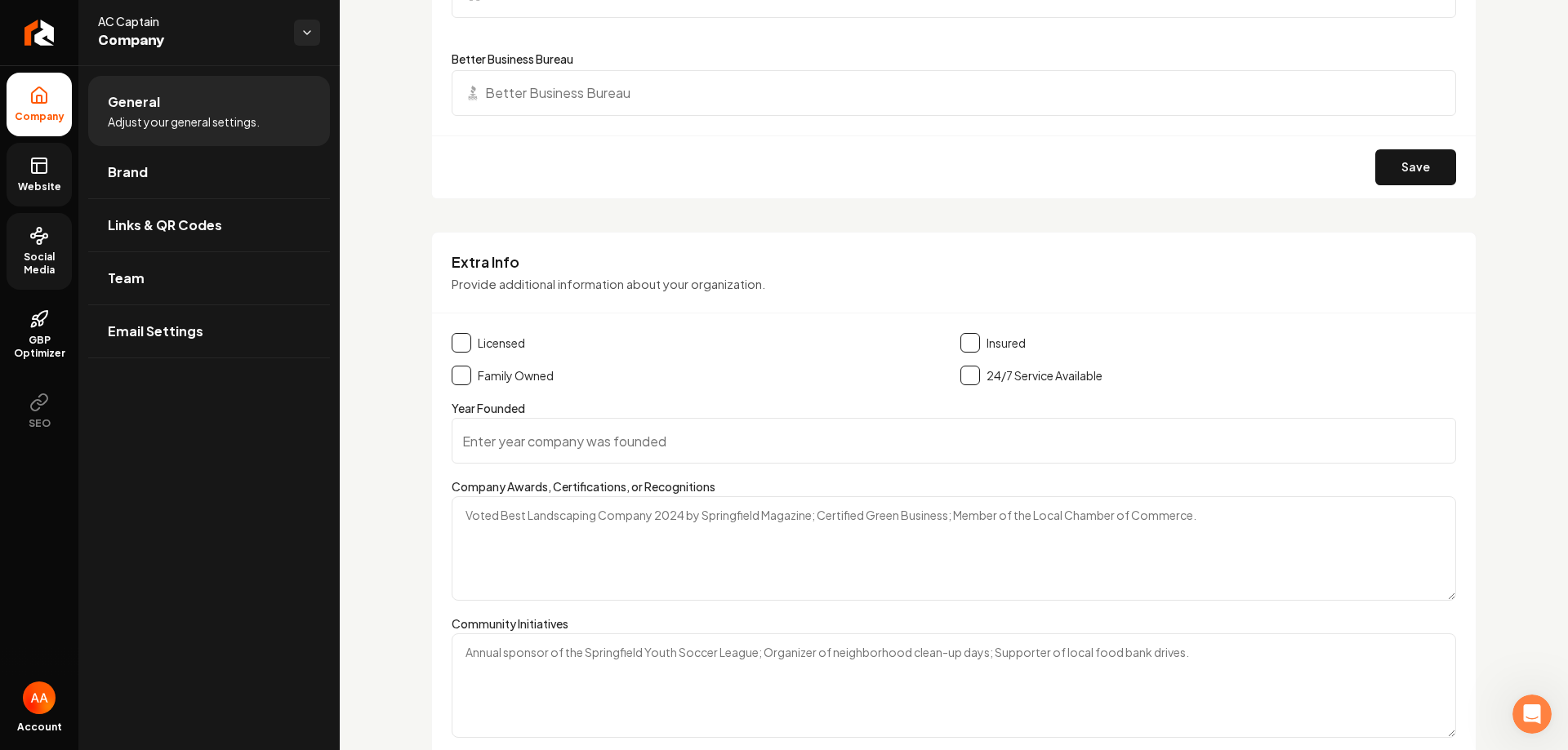
scroll to position [2204, 0]
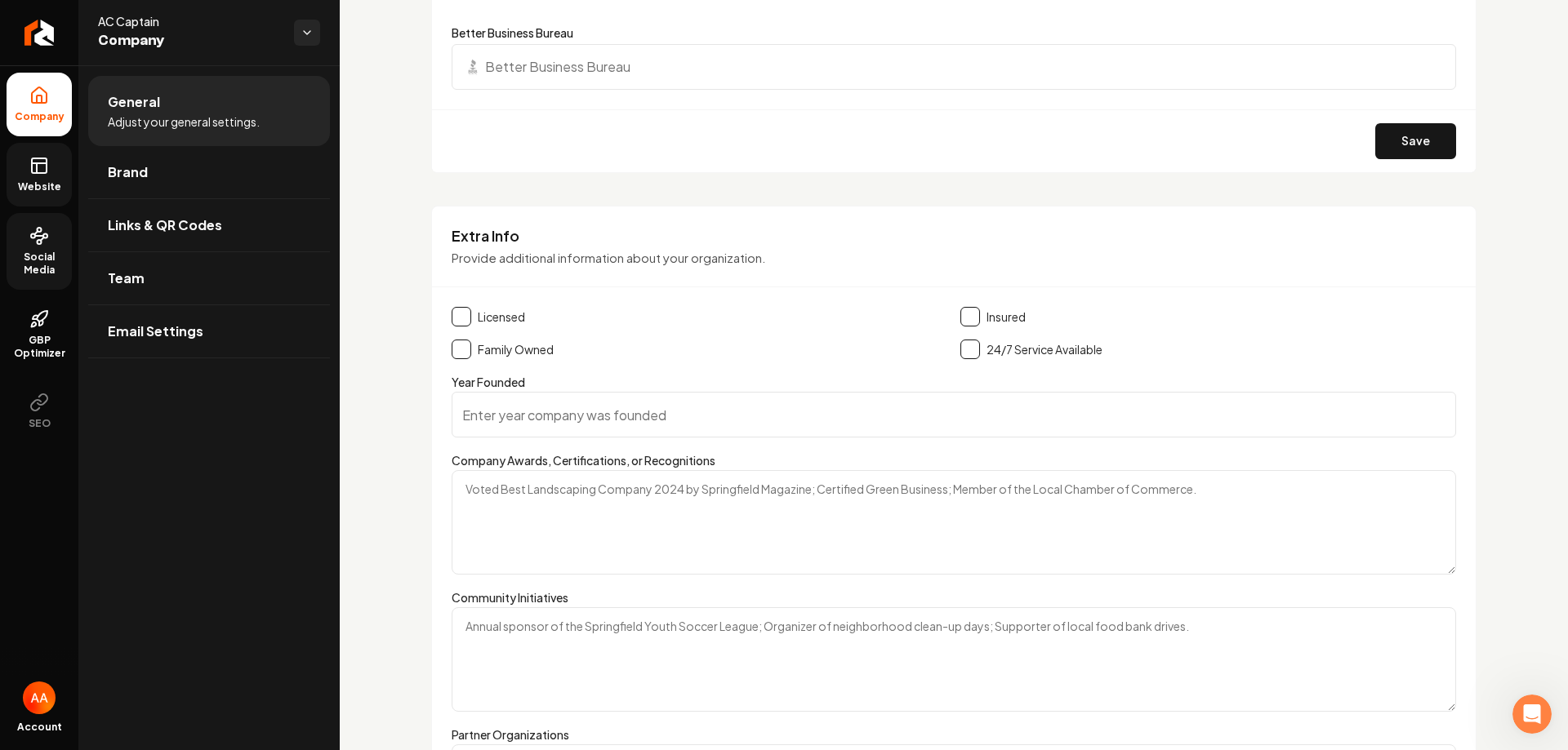
click at [451, 322] on div "Extra Info Provide additional information about your organization. Licensed Ins…" at bounding box center [954, 569] width 1046 height 728
click at [461, 320] on button "Main content area" at bounding box center [462, 316] width 20 height 20
click at [962, 316] on button "Main content area" at bounding box center [970, 316] width 20 height 20
click at [462, 348] on button "Main content area" at bounding box center [462, 350] width 20 height 20
click at [965, 351] on button "Main content area" at bounding box center [970, 350] width 20 height 20
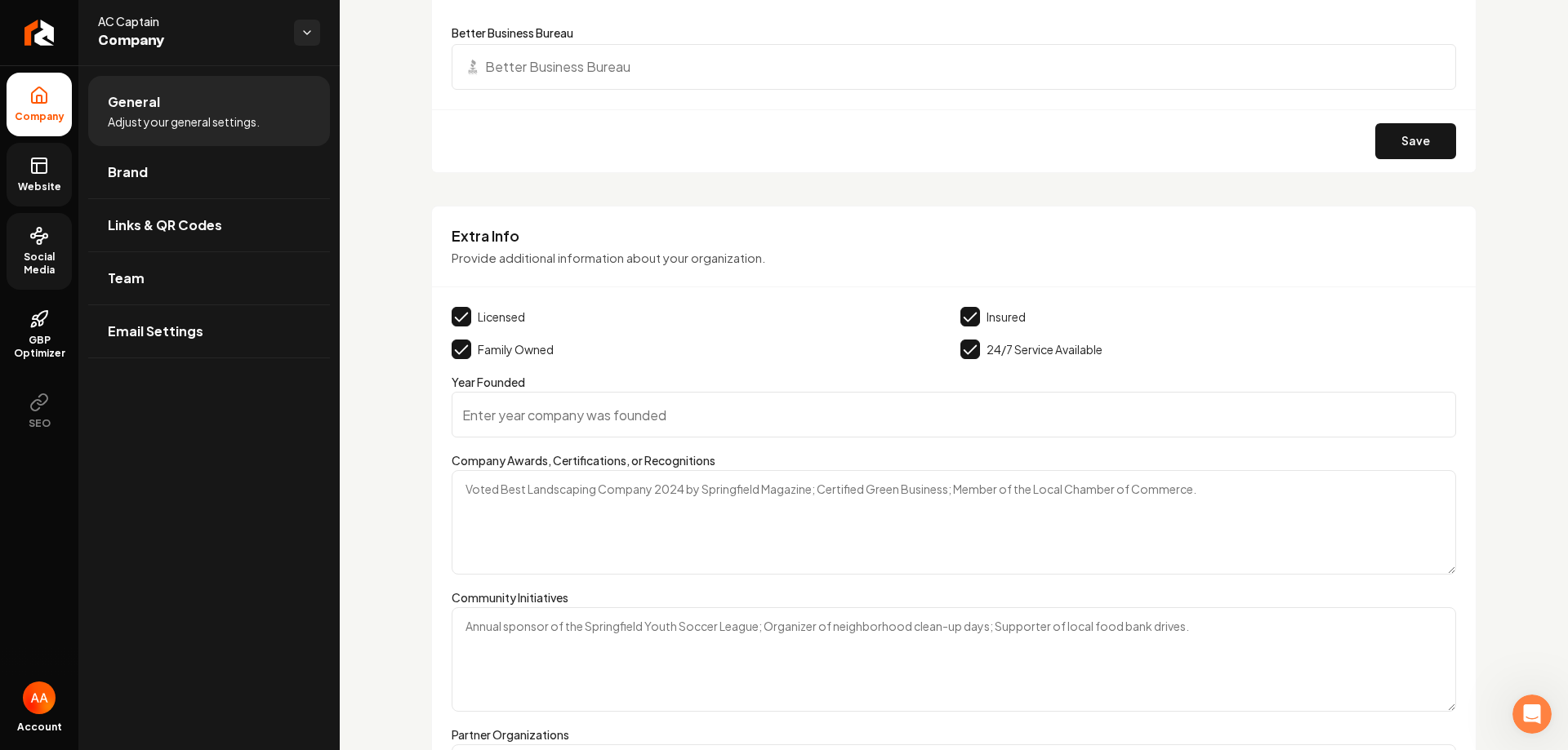
click at [524, 421] on input "Year Founded" at bounding box center [954, 414] width 1004 height 46
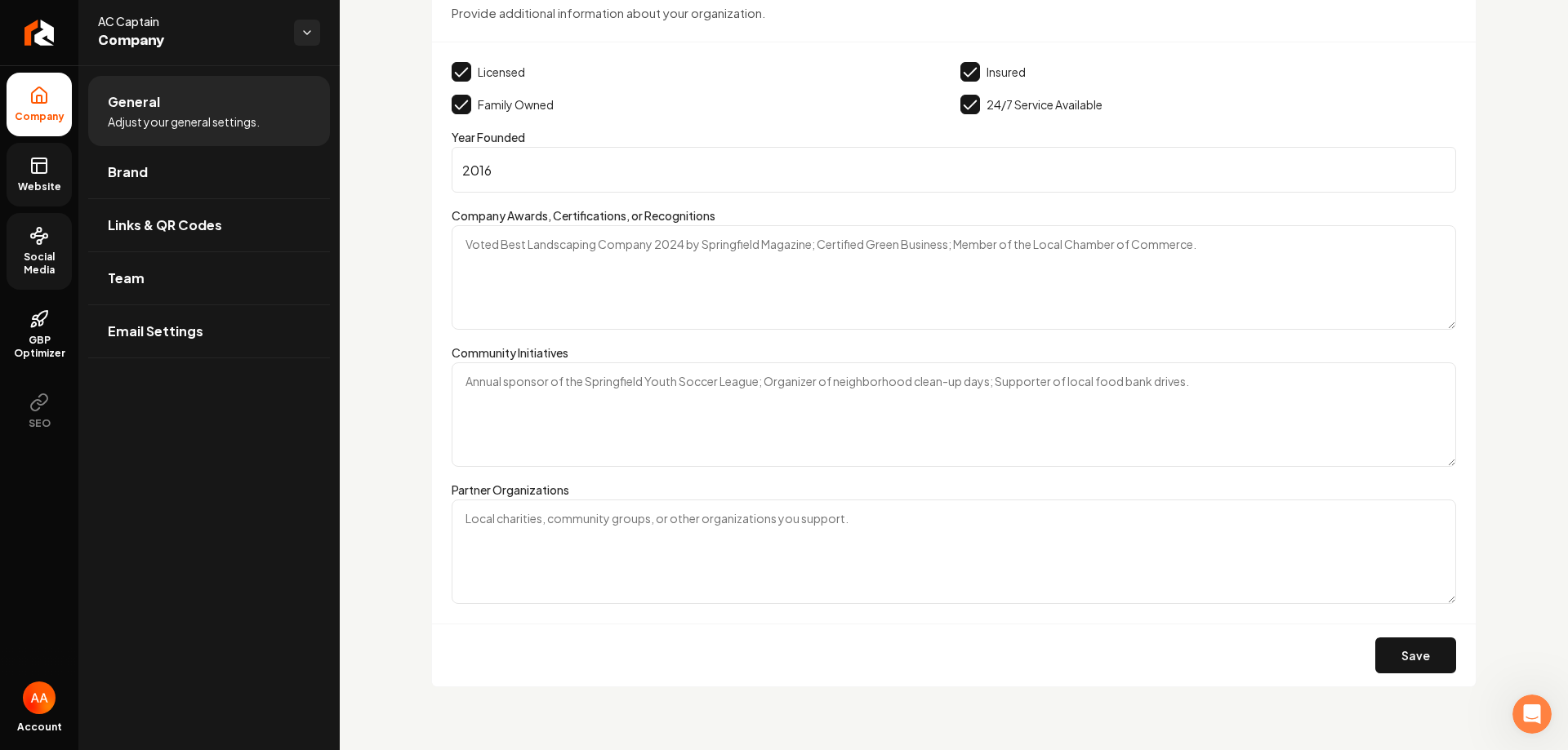
scroll to position [2451, 0]
type input "2016"
click at [1399, 663] on button "Save" at bounding box center [1416, 653] width 81 height 36
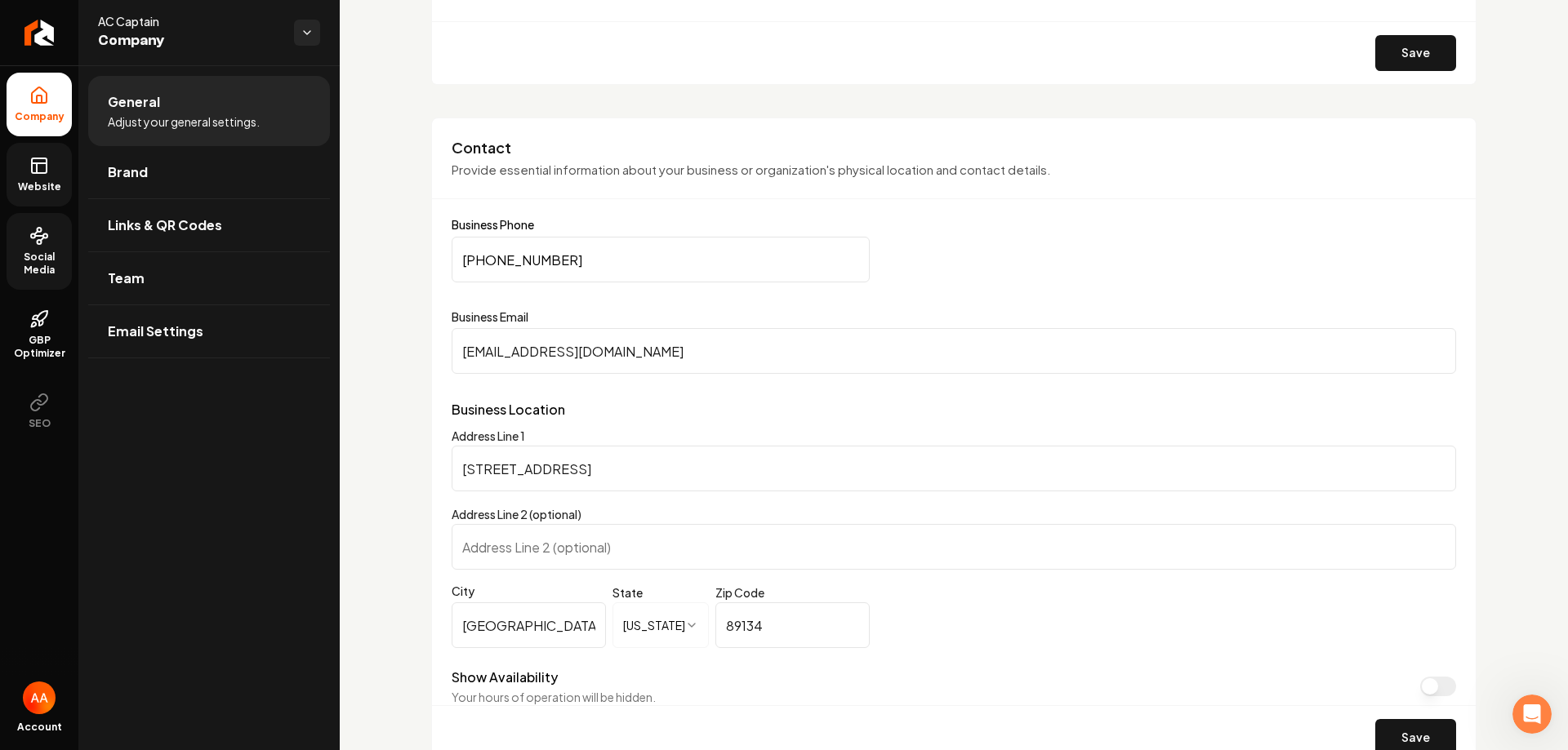
scroll to position [410, 0]
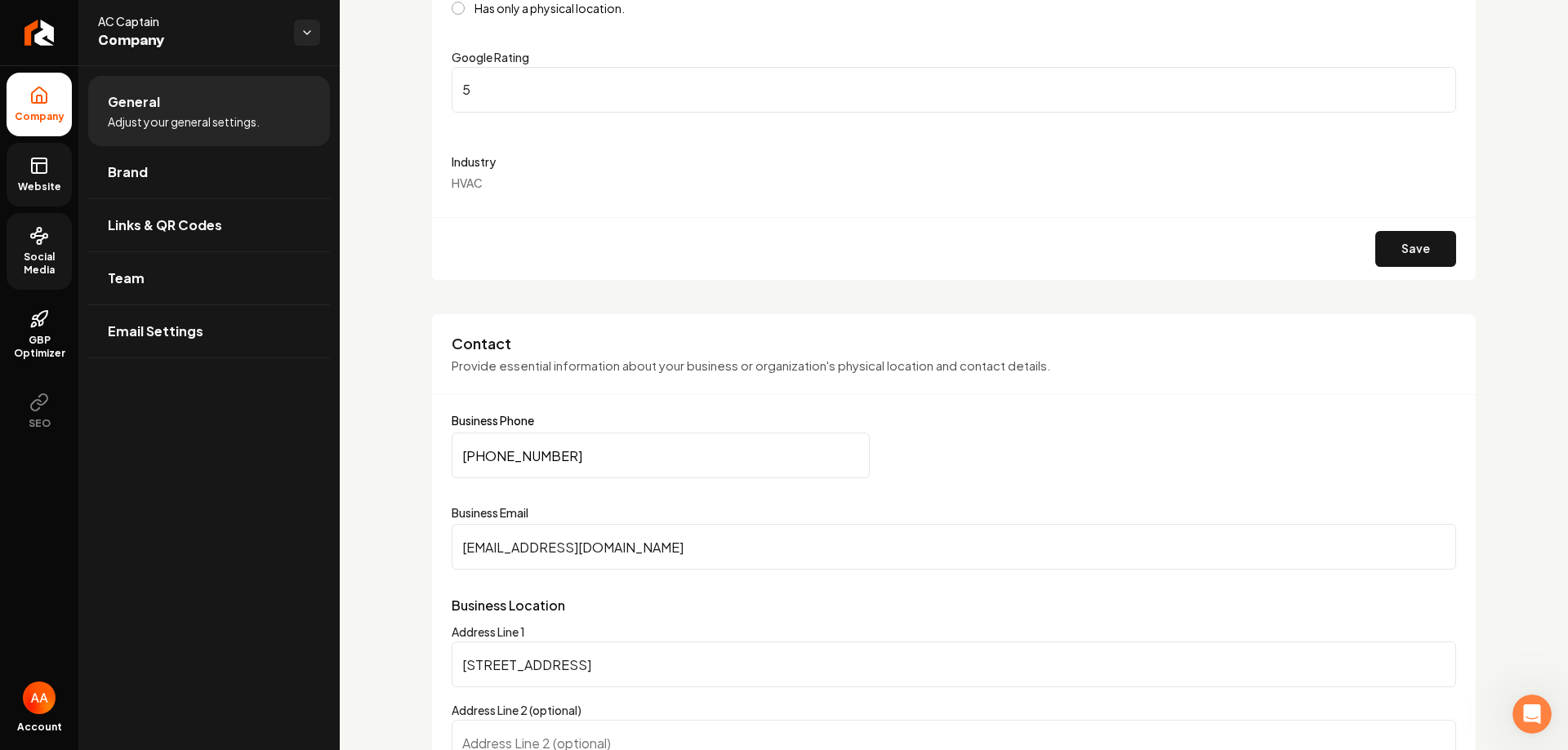
click at [325, 34] on div "AC Captain Company" at bounding box center [209, 32] width 261 height 65
click at [314, 33] on html "**********" at bounding box center [784, 375] width 1568 height 750
click at [316, 423] on html "**********" at bounding box center [784, 375] width 1568 height 750
click at [35, 404] on icon at bounding box center [39, 402] width 20 height 20
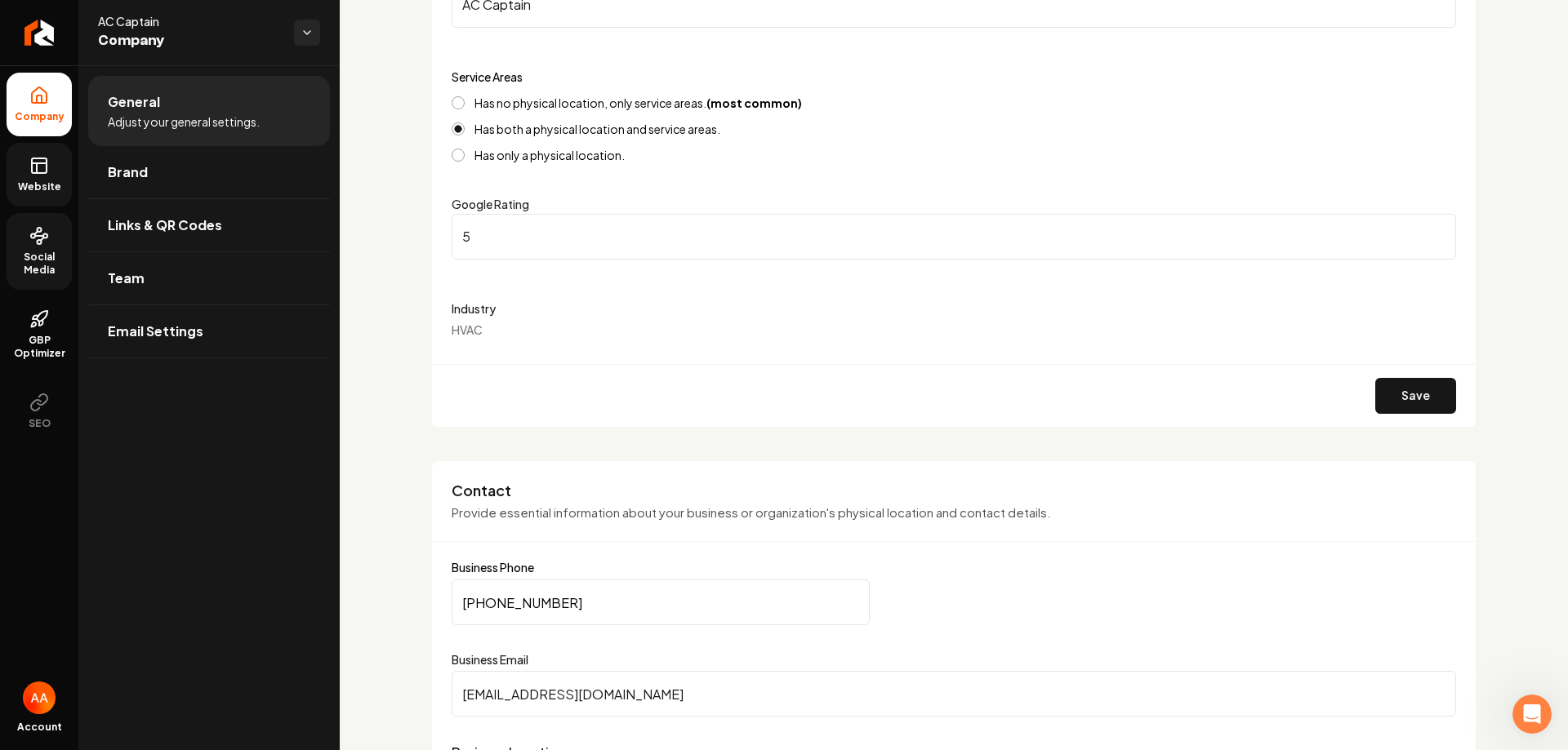
scroll to position [84, 0]
